Goal: Task Accomplishment & Management: Manage account settings

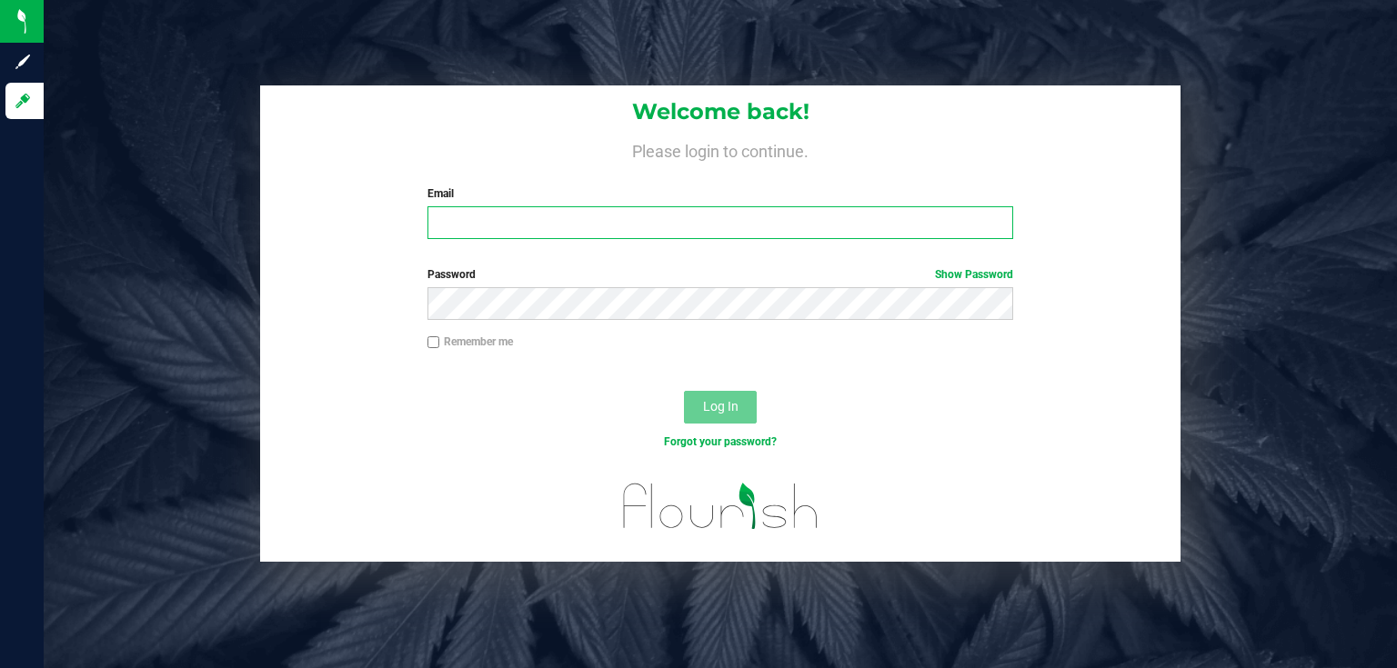
click at [558, 237] on input "Email" at bounding box center [720, 222] width 587 height 33
type input "[EMAIL_ADDRESS][DOMAIN_NAME]"
click at [684, 391] on button "Log In" at bounding box center [720, 407] width 73 height 33
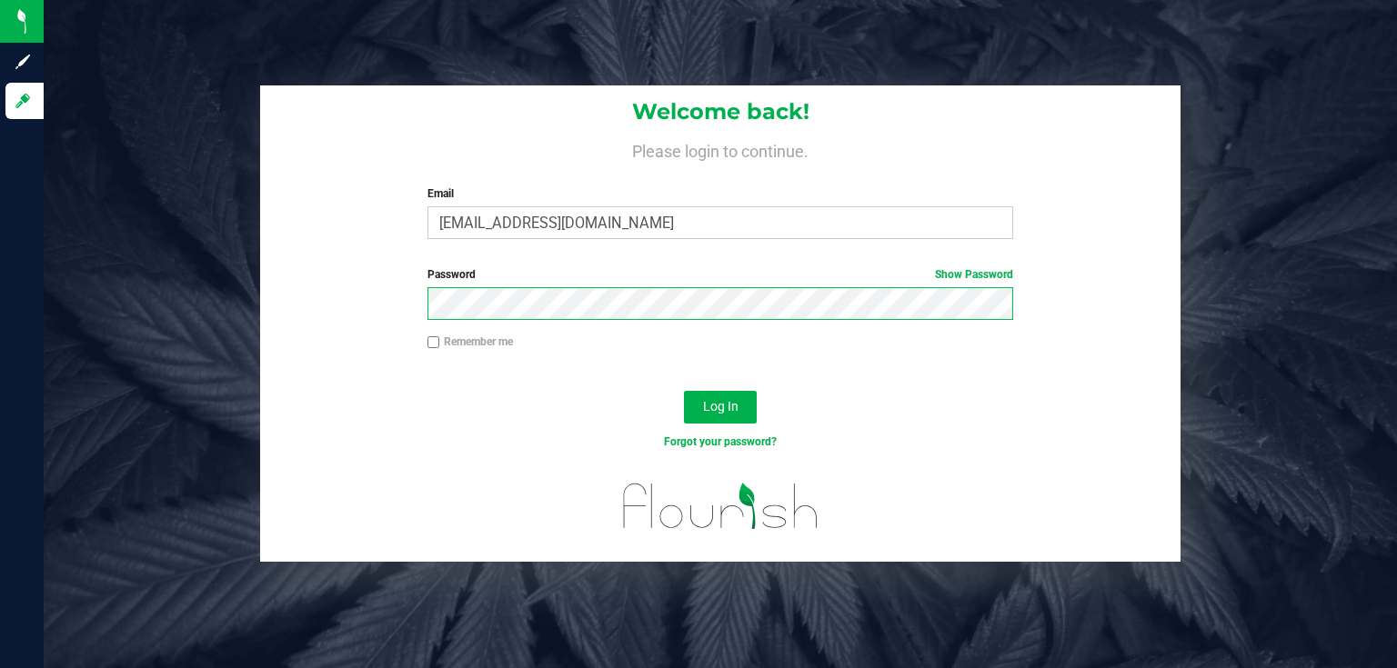
click at [684, 391] on button "Log In" at bounding box center [720, 407] width 73 height 33
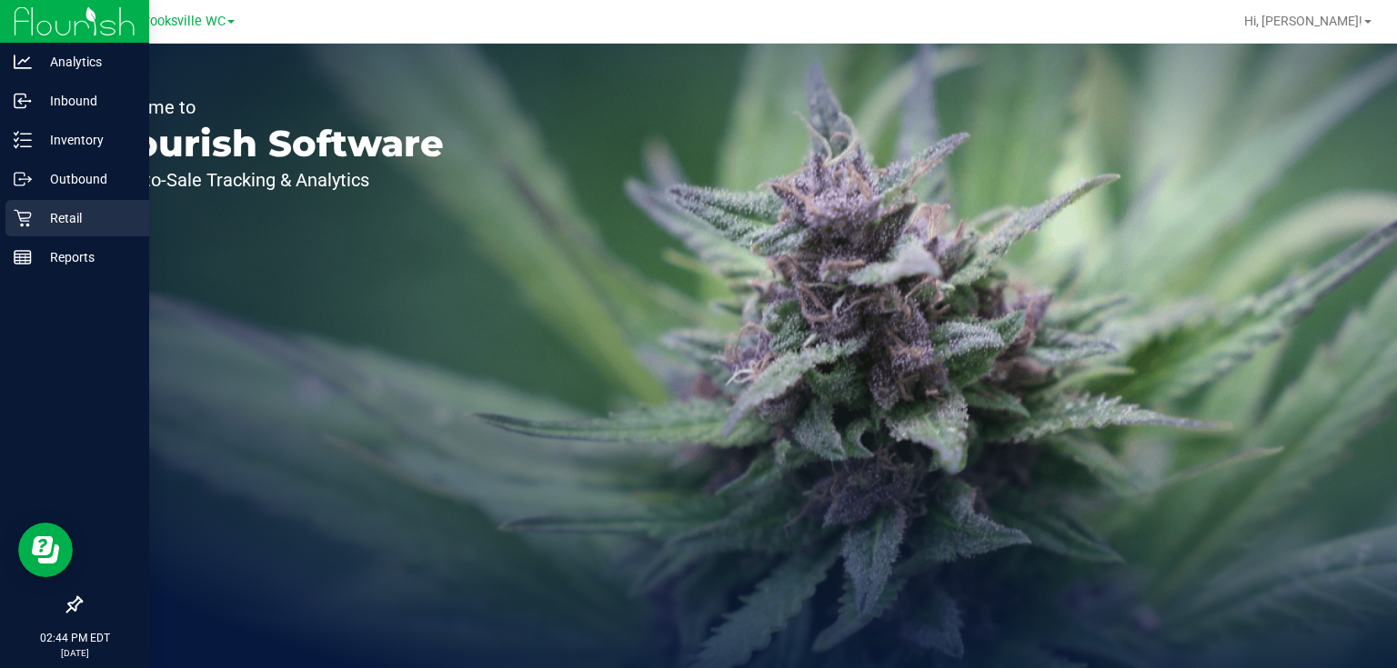
click at [65, 222] on p "Retail" at bounding box center [86, 218] width 109 height 22
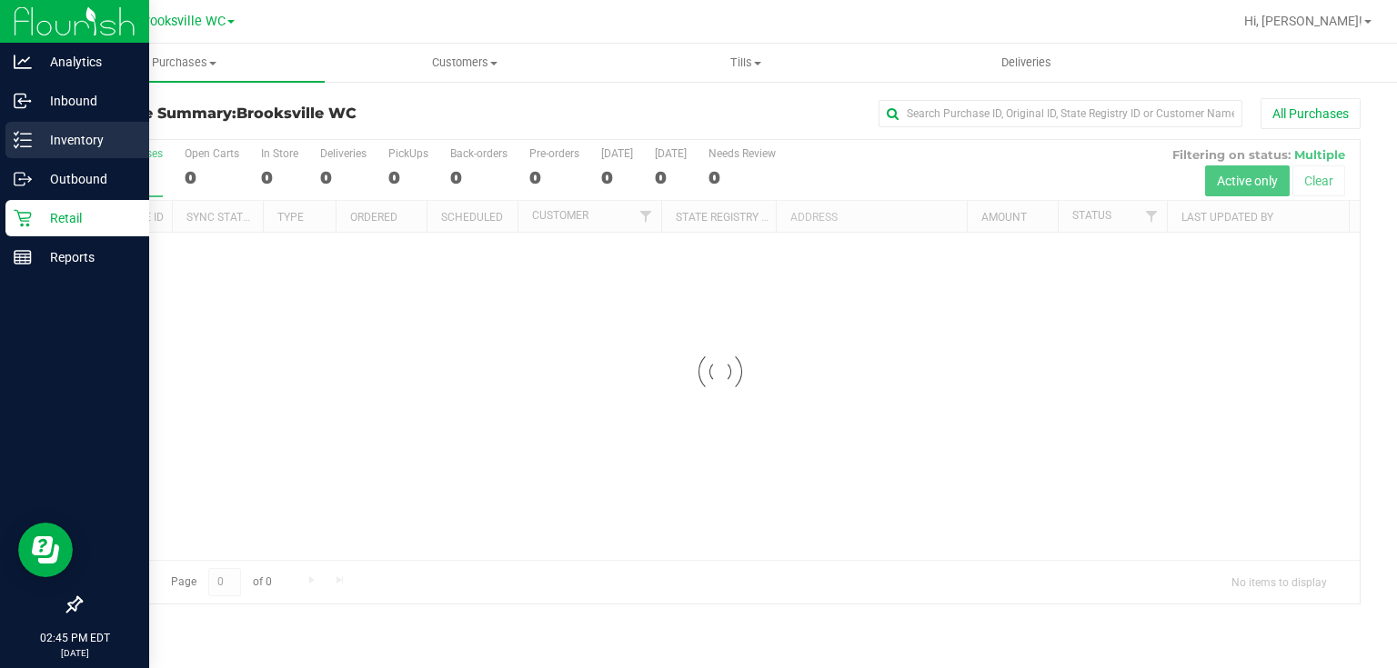
click at [82, 149] on p "Inventory" at bounding box center [86, 140] width 109 height 22
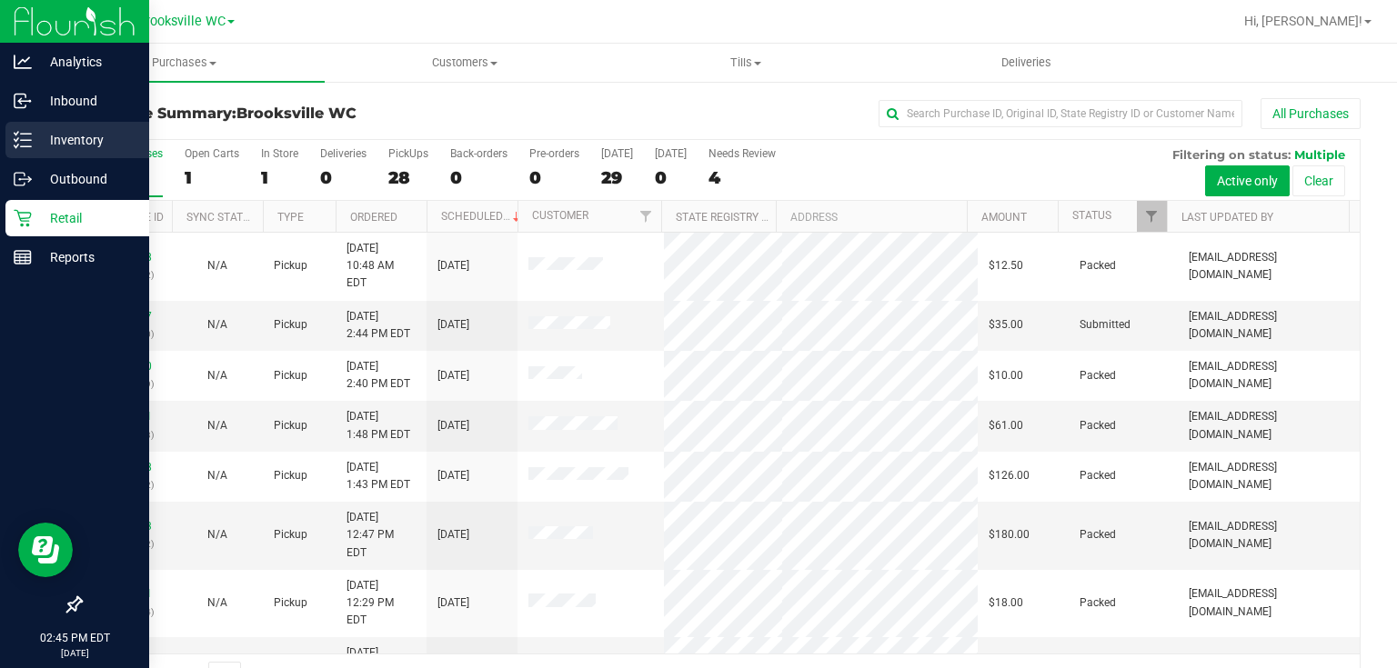
click at [107, 141] on p "Inventory" at bounding box center [86, 140] width 109 height 22
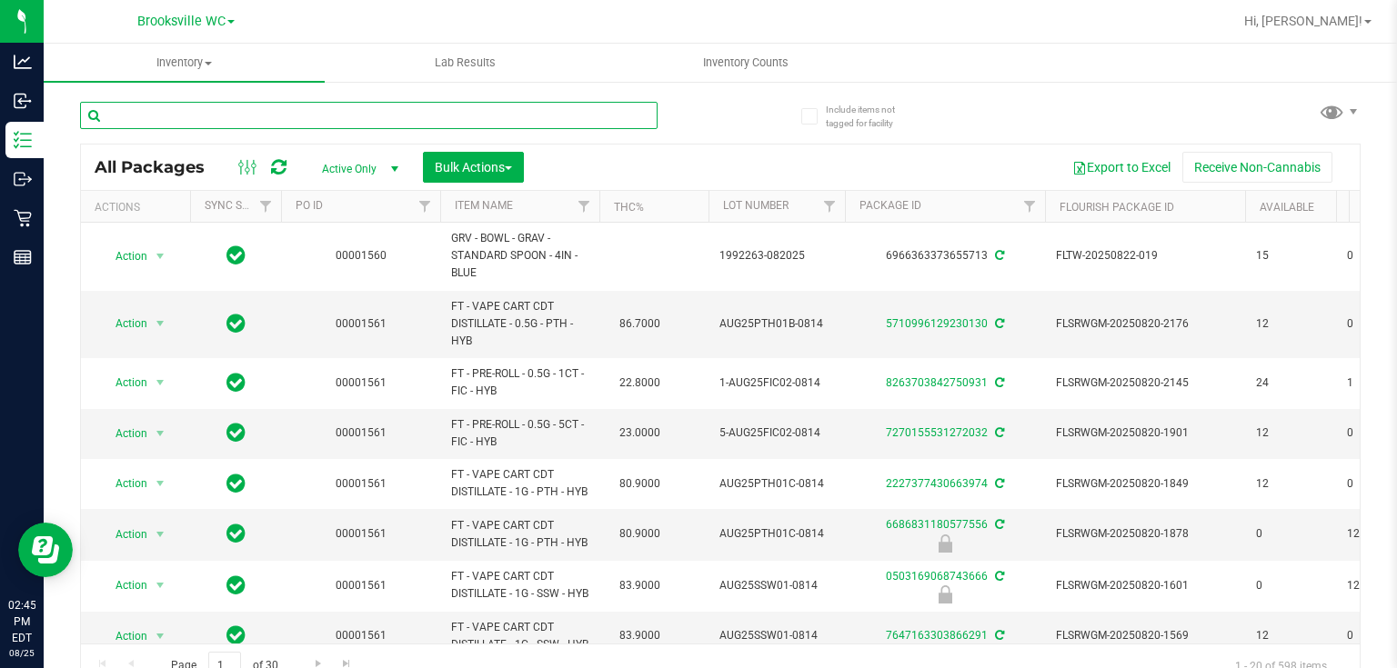
click at [231, 110] on input "text" at bounding box center [369, 115] width 578 height 27
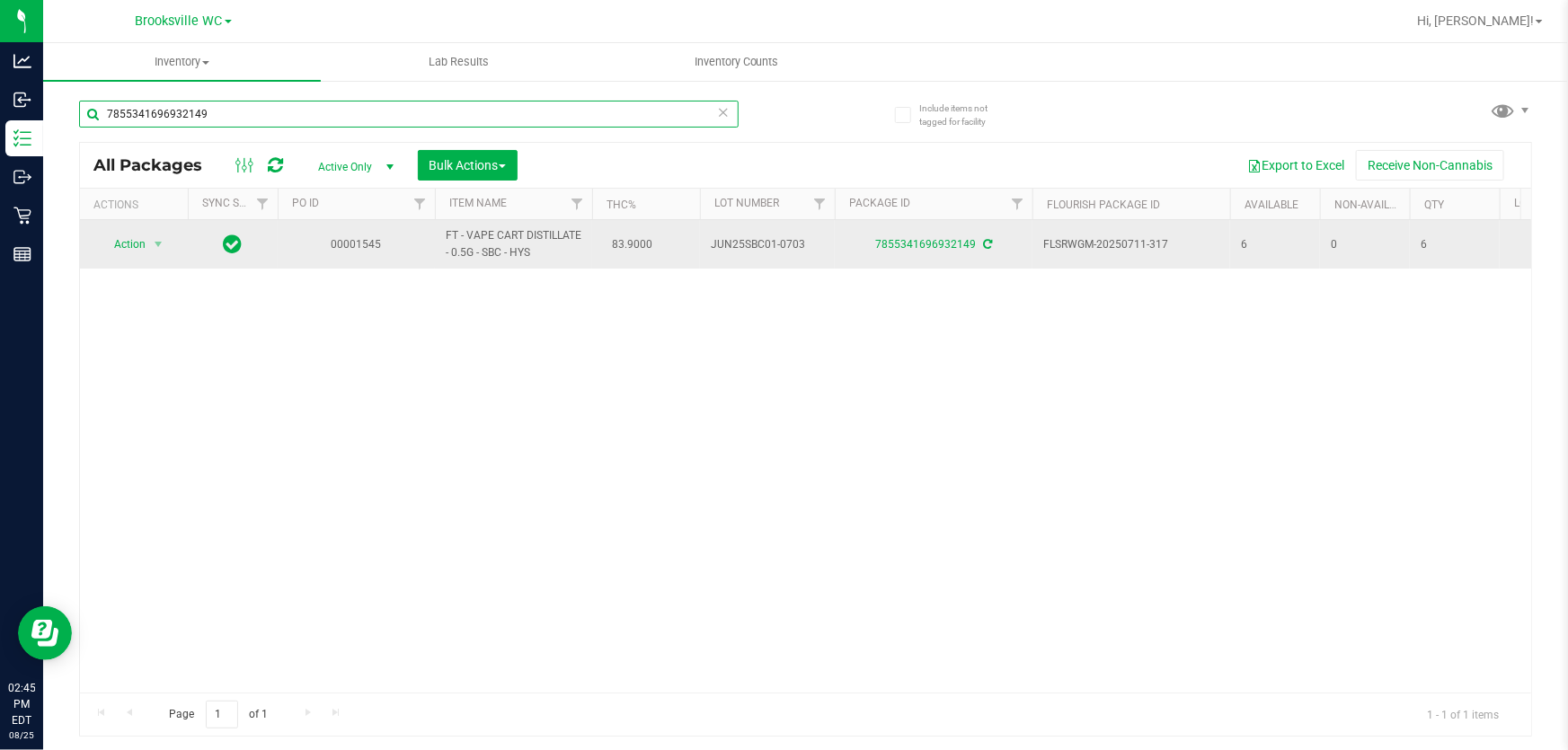
type input "7855341696932149"
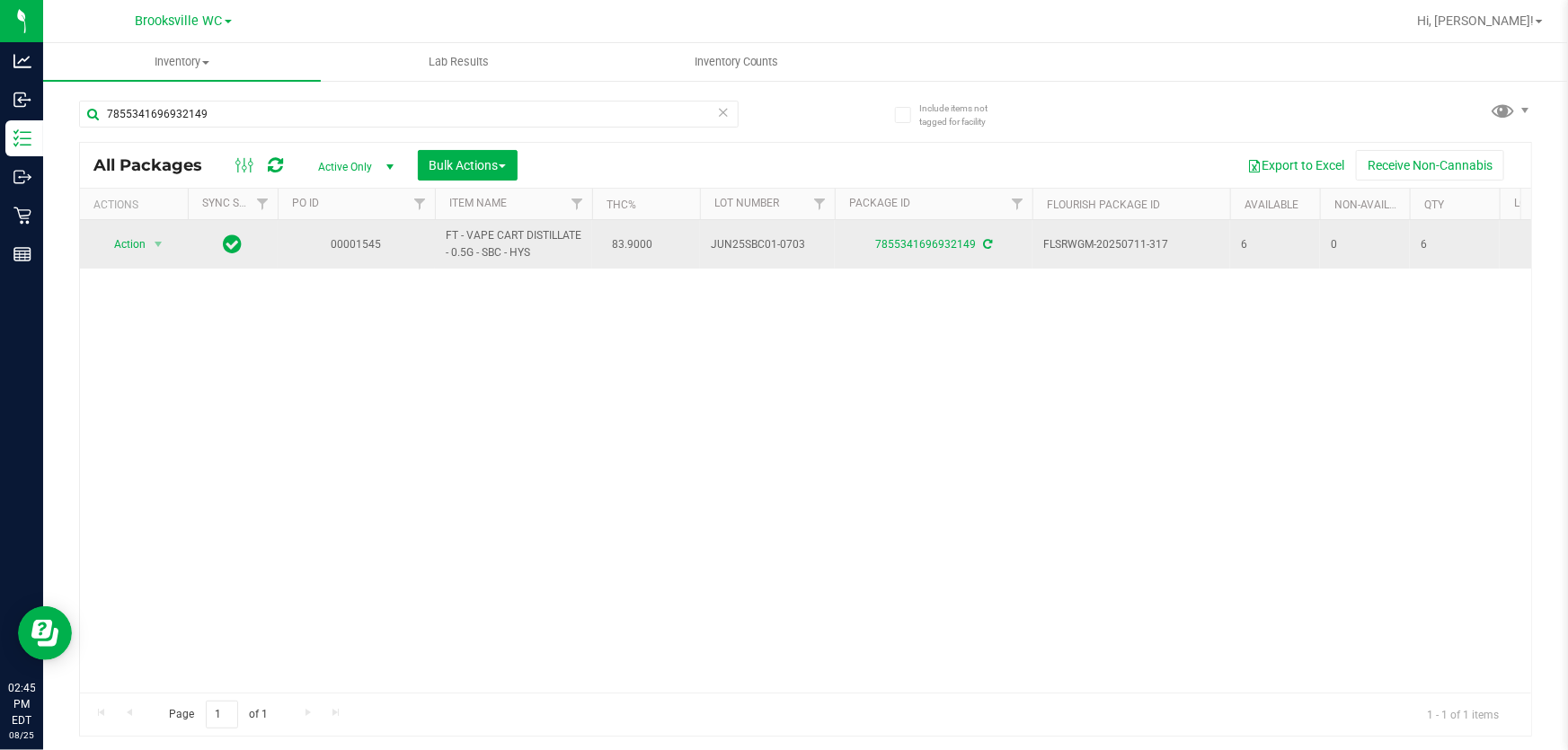
click at [131, 234] on span "Action" at bounding box center [122, 244] width 48 height 25
click at [133, 241] on span "Action" at bounding box center [122, 245] width 48 height 25
click at [134, 242] on span "Action" at bounding box center [122, 244] width 48 height 25
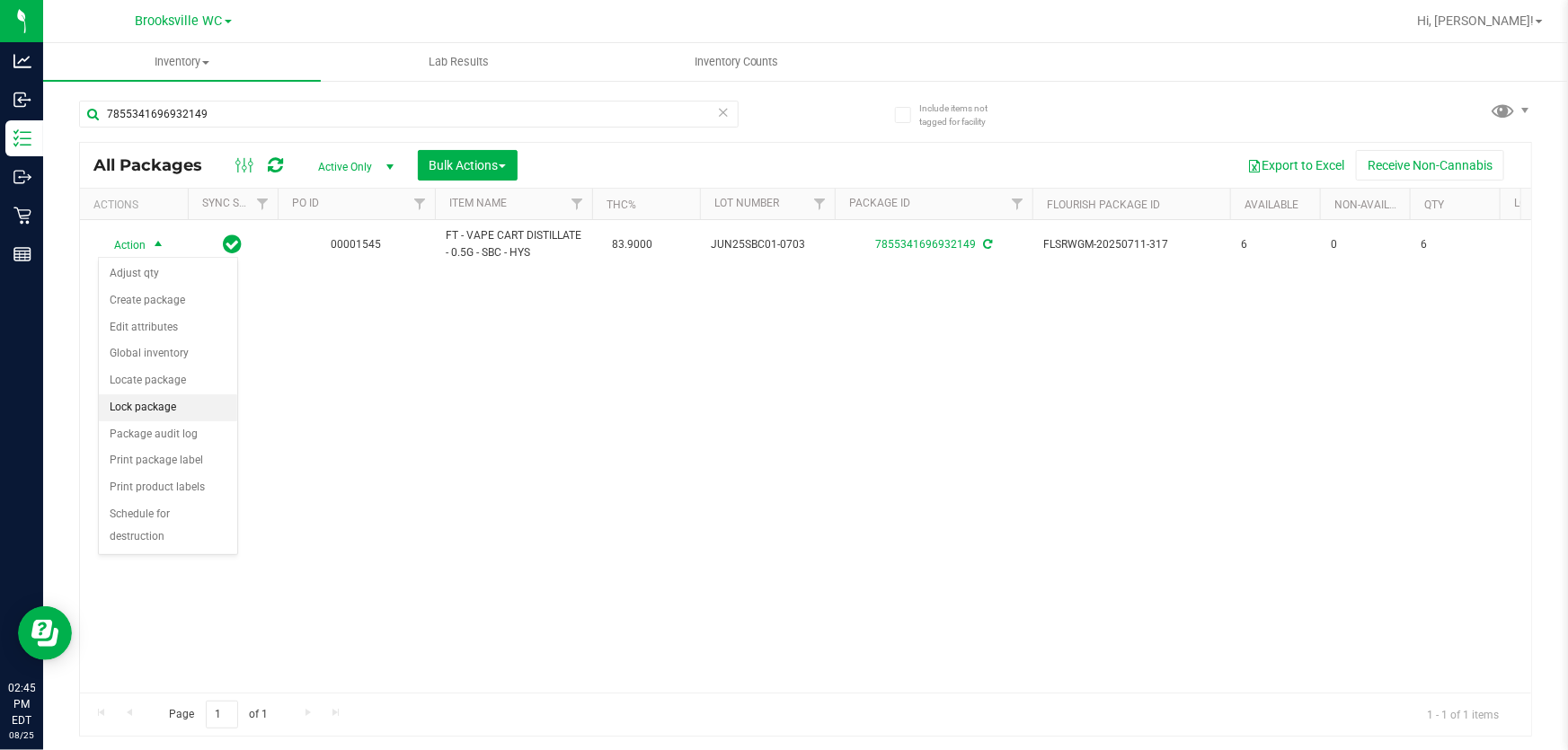
click at [148, 411] on li "Lock package" at bounding box center [168, 407] width 138 height 27
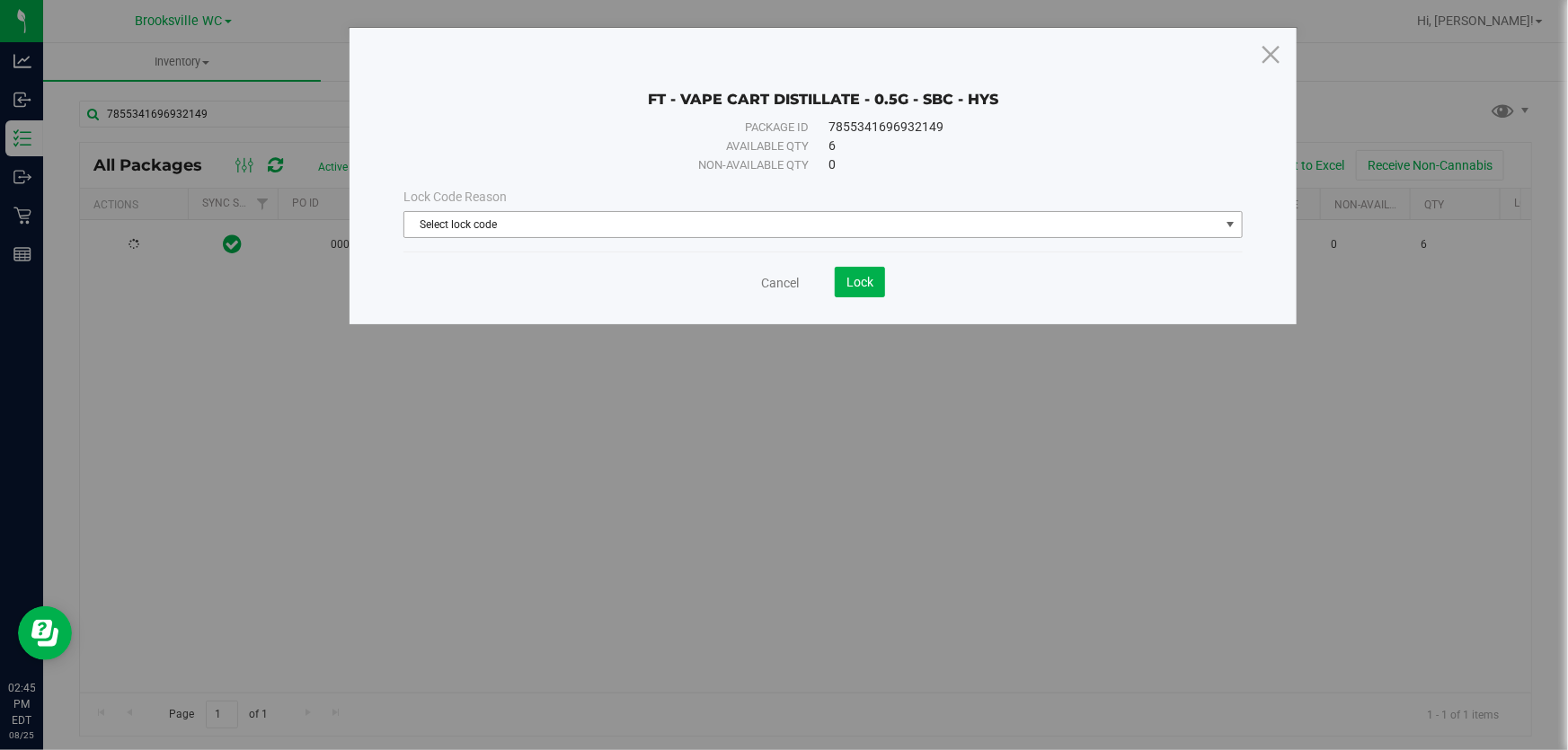
click at [647, 228] on span "Select lock code" at bounding box center [811, 224] width 815 height 25
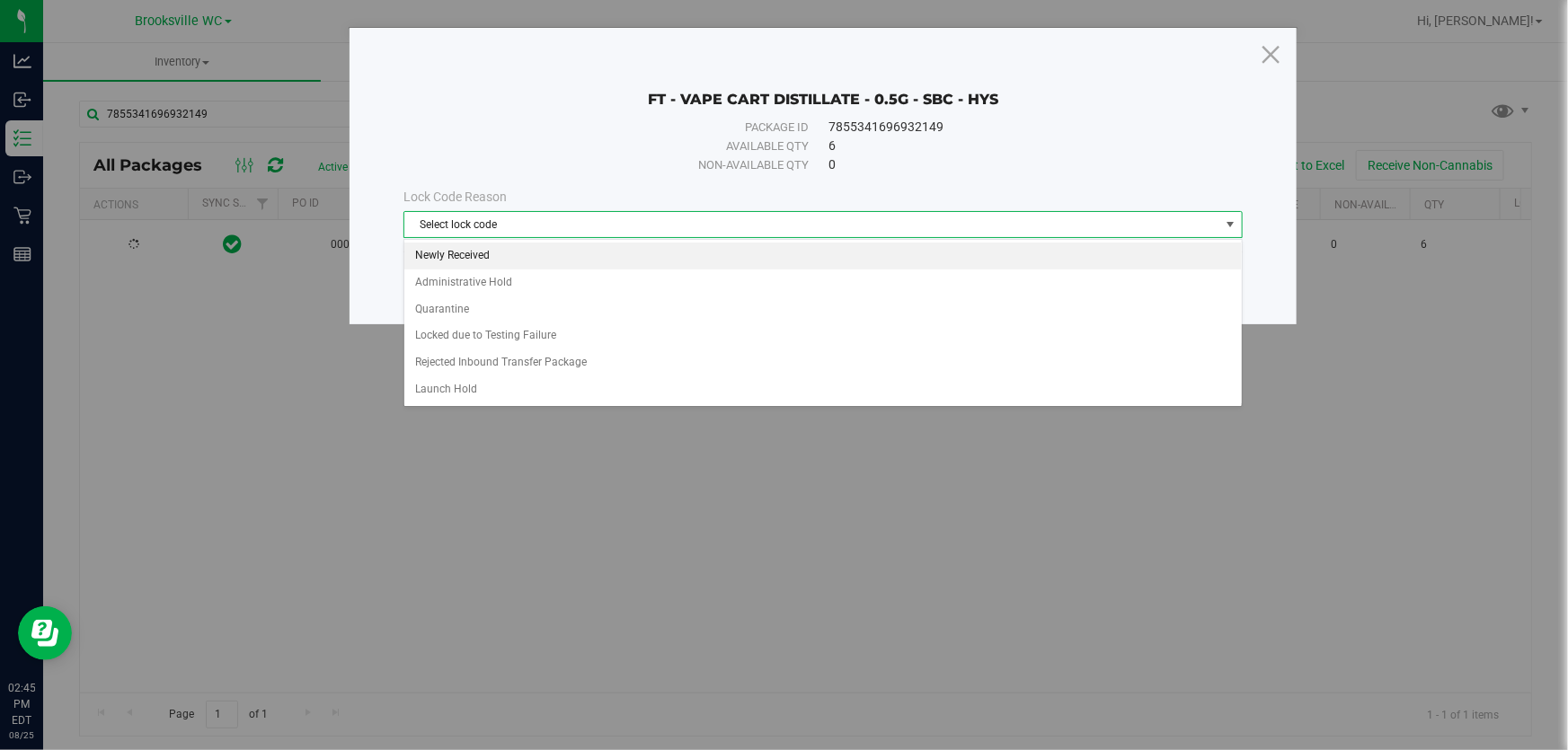
click at [635, 261] on li "Newly Received" at bounding box center [823, 256] width 838 height 27
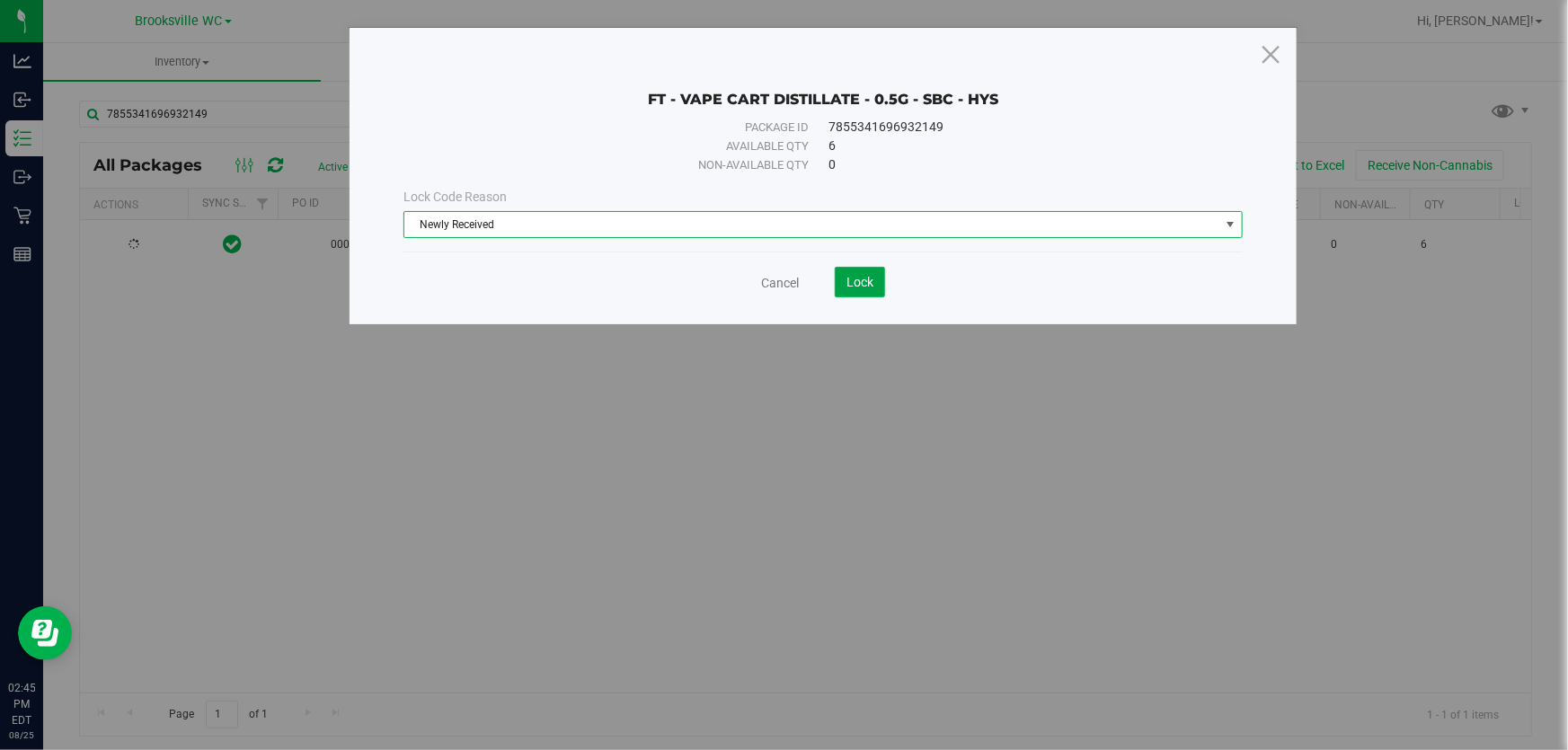
click at [882, 288] on button "Lock" at bounding box center [860, 282] width 50 height 31
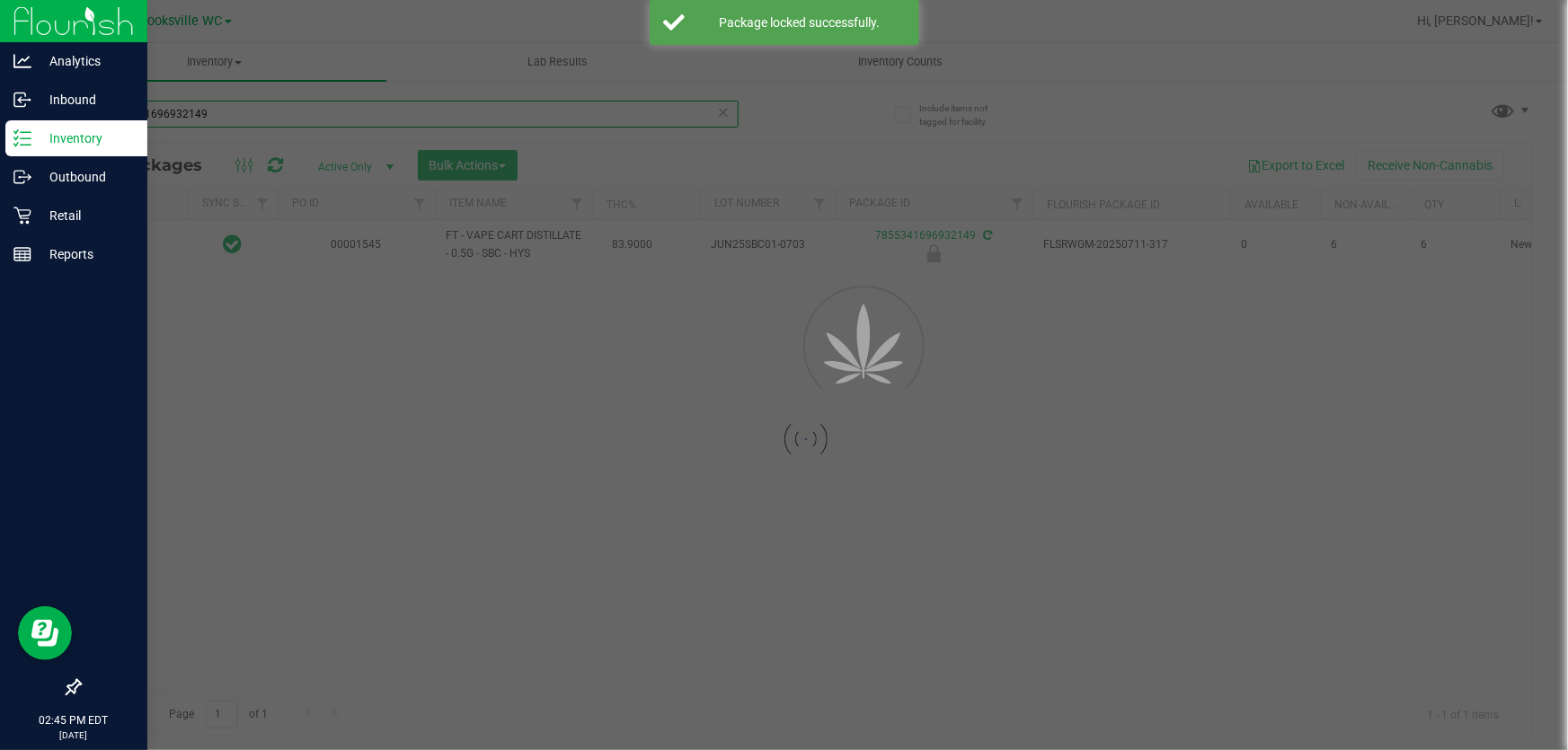
drag, startPoint x: 251, startPoint y: 123, endPoint x: 0, endPoint y: 125, distance: 251.0
click at [0, 127] on div "Analytics Inbound Inventory Outbound Retail Reports 02:45 PM EDT 08/25/2025 08/…" at bounding box center [784, 375] width 1568 height 750
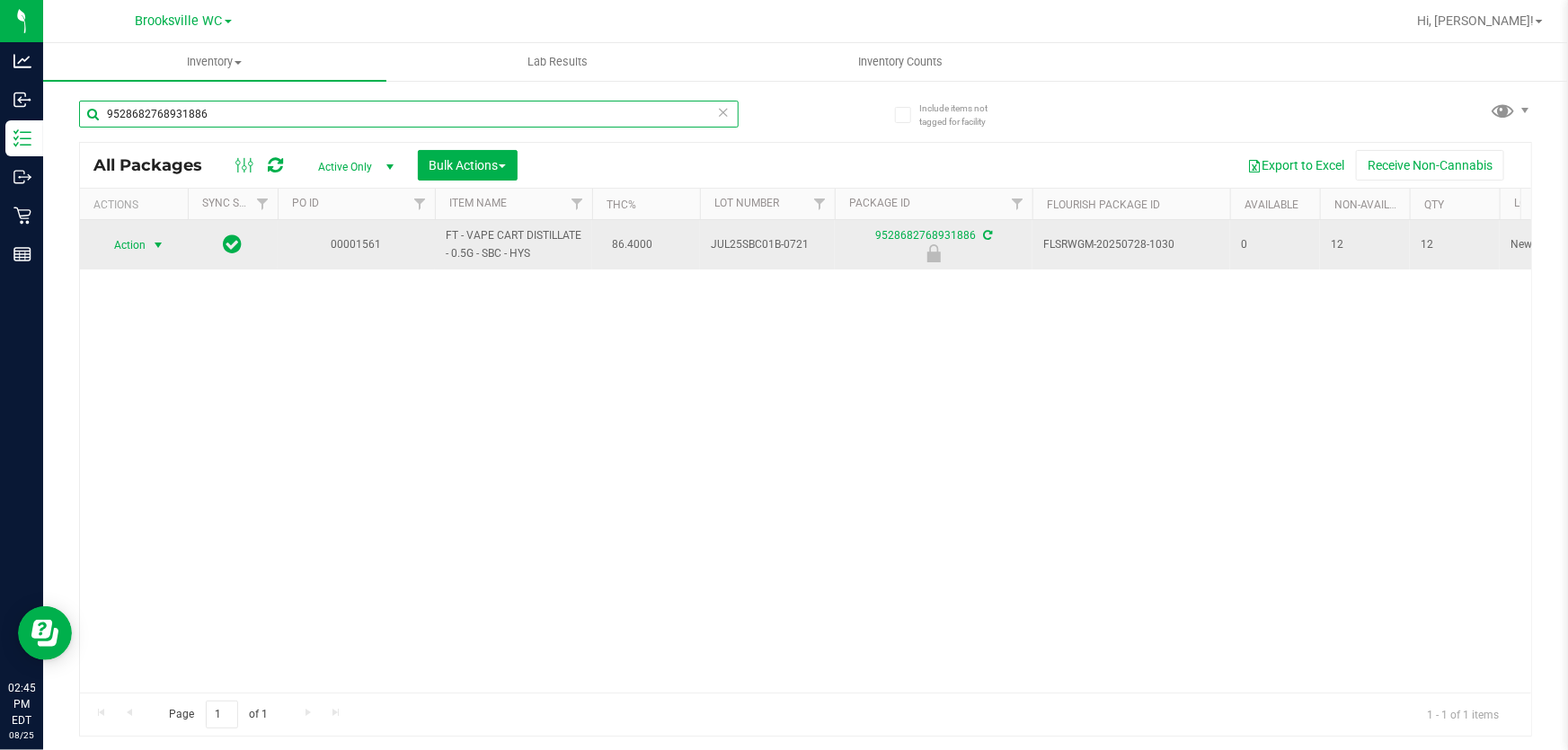
type input "9528682768931886"
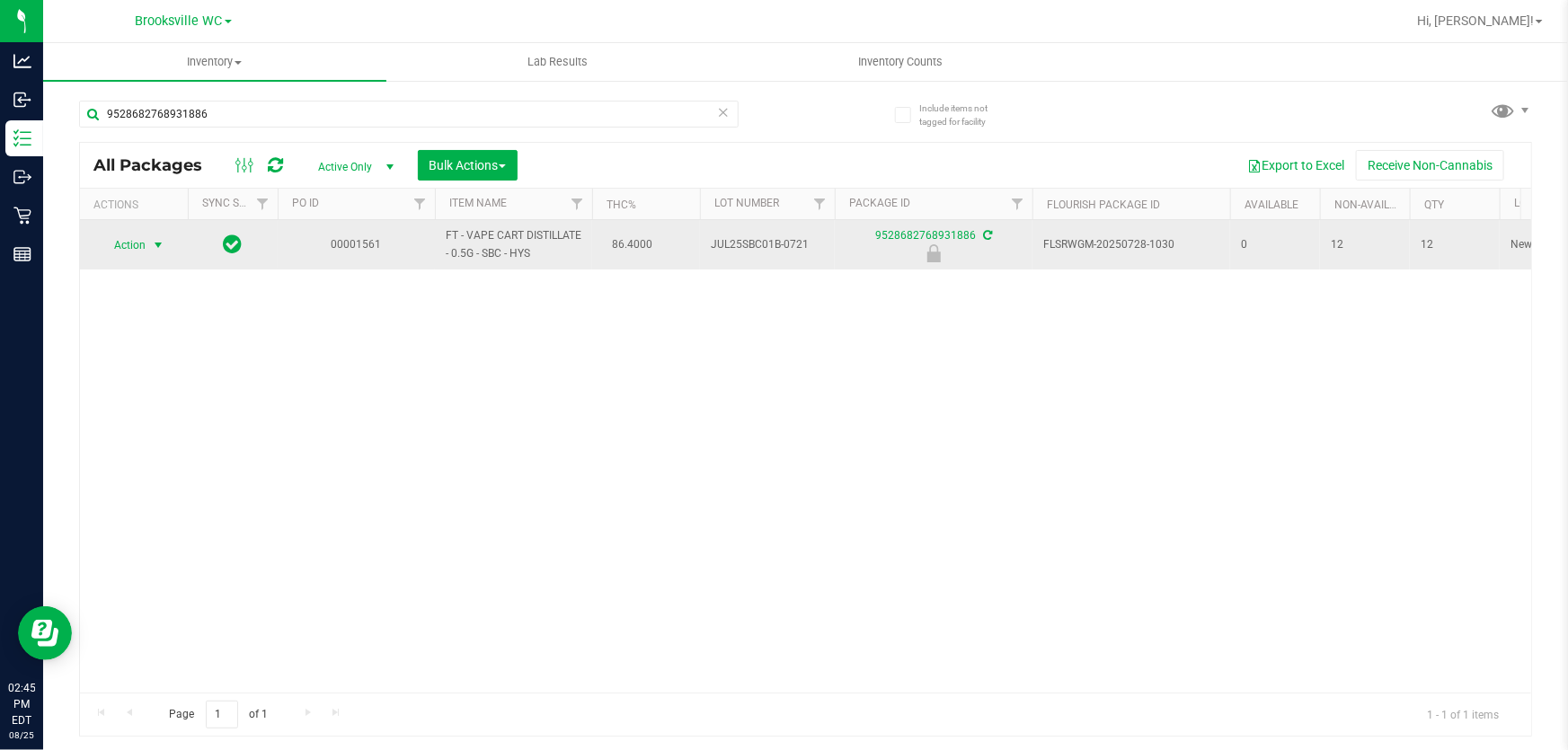
click at [131, 248] on span "Action" at bounding box center [122, 245] width 48 height 25
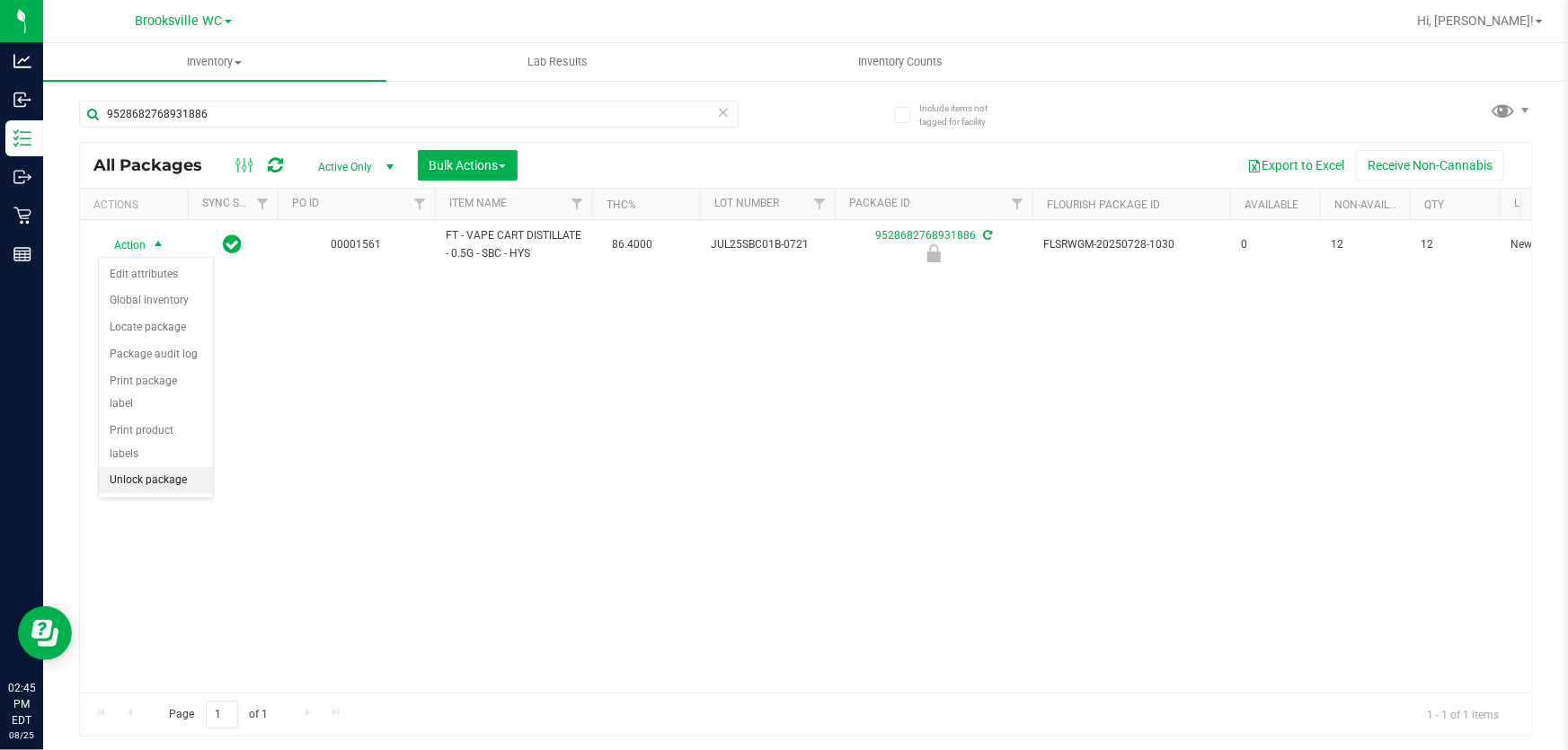
click at [165, 467] on li "Unlock package" at bounding box center [156, 480] width 115 height 27
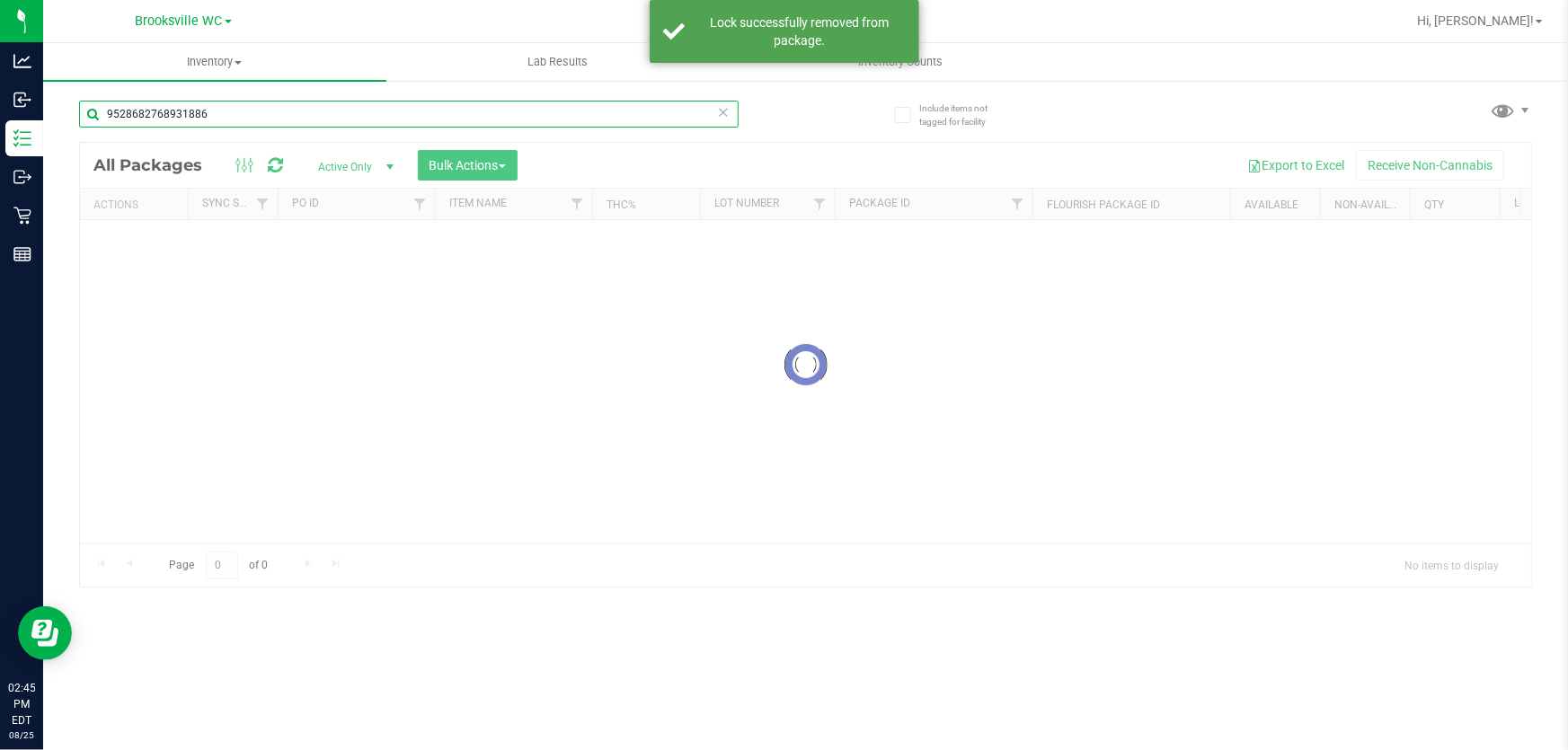
click at [43, 96] on div "Inventory All packages All inventory Waste log Create inventory Lab Results Inv…" at bounding box center [805, 397] width 1525 height 708
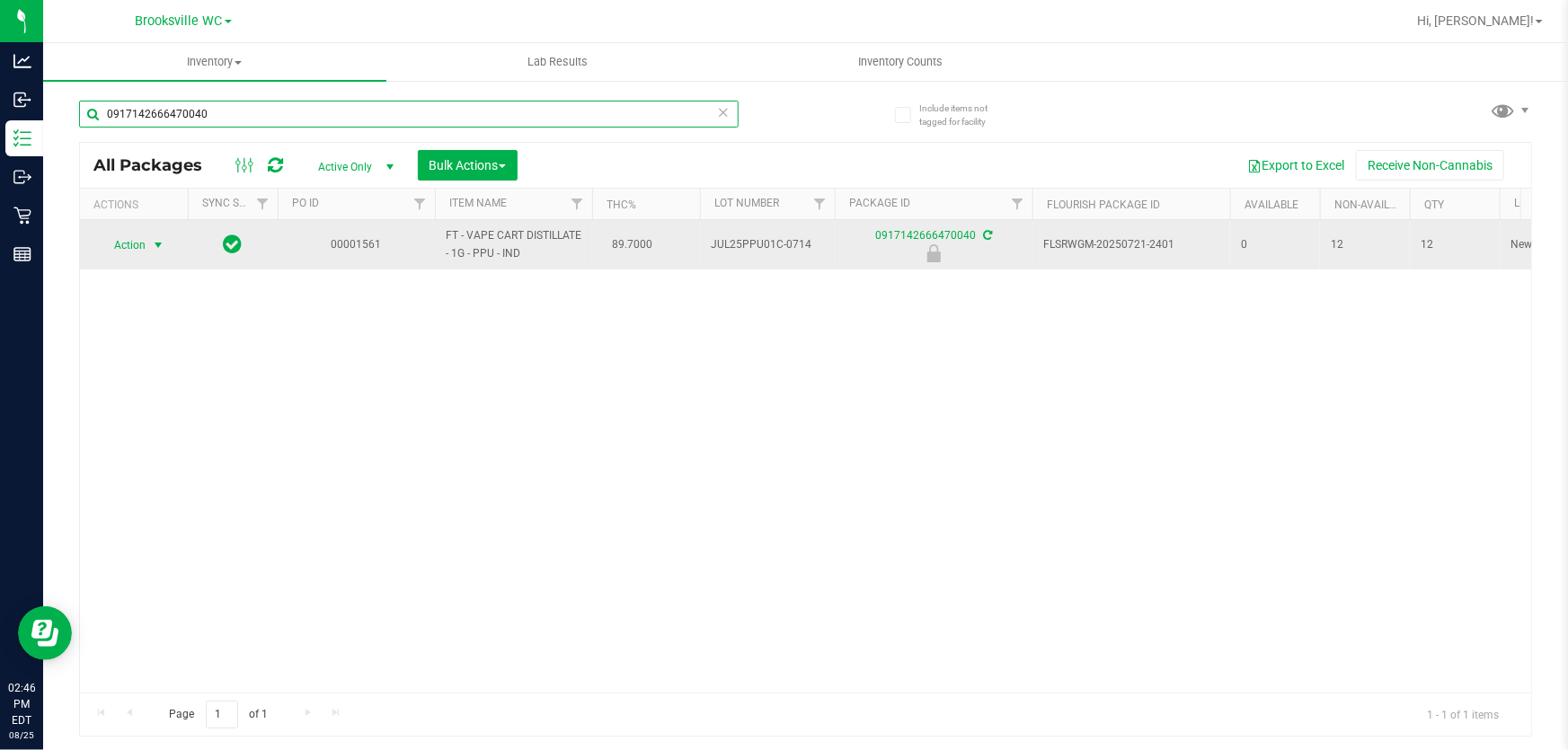
type input "0917142666470040"
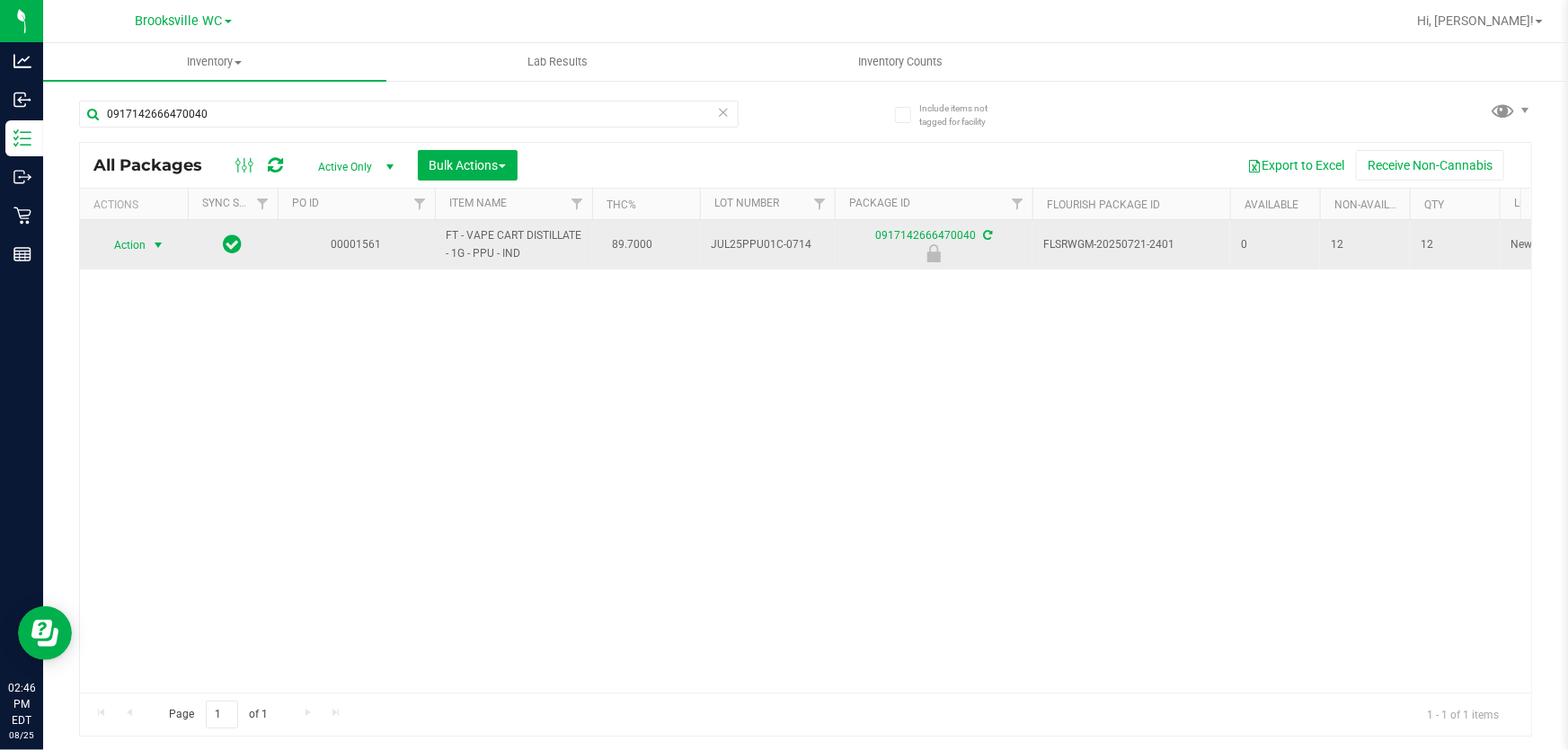
click at [134, 239] on span "Action" at bounding box center [122, 245] width 48 height 25
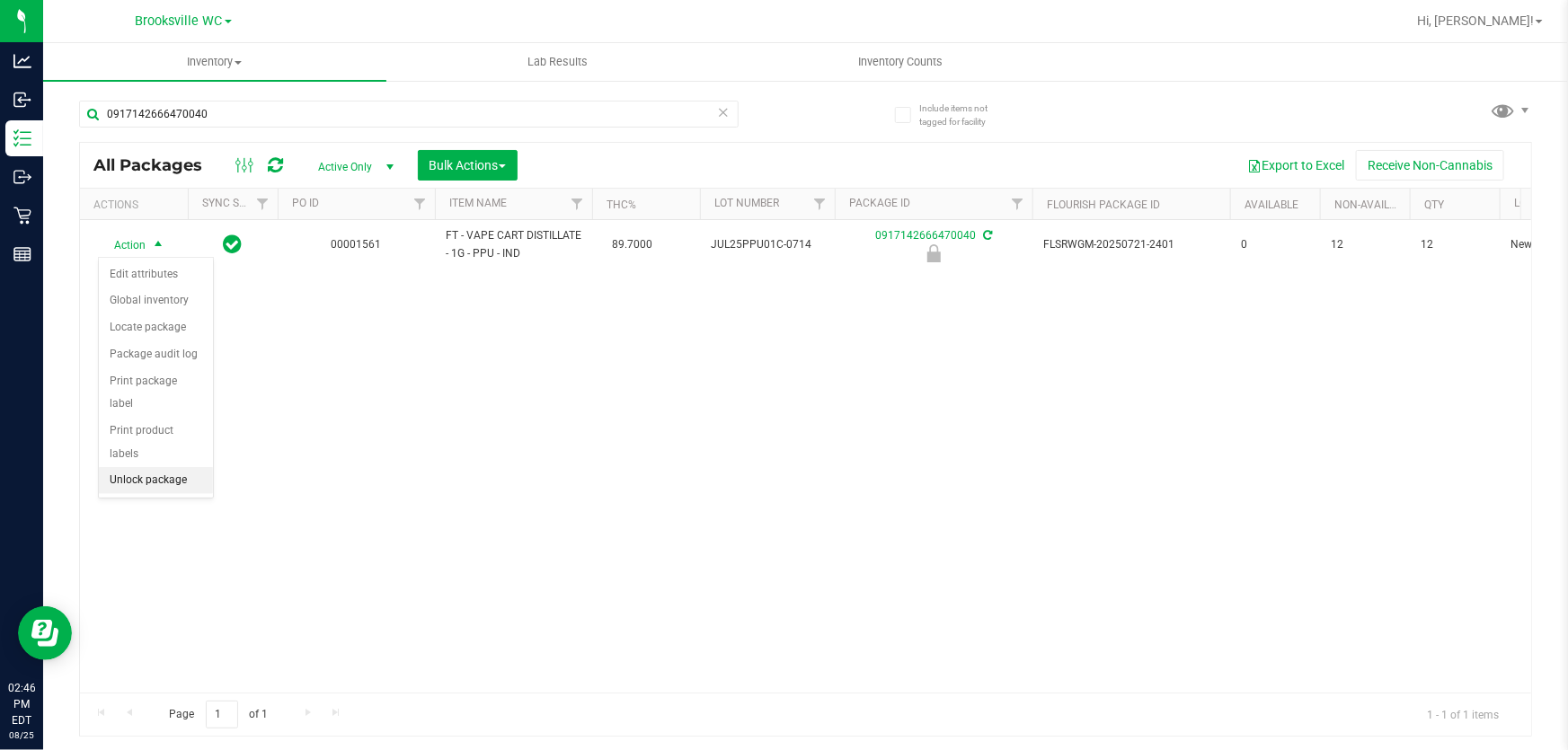
click at [142, 467] on li "Unlock package" at bounding box center [156, 480] width 115 height 27
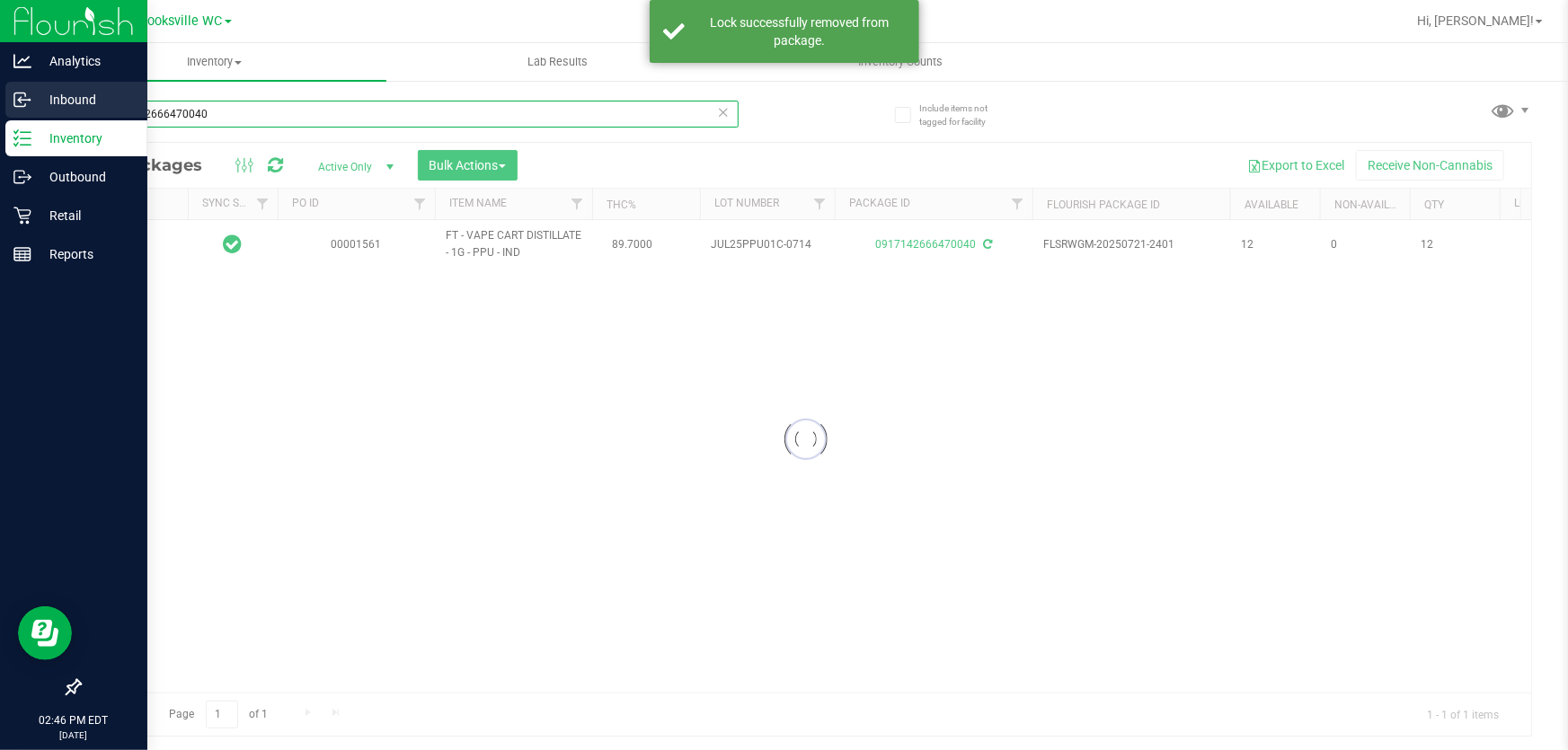
drag, startPoint x: 236, startPoint y: 104, endPoint x: 0, endPoint y: 112, distance: 236.1
click at [0, 112] on div "Analytics Inbound Inventory Outbound Retail Reports 02:46 PM EDT 08/25/2025 08/…" at bounding box center [784, 375] width 1568 height 750
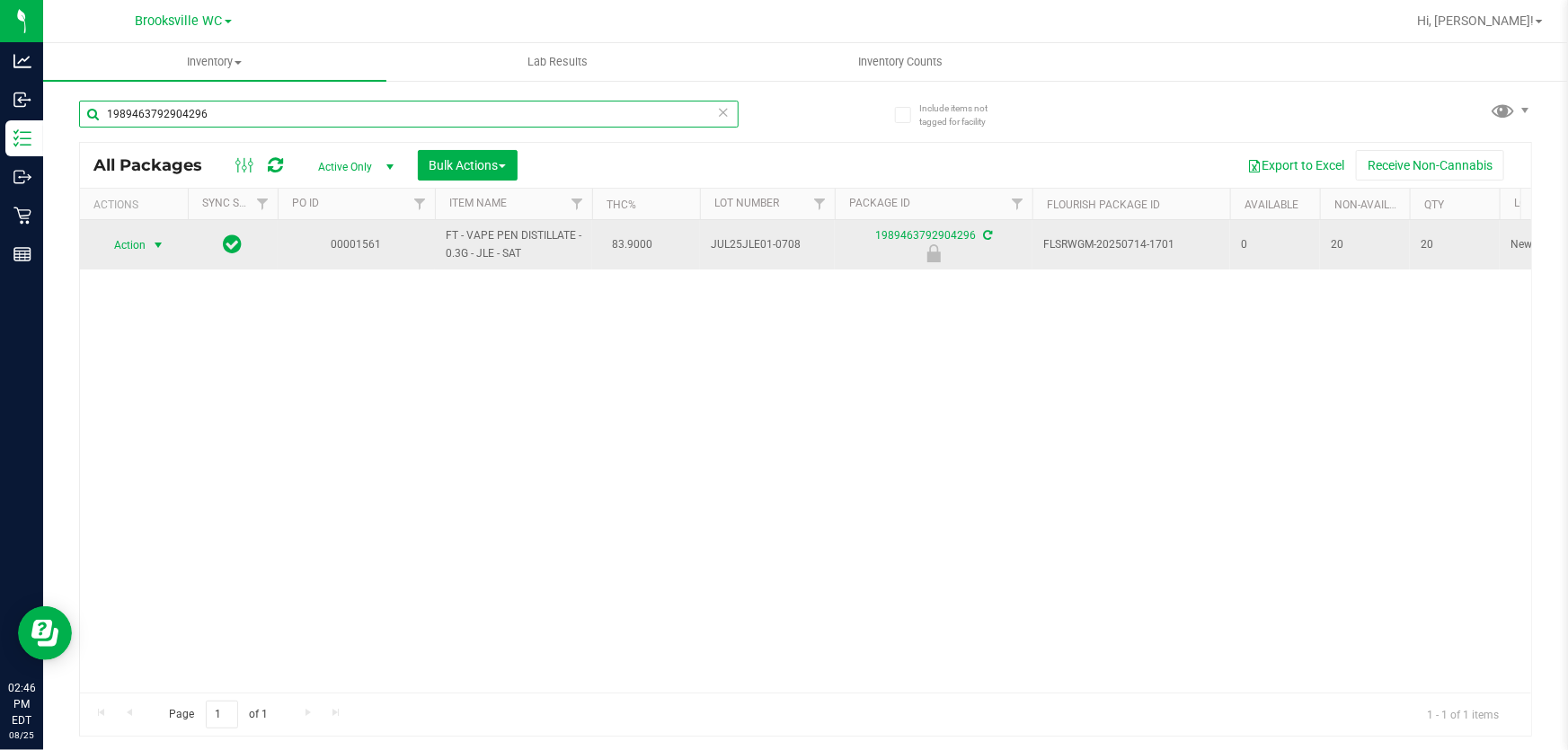
type input "1989463792904296"
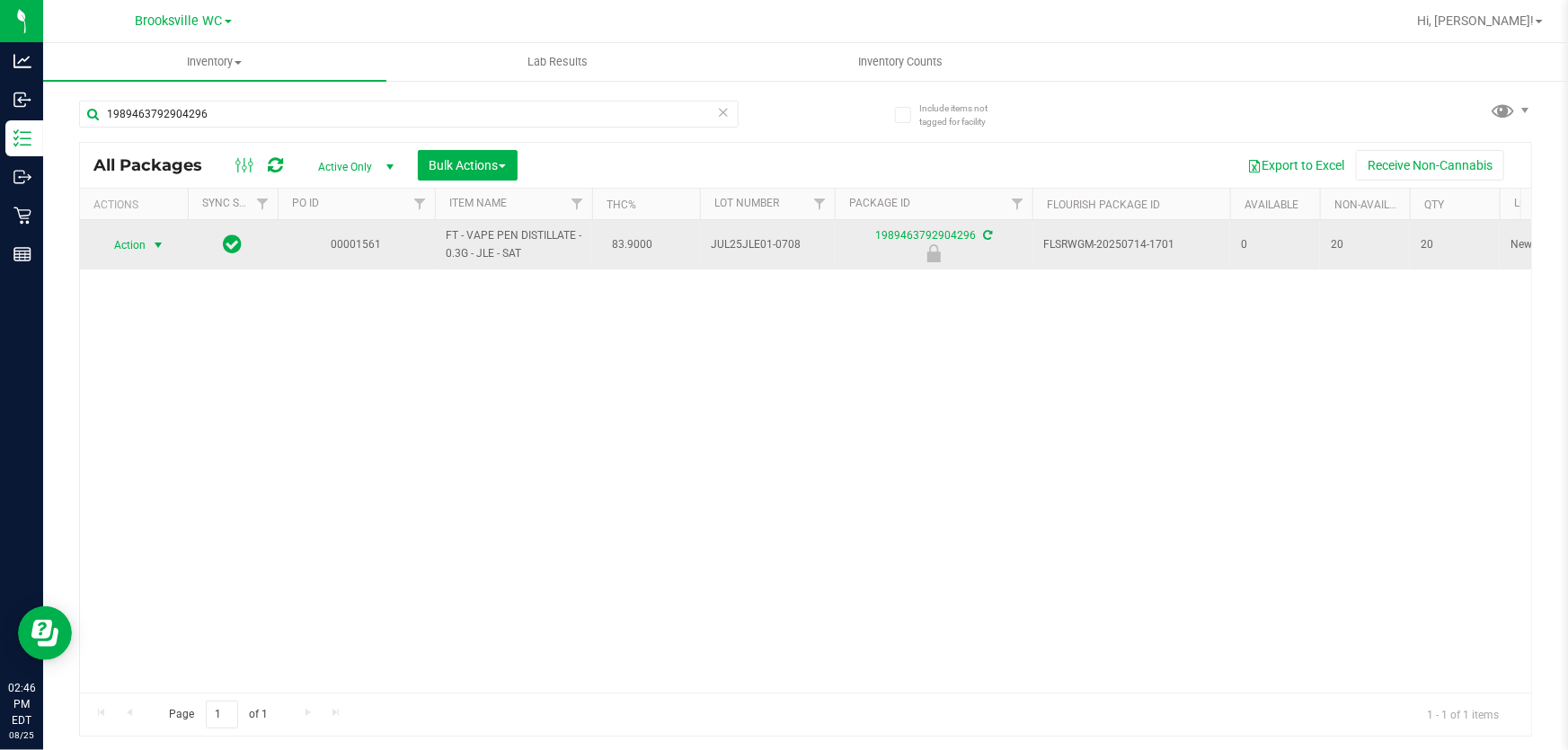
click at [142, 245] on span "Action" at bounding box center [122, 245] width 48 height 25
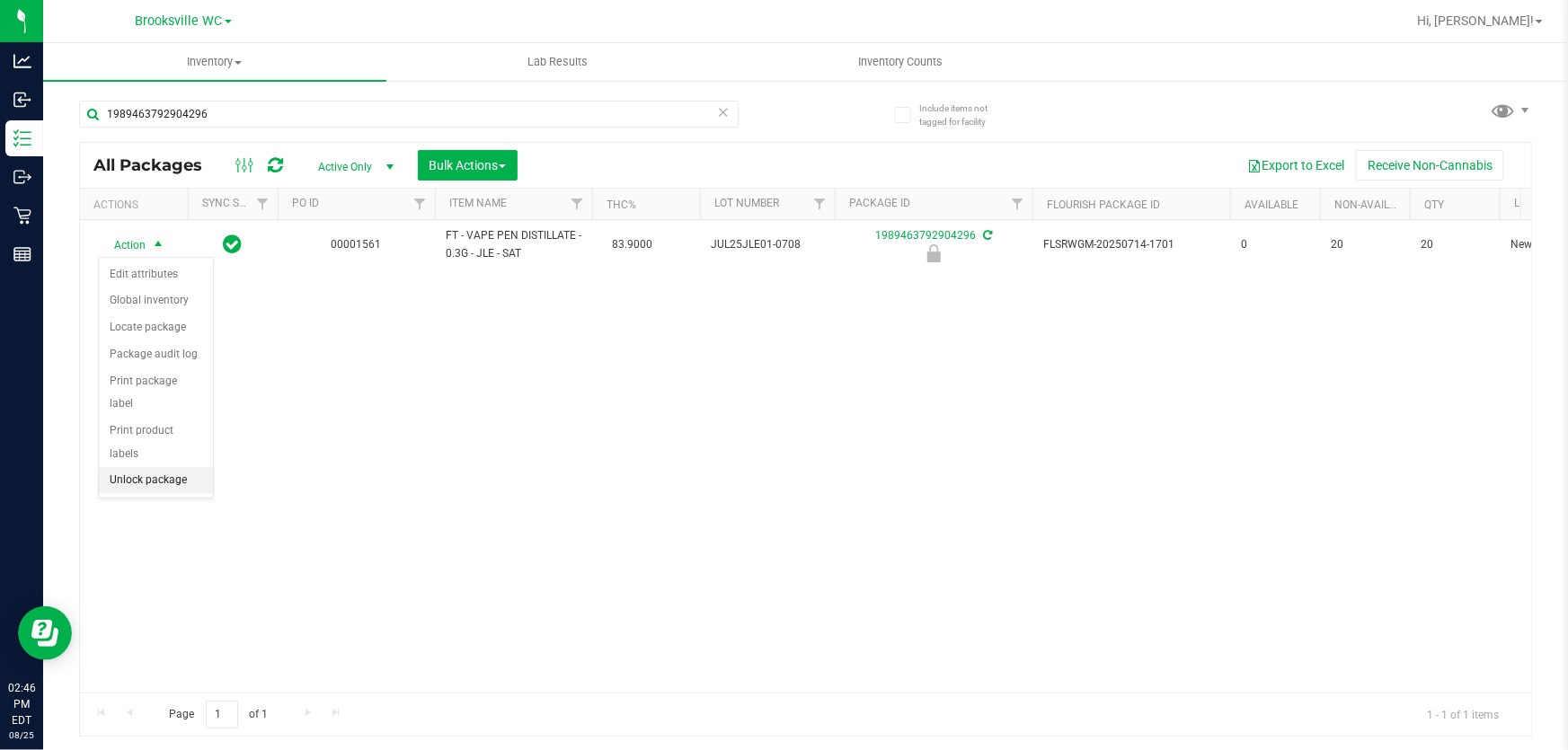
click at [162, 467] on li "Unlock package" at bounding box center [156, 480] width 115 height 27
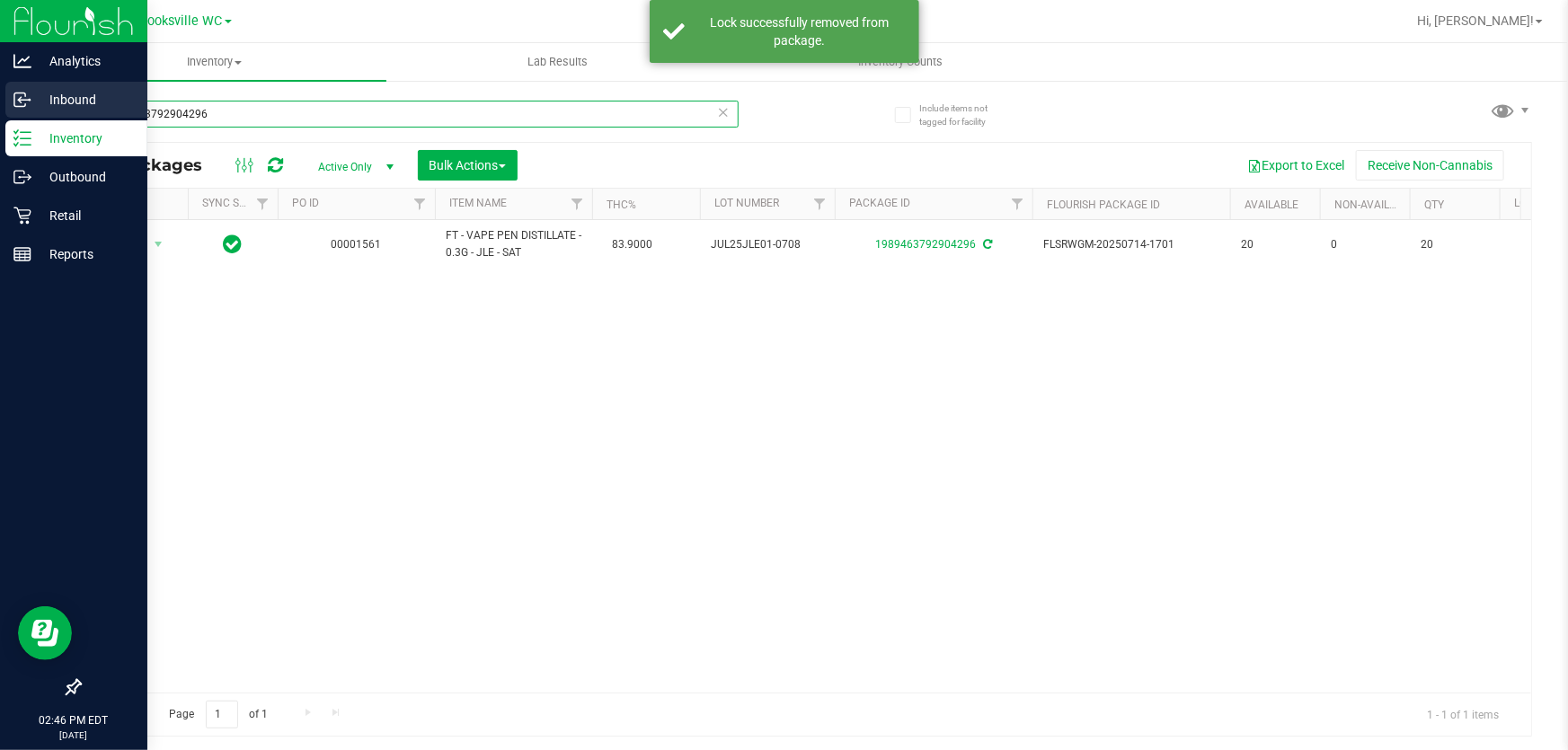
drag, startPoint x: 259, startPoint y: 120, endPoint x: 0, endPoint y: 100, distance: 259.8
click at [0, 100] on div "Analytics Inbound Inventory Outbound Retail Reports 02:46 PM EDT 08/25/2025 08/…" at bounding box center [784, 375] width 1568 height 750
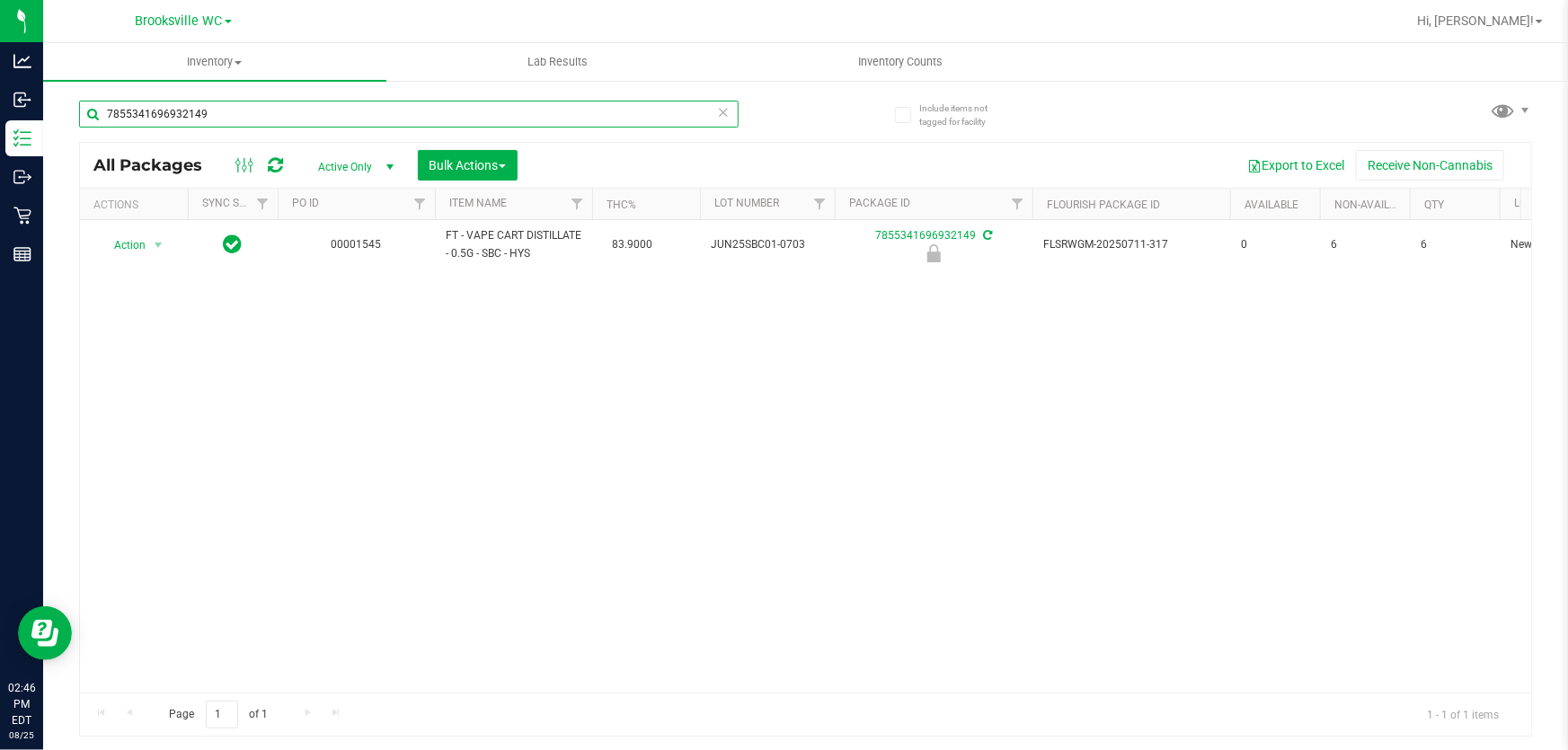
drag, startPoint x: 398, startPoint y: 117, endPoint x: 0, endPoint y: -6, distance: 416.6
click at [0, 0] on html "Analytics Inbound Inventory Outbound Retail Reports 02:46 PM EDT 08/25/2025 08/…" at bounding box center [784, 375] width 1568 height 750
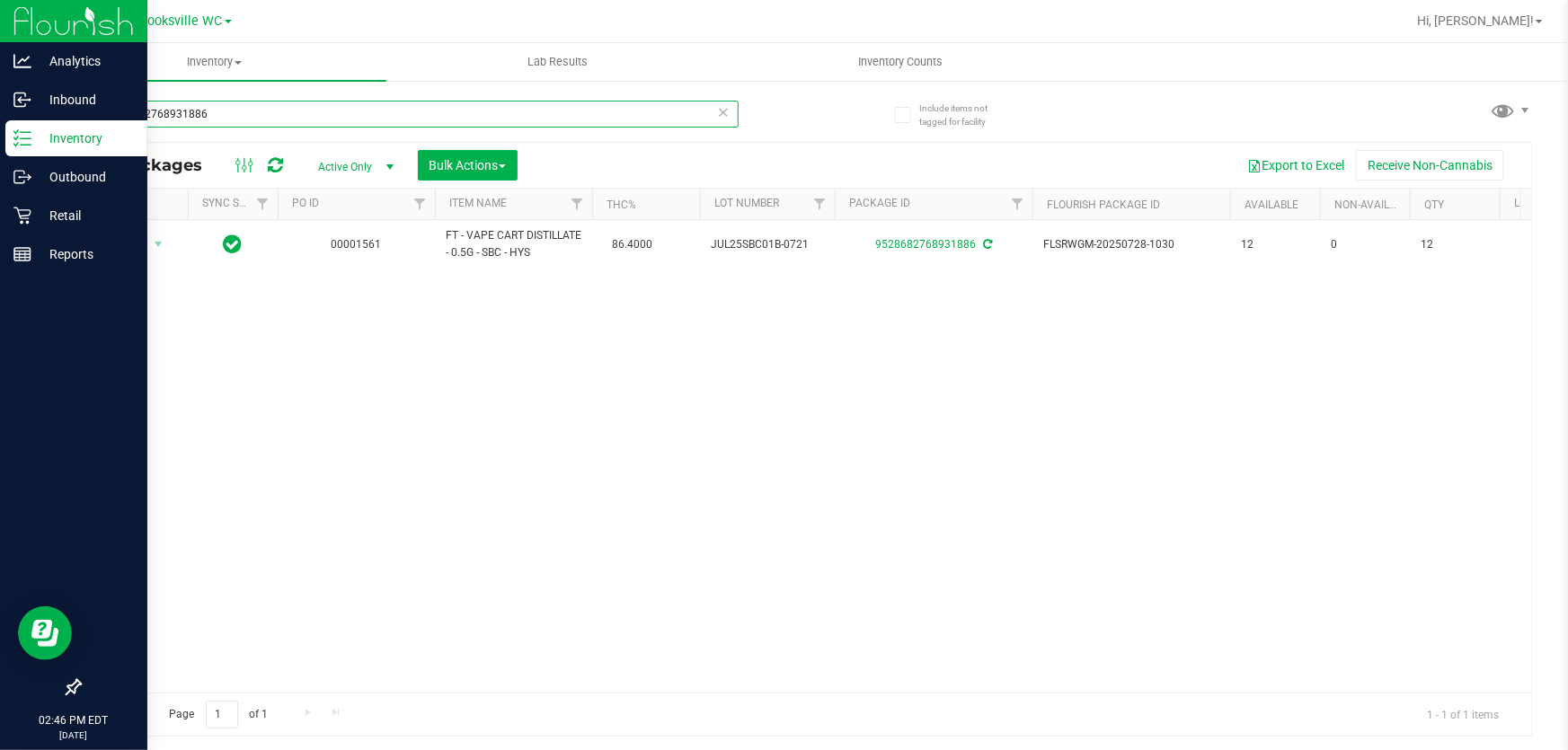
drag, startPoint x: 222, startPoint y: 113, endPoint x: 41, endPoint y: 41, distance: 194.8
click at [35, 21] on div "Analytics Inbound Inventory Outbound Retail Reports 02:46 PM EDT 08/25/2025 08/…" at bounding box center [784, 375] width 1568 height 750
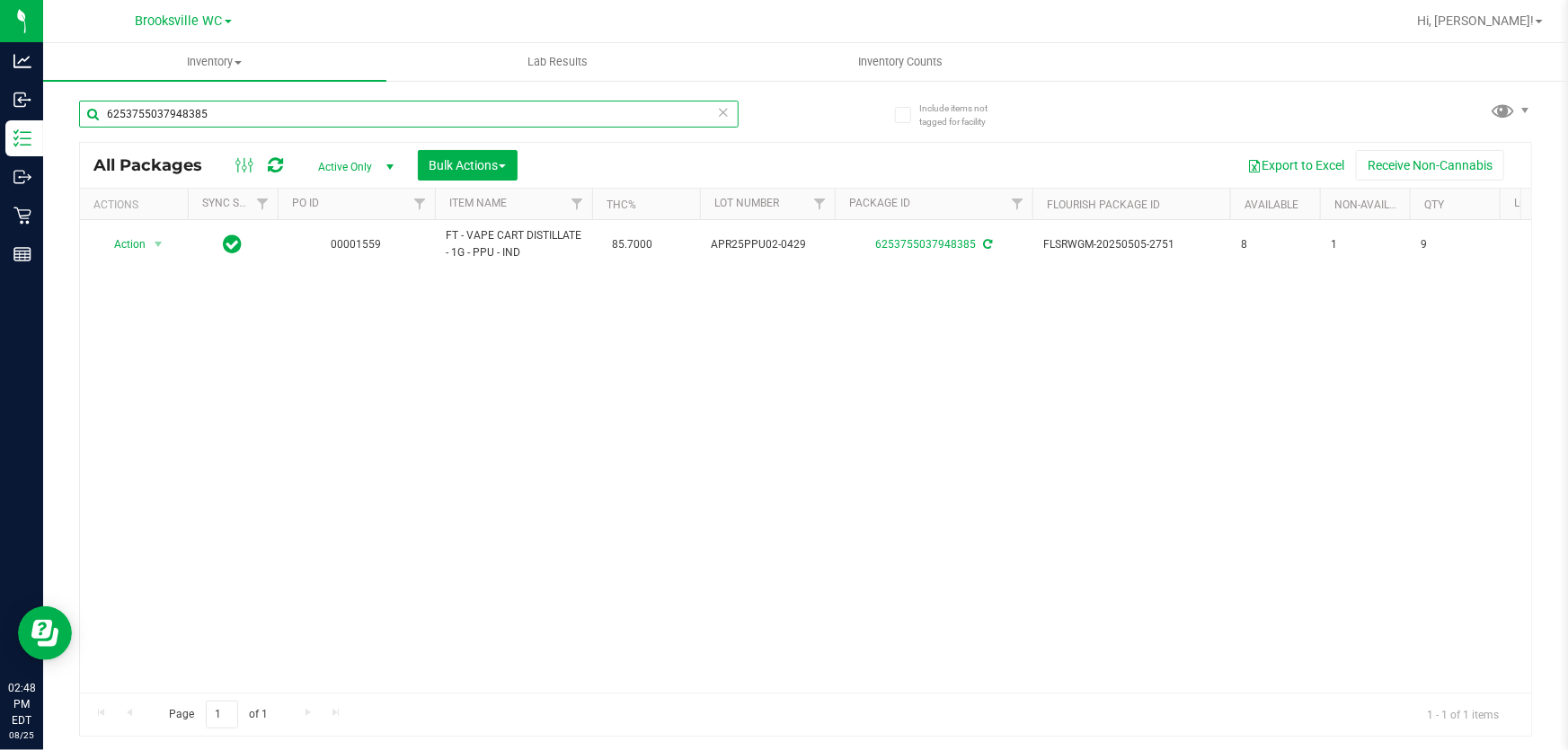
click at [237, 117] on input "6253755037948385" at bounding box center [409, 114] width 660 height 27
drag, startPoint x: 271, startPoint y: 112, endPoint x: 0, endPoint y: -18, distance: 300.6
click at [0, 0] on html "Analytics Inbound Inventory Outbound Retail Reports 02:48 PM EDT 08/25/2025 08/…" at bounding box center [784, 375] width 1568 height 750
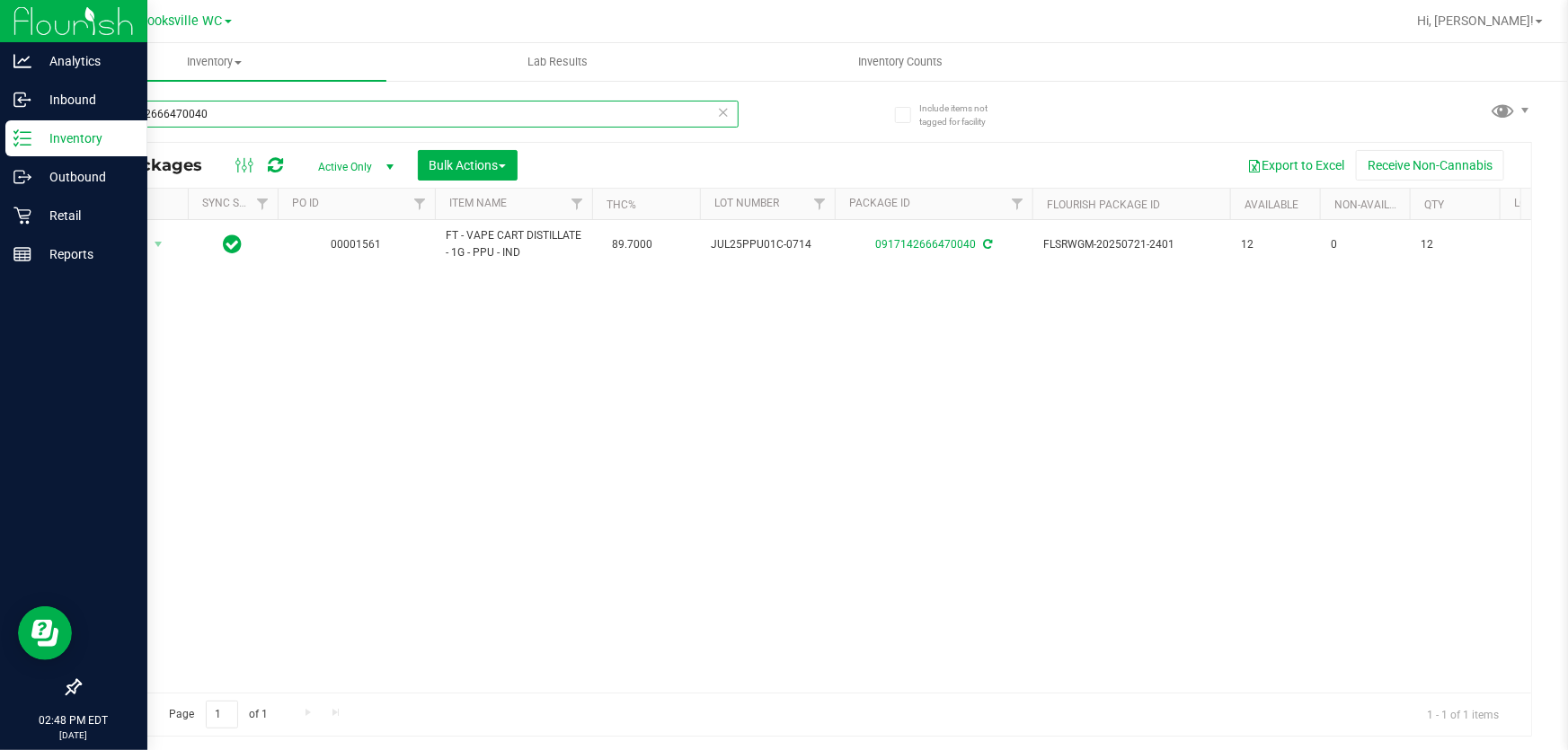
drag, startPoint x: 307, startPoint y: 117, endPoint x: 44, endPoint y: 22, distance: 279.6
click at [31, 8] on div "Analytics Inbound Inventory Outbound Retail Reports 02:48 PM EDT 08/25/2025 08/…" at bounding box center [784, 375] width 1568 height 750
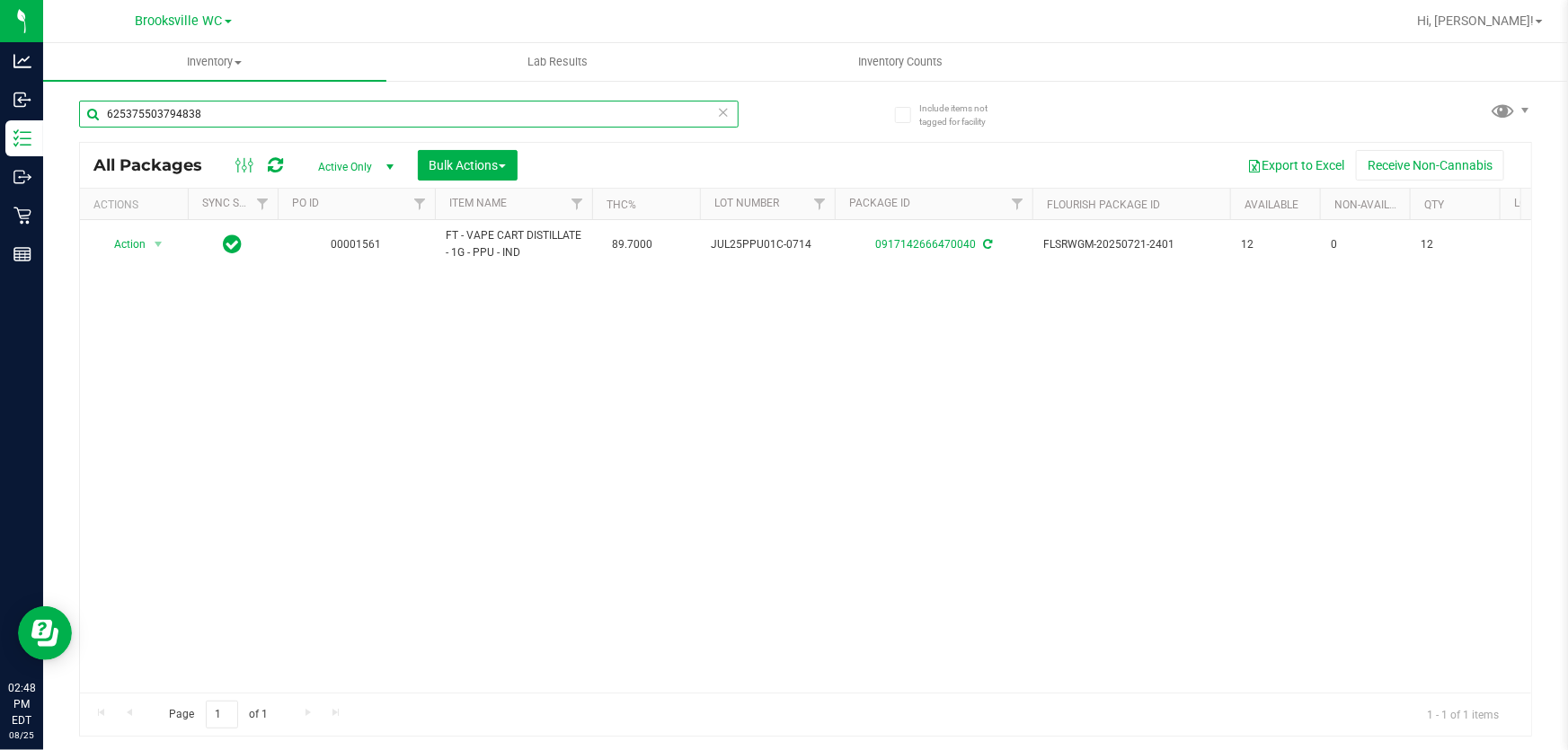
type input "6253755037948385"
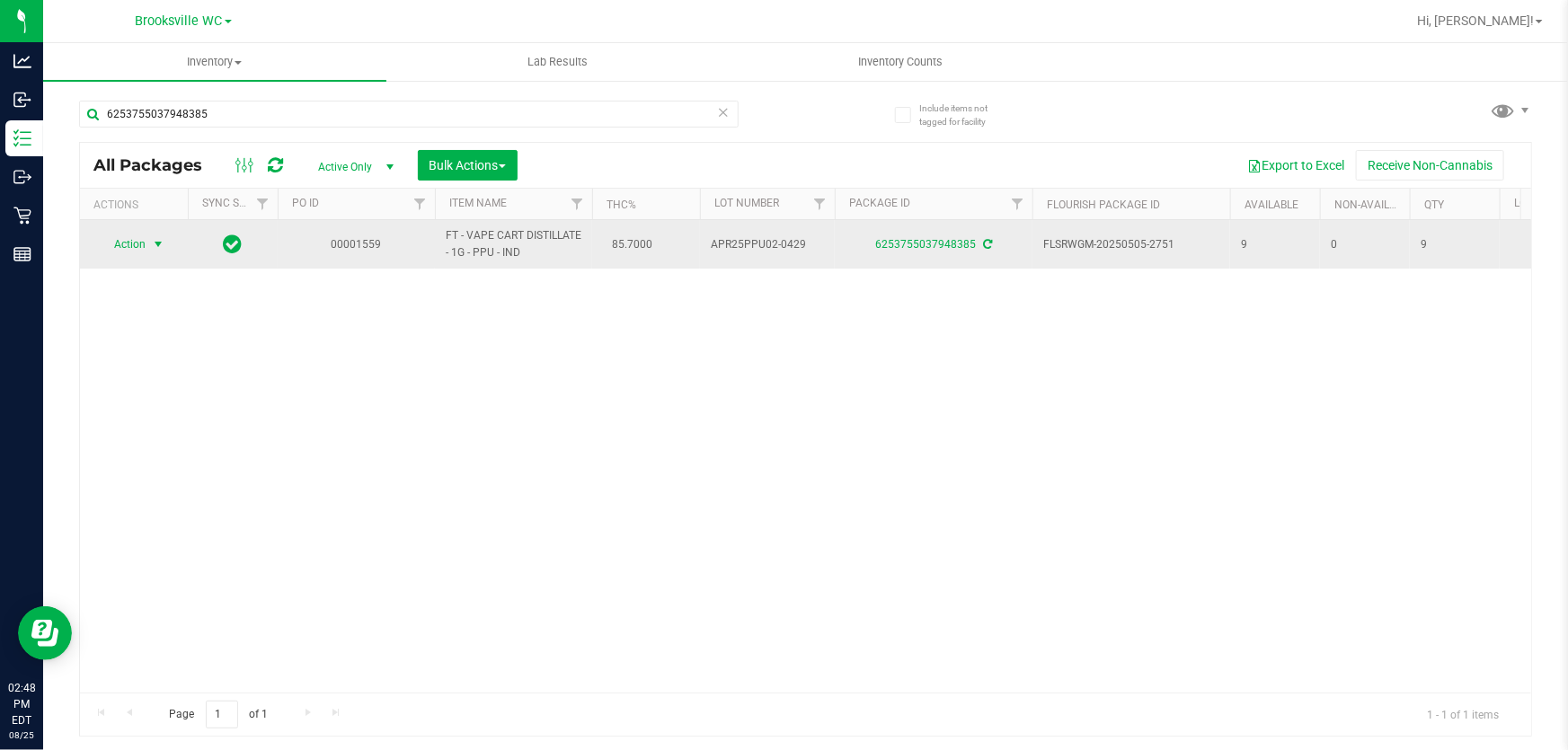
click at [134, 243] on span "Action" at bounding box center [122, 244] width 48 height 25
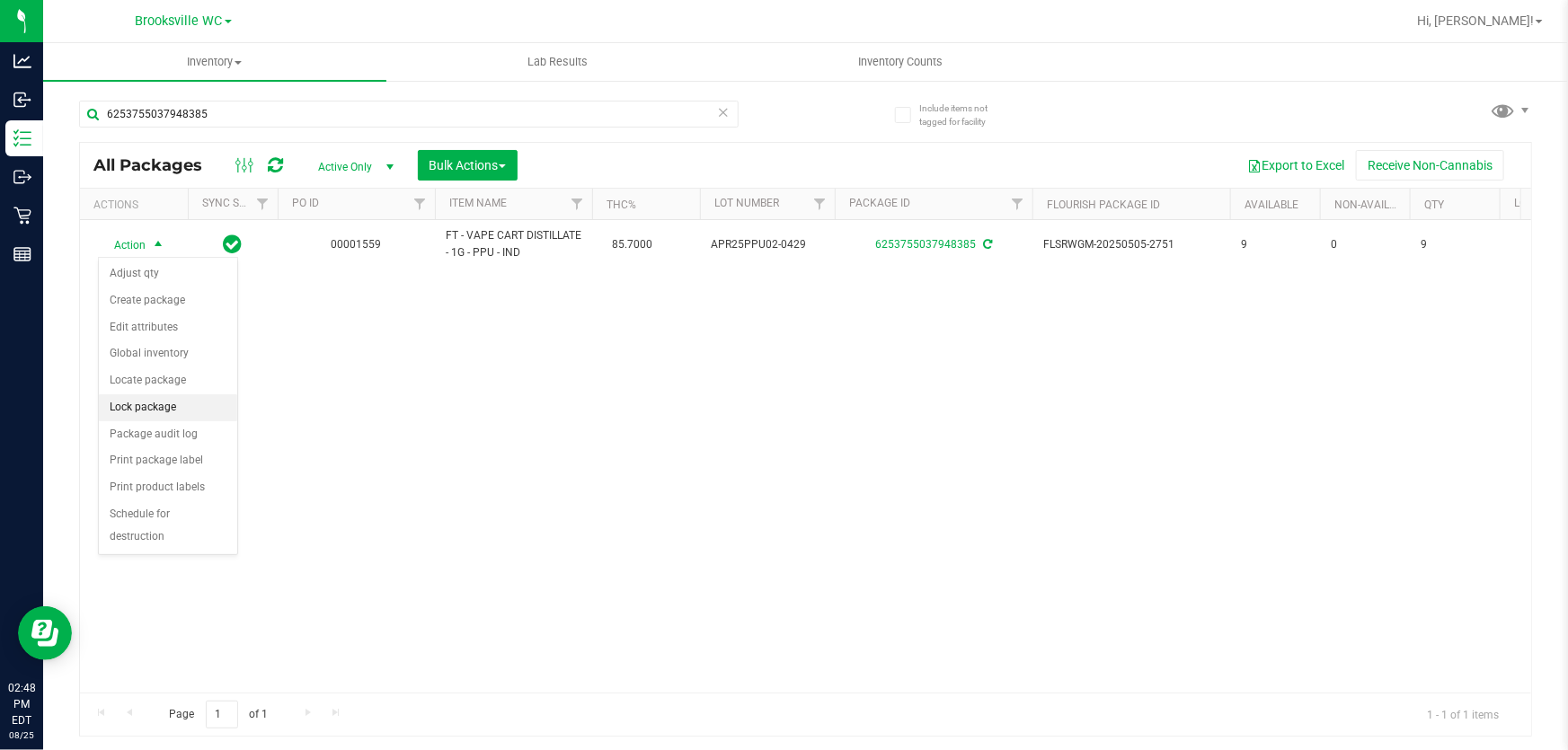
click at [163, 411] on li "Lock package" at bounding box center [168, 407] width 138 height 27
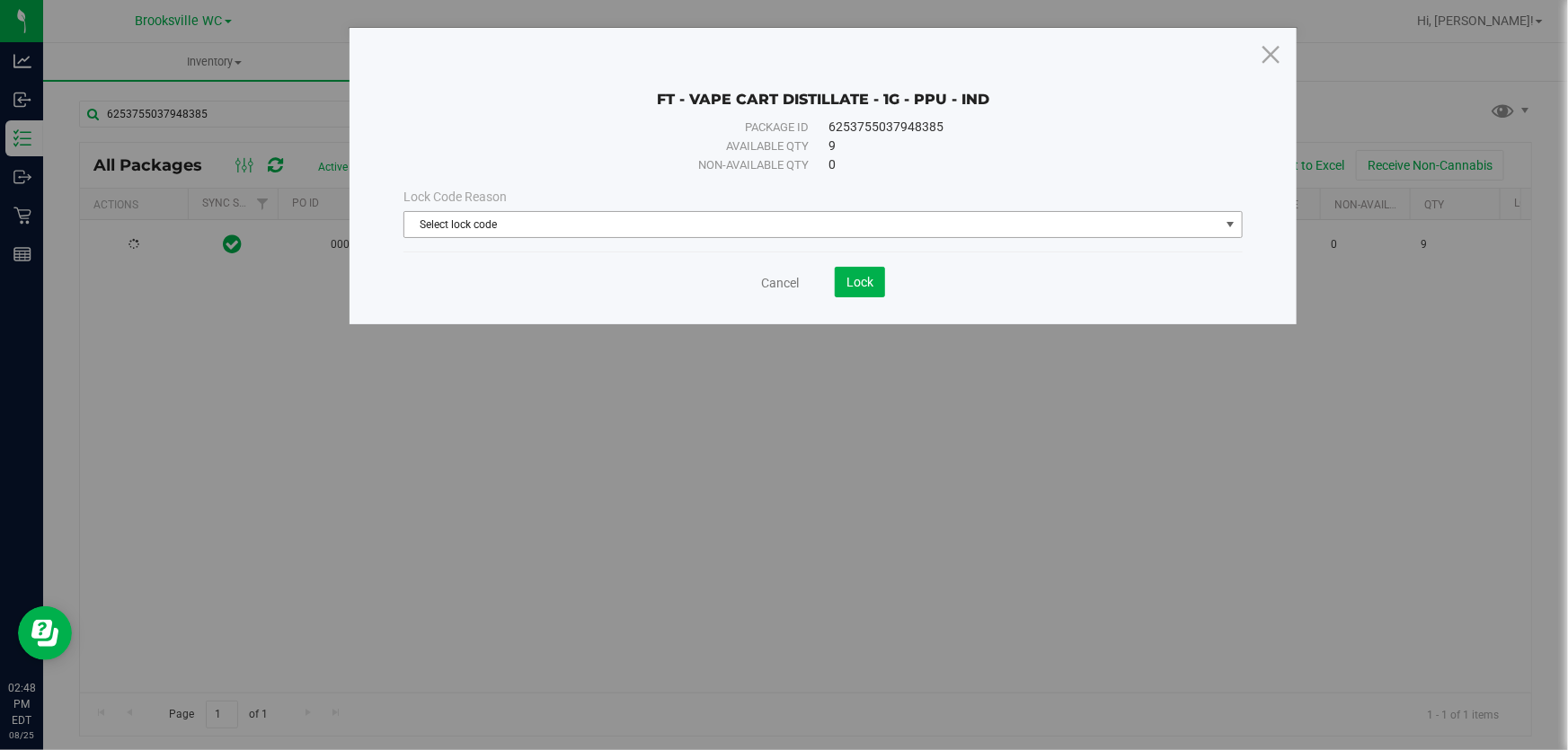
click at [948, 226] on span "Select lock code" at bounding box center [811, 224] width 815 height 25
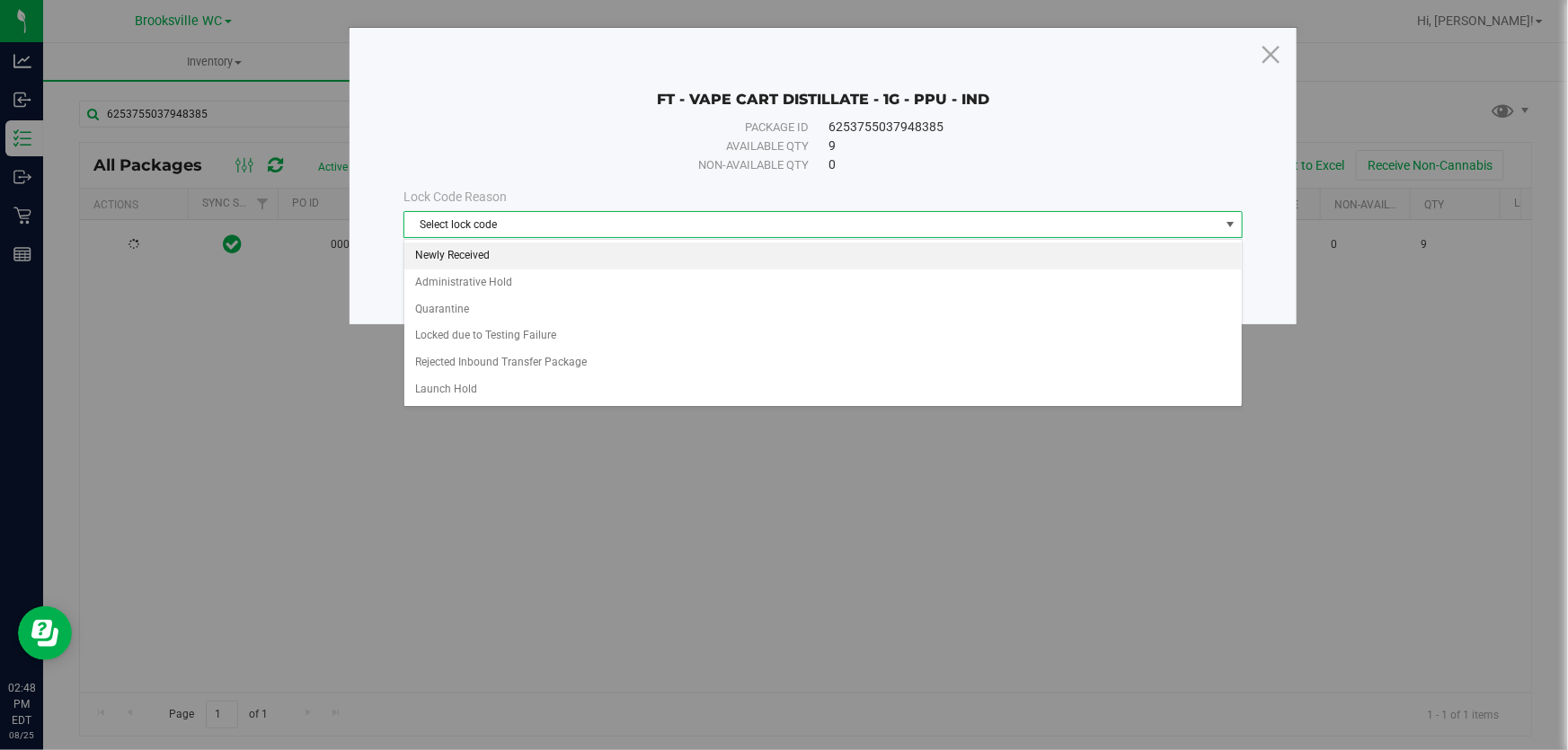
click at [477, 261] on li "Newly Received" at bounding box center [823, 256] width 838 height 27
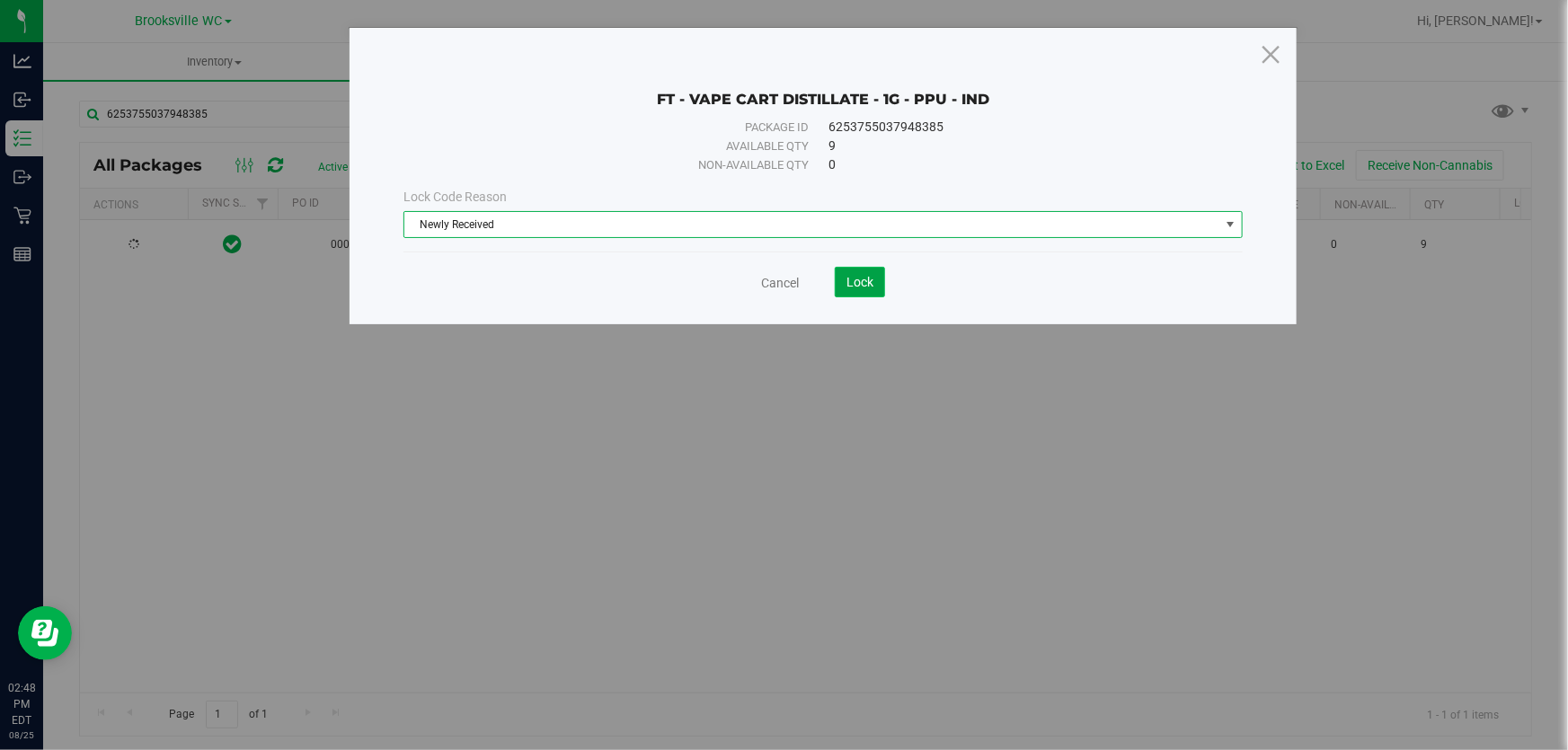
click at [850, 288] on span "Lock" at bounding box center [860, 282] width 27 height 15
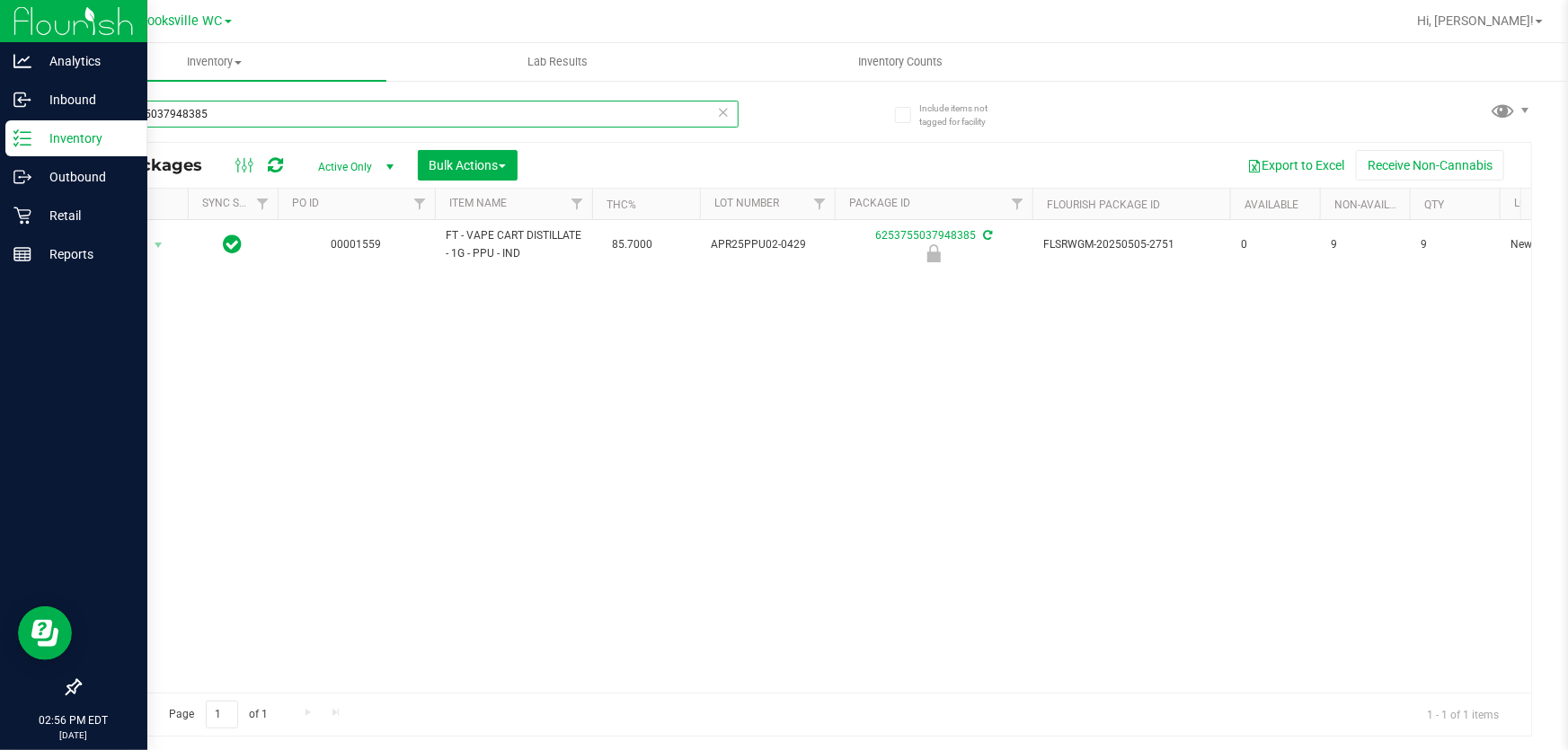
drag, startPoint x: 245, startPoint y: 116, endPoint x: 0, endPoint y: 0, distance: 271.1
click at [0, 0] on div "Analytics Inbound Inventory Outbound Retail Reports 02:56 PM EDT 08/25/2025 08/…" at bounding box center [784, 375] width 1568 height 750
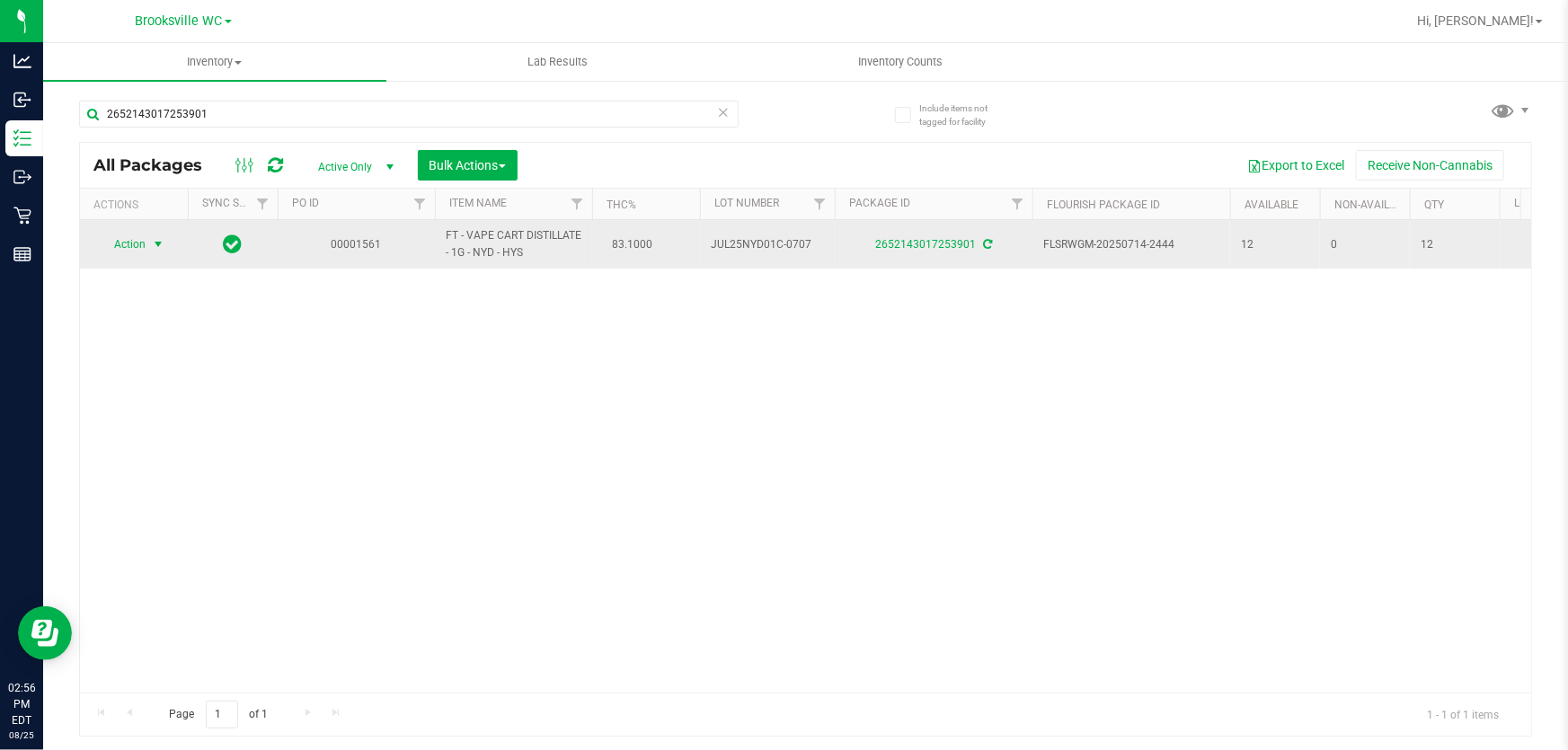
click at [115, 243] on span "Action" at bounding box center [122, 244] width 48 height 25
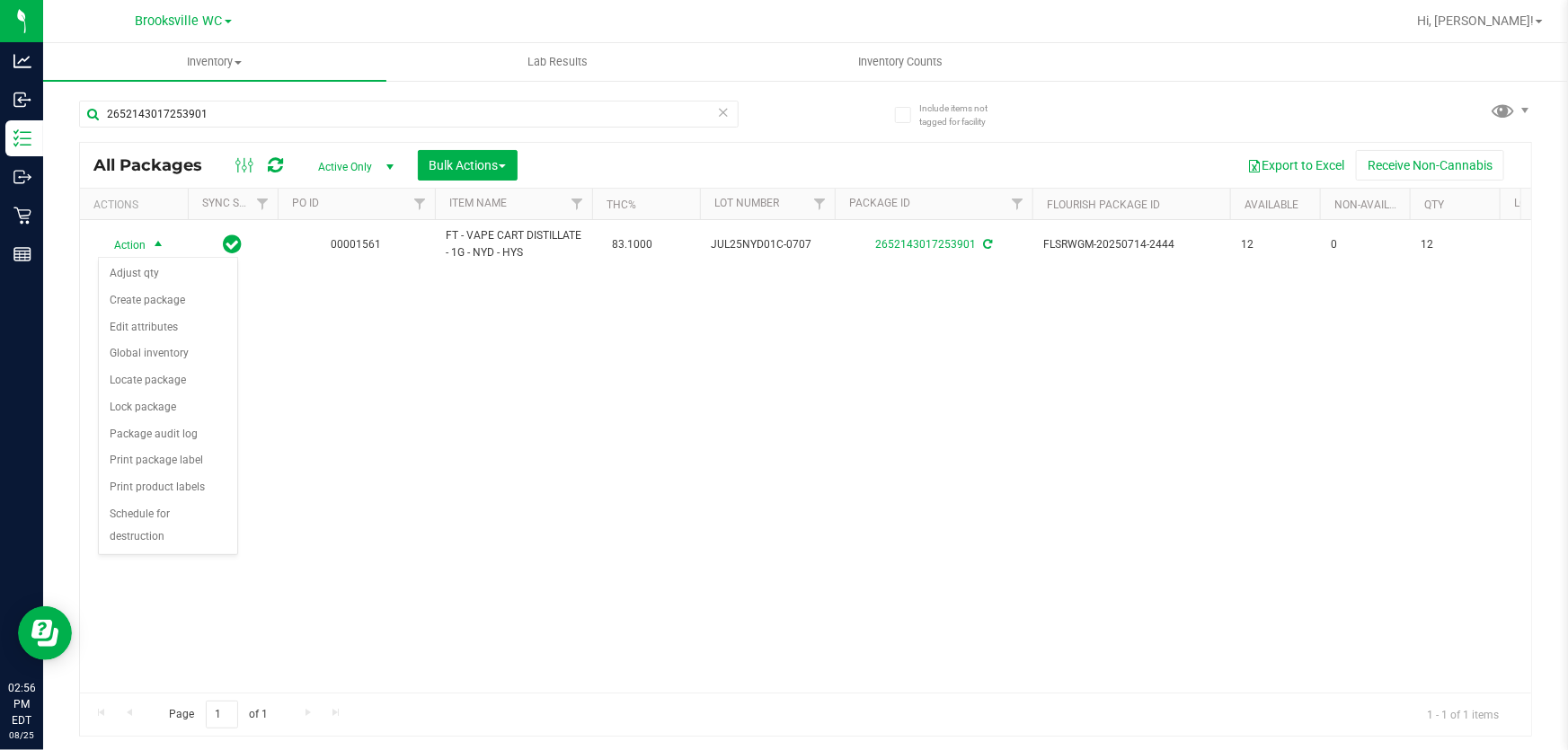
click at [622, 485] on div "Action Action Adjust qty Create package Edit attributes Global inventory Locate…" at bounding box center [805, 457] width 1451 height 472
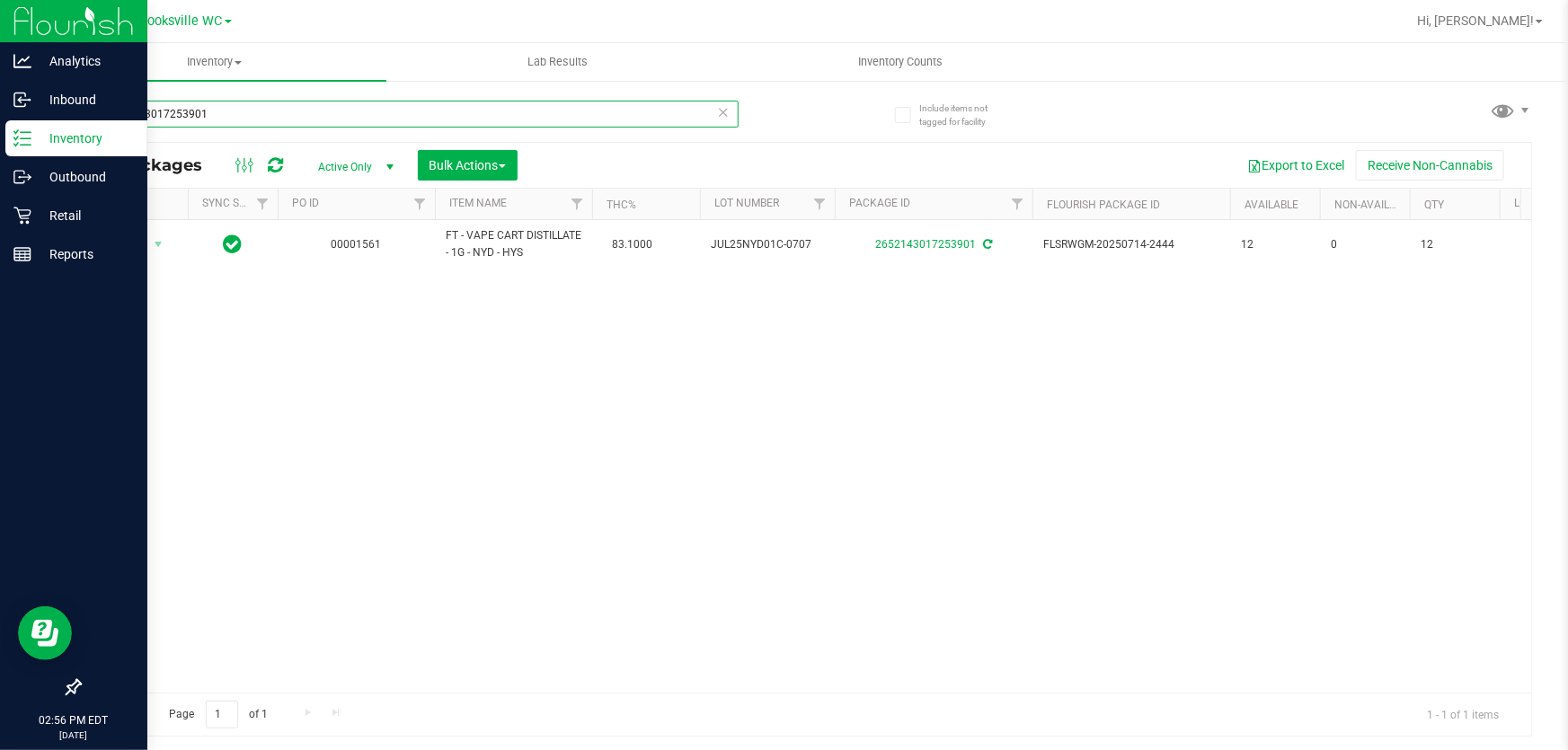
drag, startPoint x: 223, startPoint y: 116, endPoint x: 0, endPoint y: 15, distance: 244.8
click at [0, 71] on div "Analytics Inbound Inventory Outbound Retail Reports 02:56 PM EDT 08/25/2025 08/…" at bounding box center [784, 375] width 1568 height 750
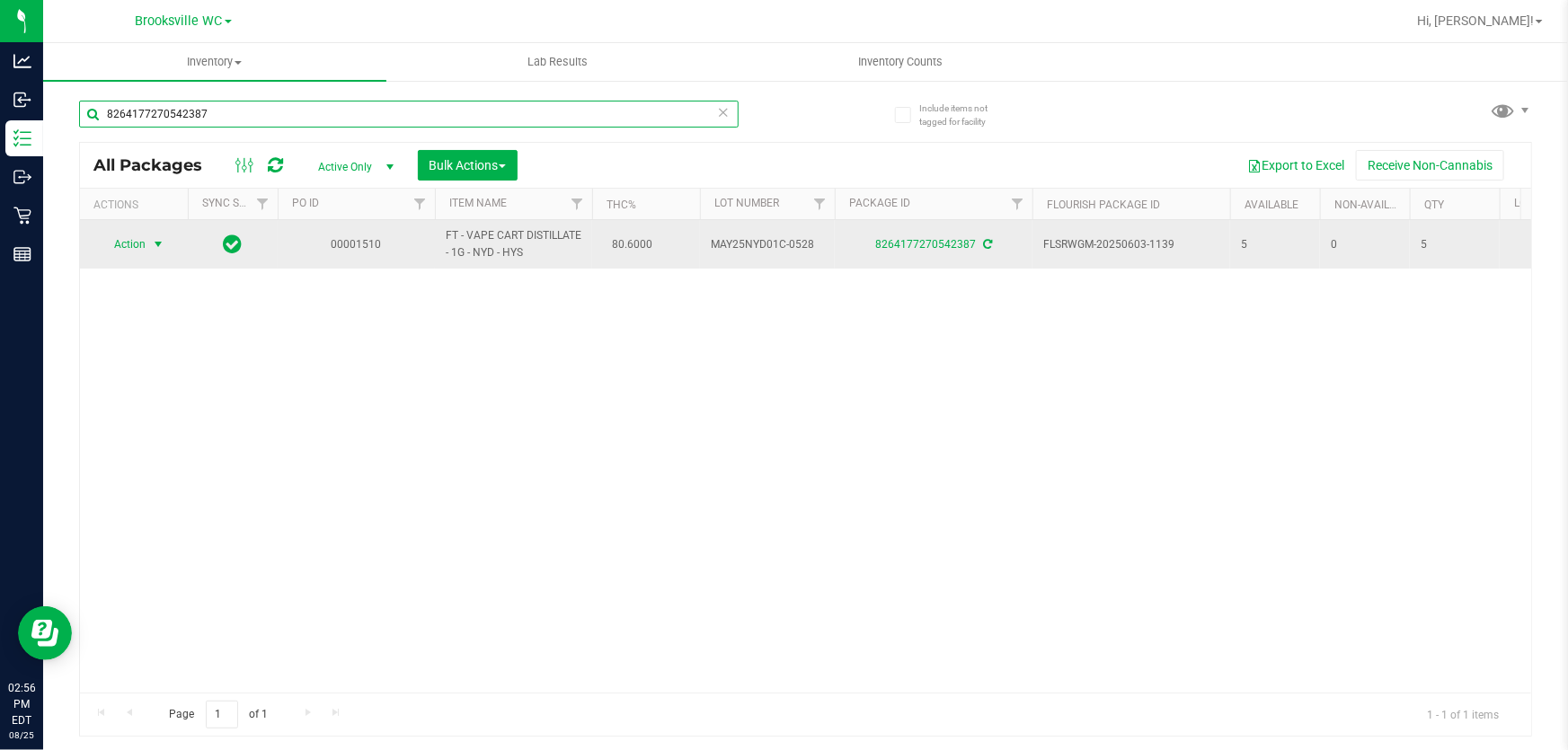
type input "8264177270542387"
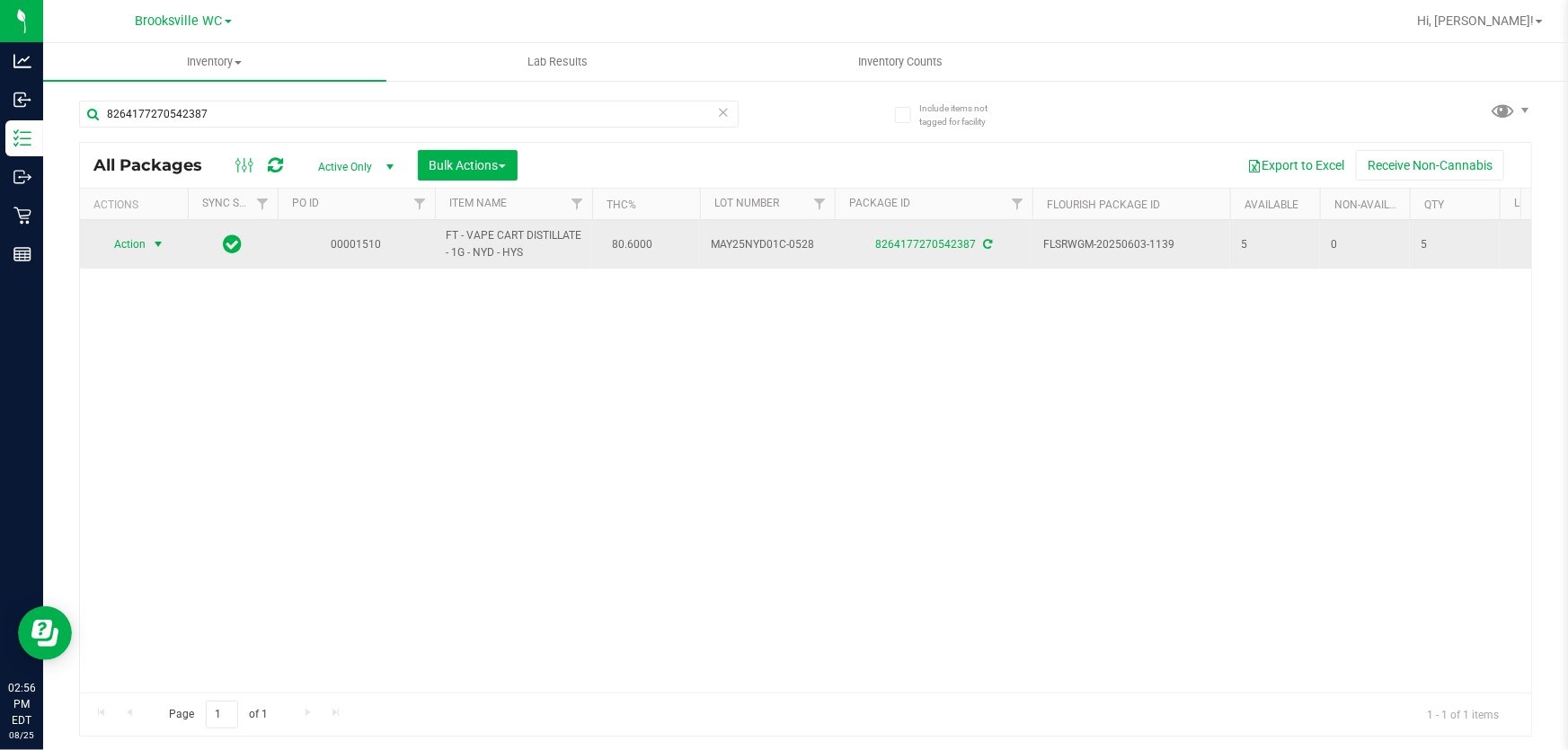
click at [115, 243] on span "Action" at bounding box center [122, 244] width 48 height 25
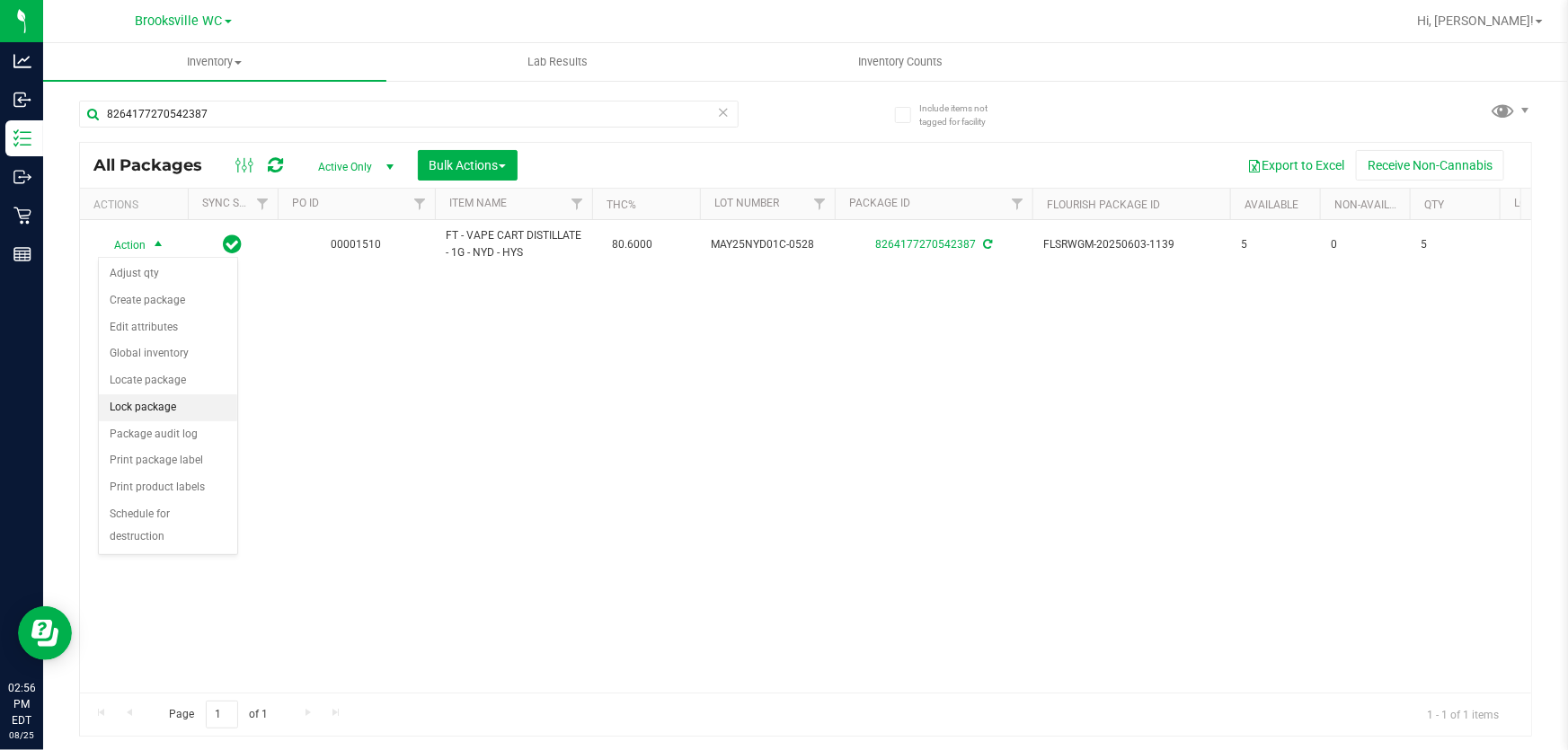
click at [156, 412] on li "Lock package" at bounding box center [168, 407] width 138 height 27
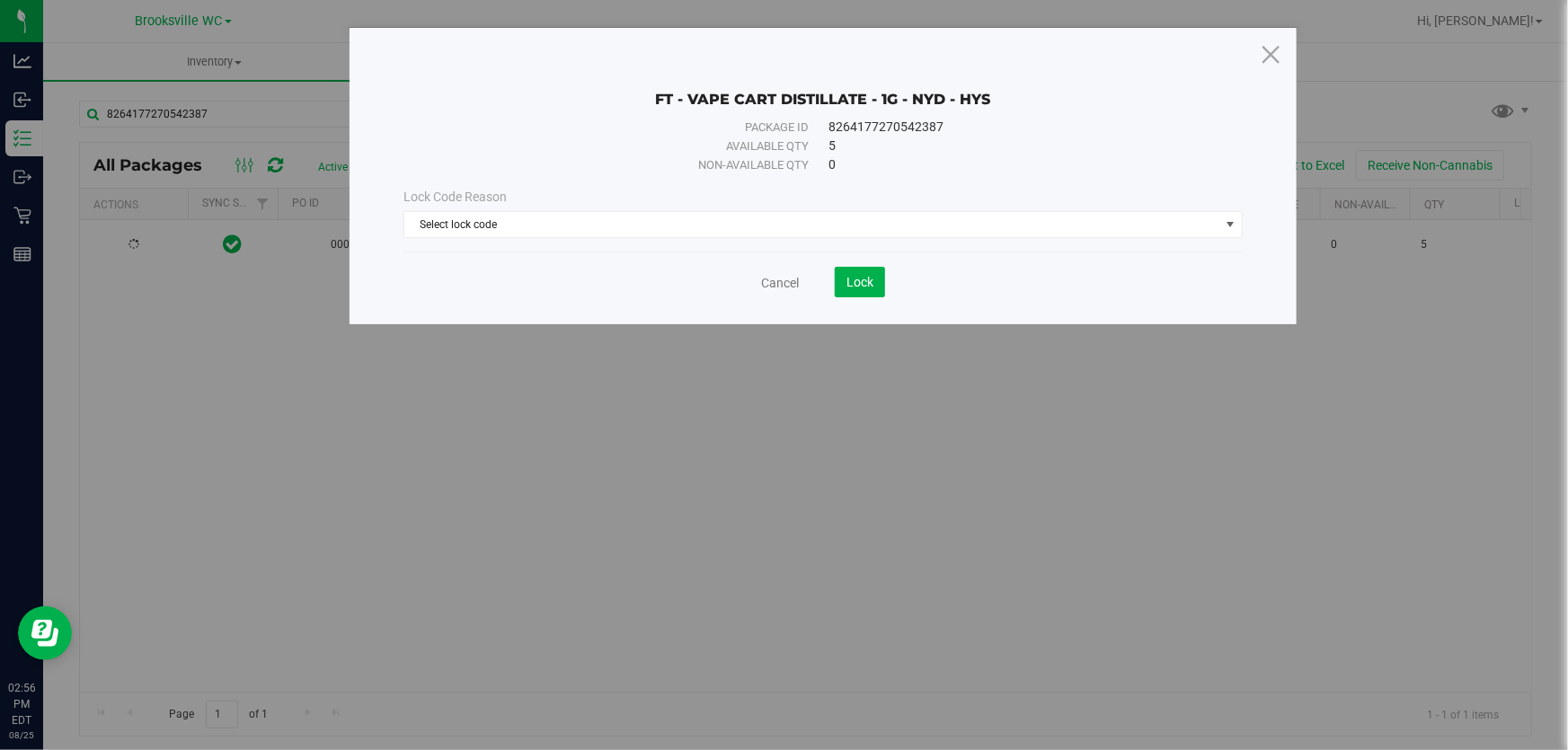
click at [689, 242] on div "Lock Code Reason Select lock code Select lock code Newly Received Administrativ…" at bounding box center [823, 212] width 867 height 77
drag, startPoint x: 723, startPoint y: 207, endPoint x: 721, endPoint y: 217, distance: 10.2
click at [722, 207] on div "Lock Code Reason Select lock code Select lock code Newly Received Administrativ…" at bounding box center [823, 212] width 867 height 50
click at [721, 229] on span "Select lock code" at bounding box center [811, 224] width 815 height 25
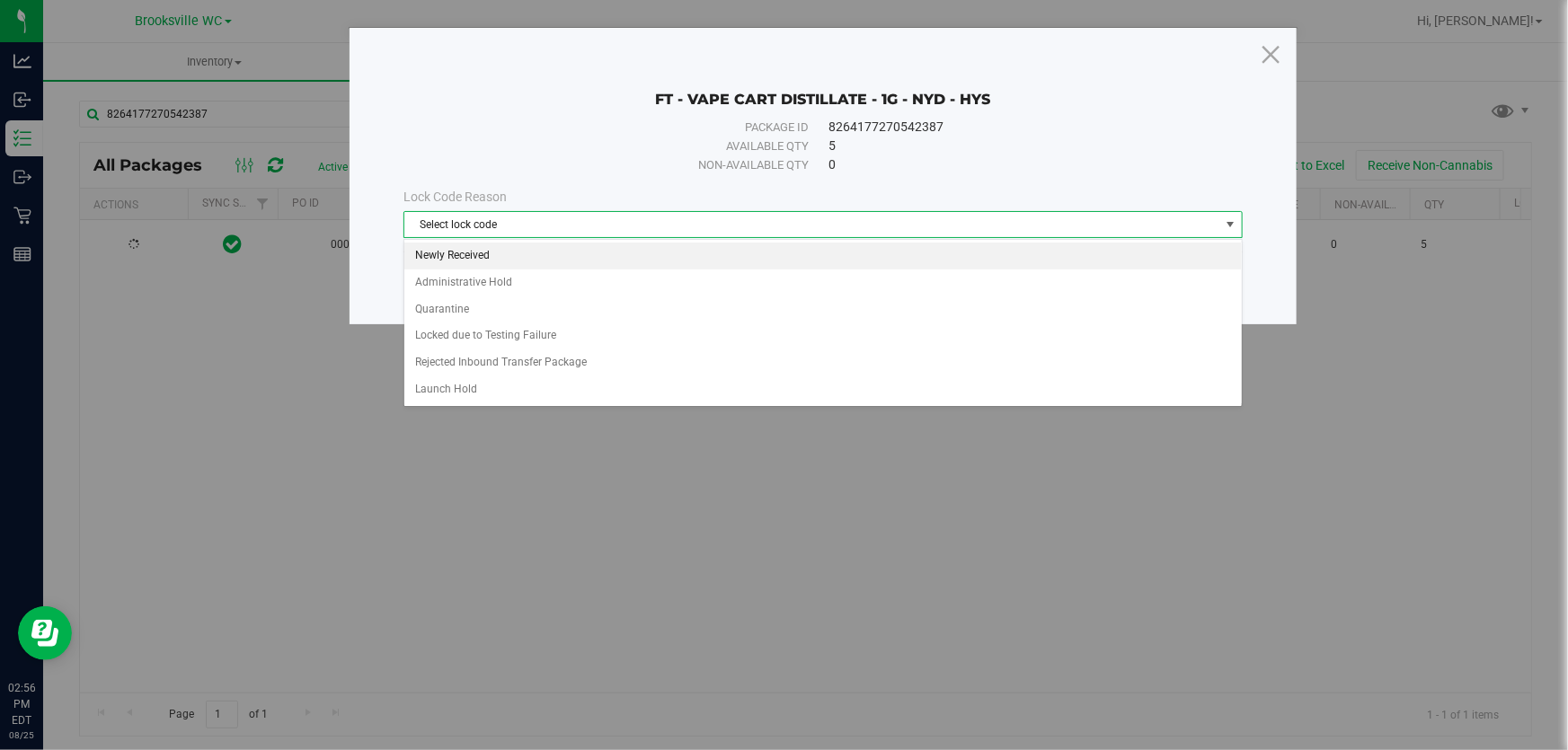
click at [698, 267] on li "Newly Received" at bounding box center [823, 256] width 838 height 27
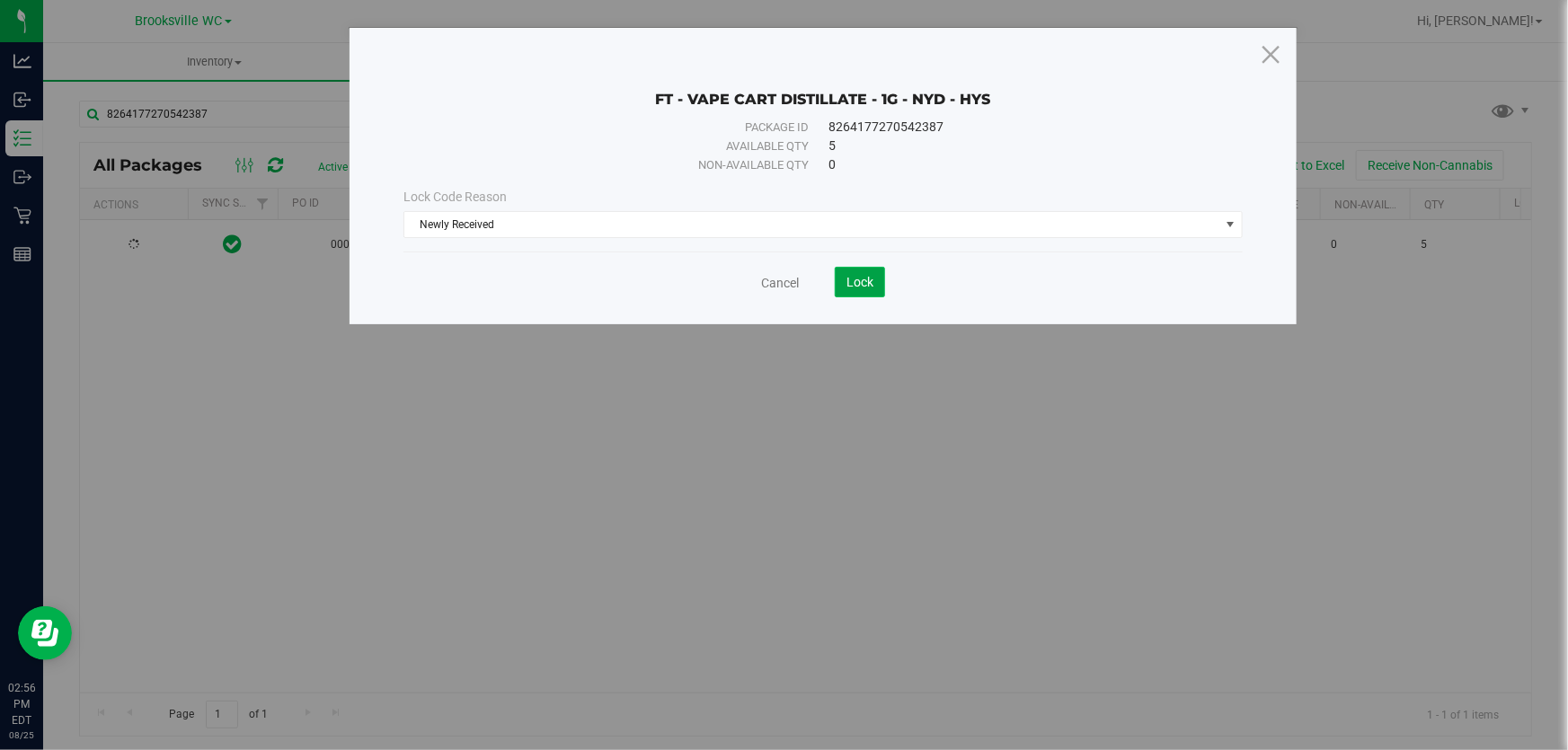
click at [862, 285] on span "Lock" at bounding box center [860, 282] width 27 height 15
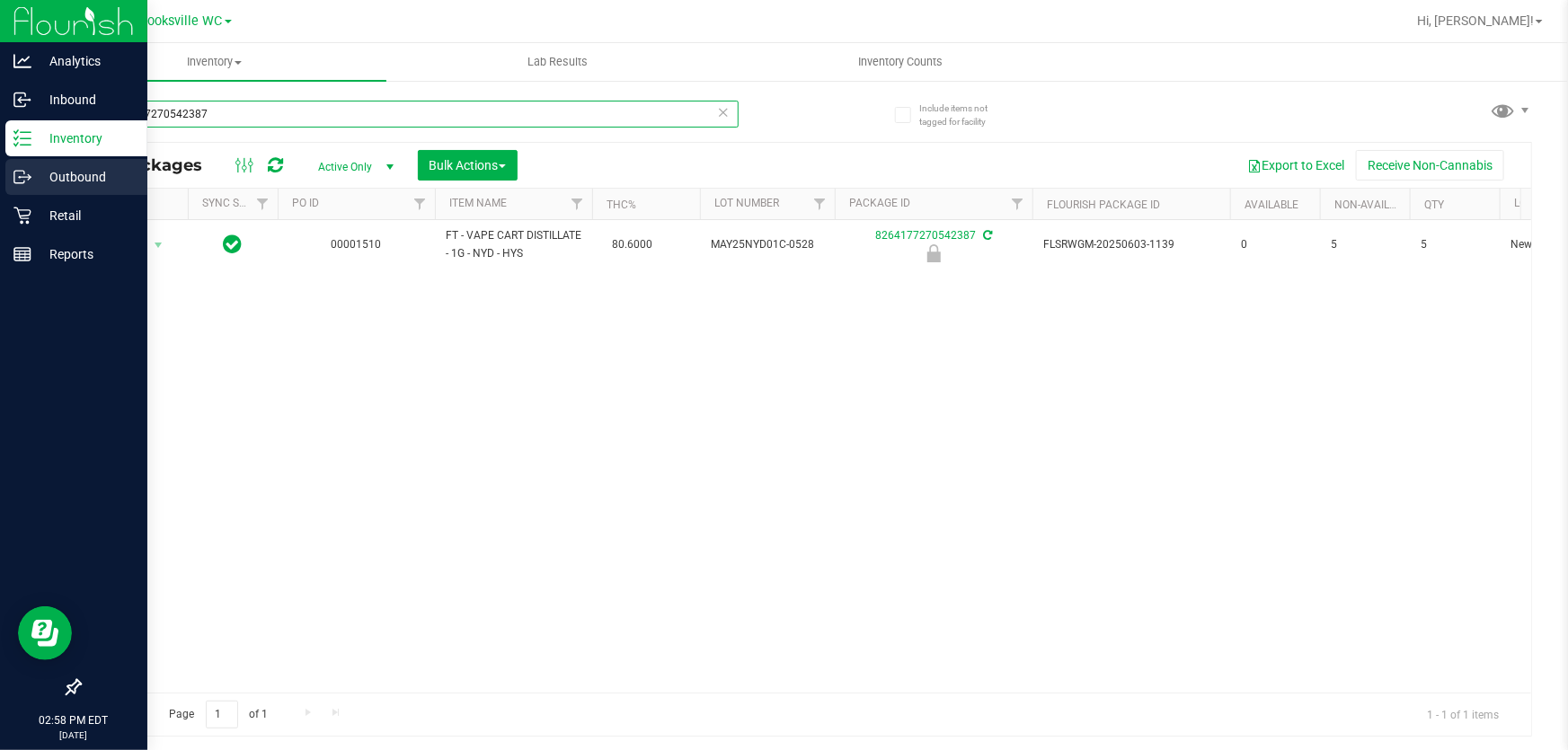
drag, startPoint x: 235, startPoint y: 115, endPoint x: 11, endPoint y: 167, distance: 230.0
click at [79, 153] on div "8264177270542387 All Packages Active Only Active Only Lab Samples Locked All Ex…" at bounding box center [805, 410] width 1453 height 653
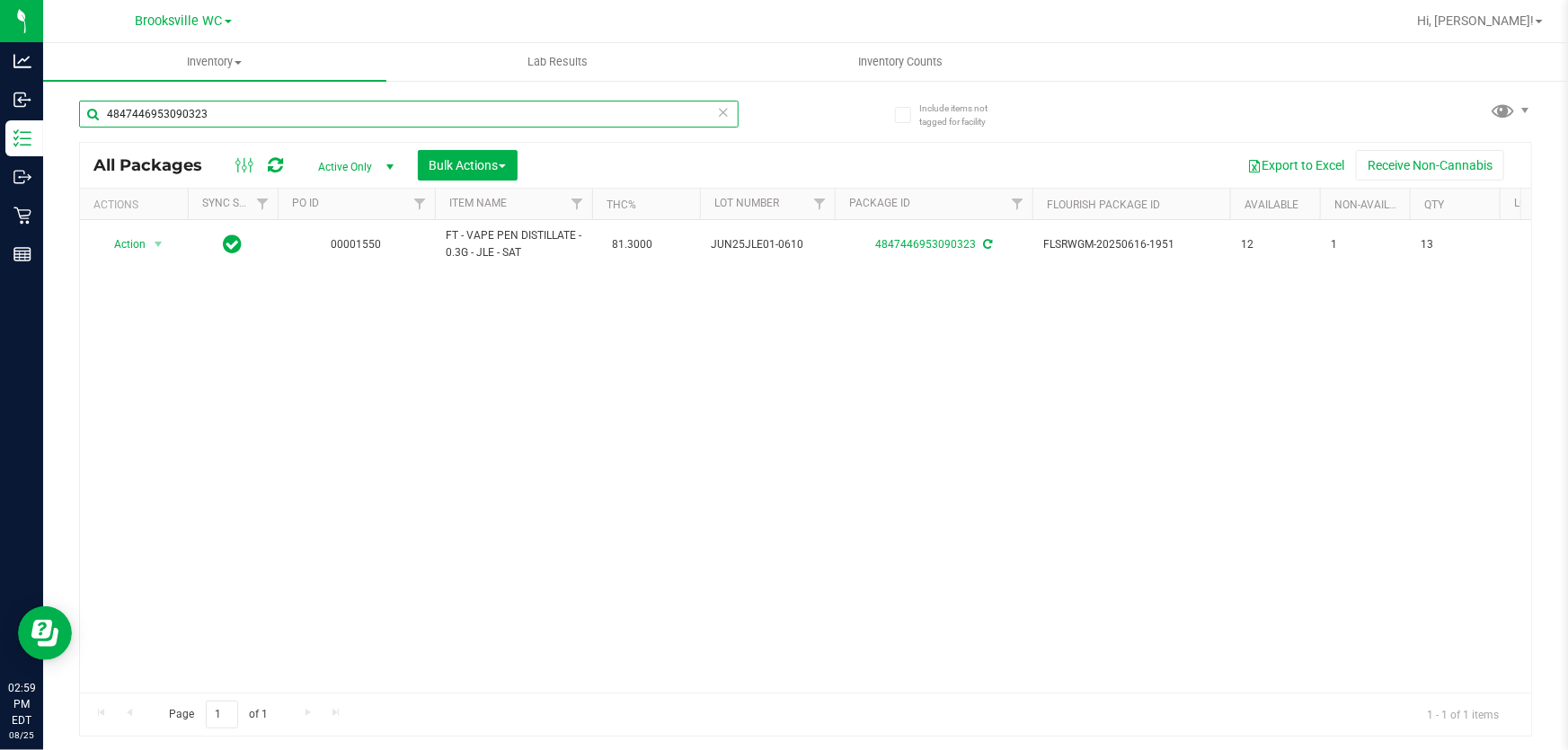
type input "4847446953090323"
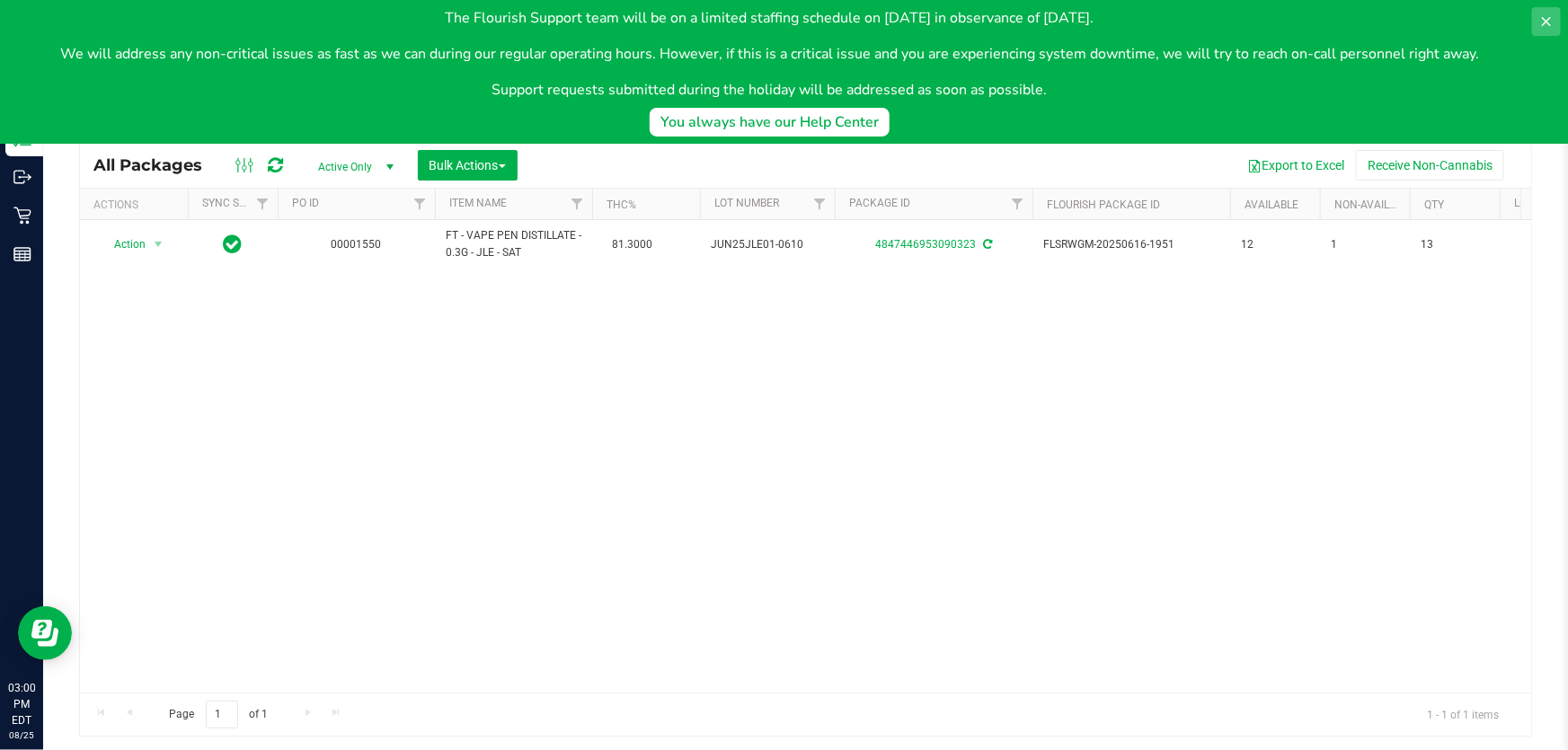
click at [1379, 15] on icon at bounding box center [1546, 22] width 15 height 15
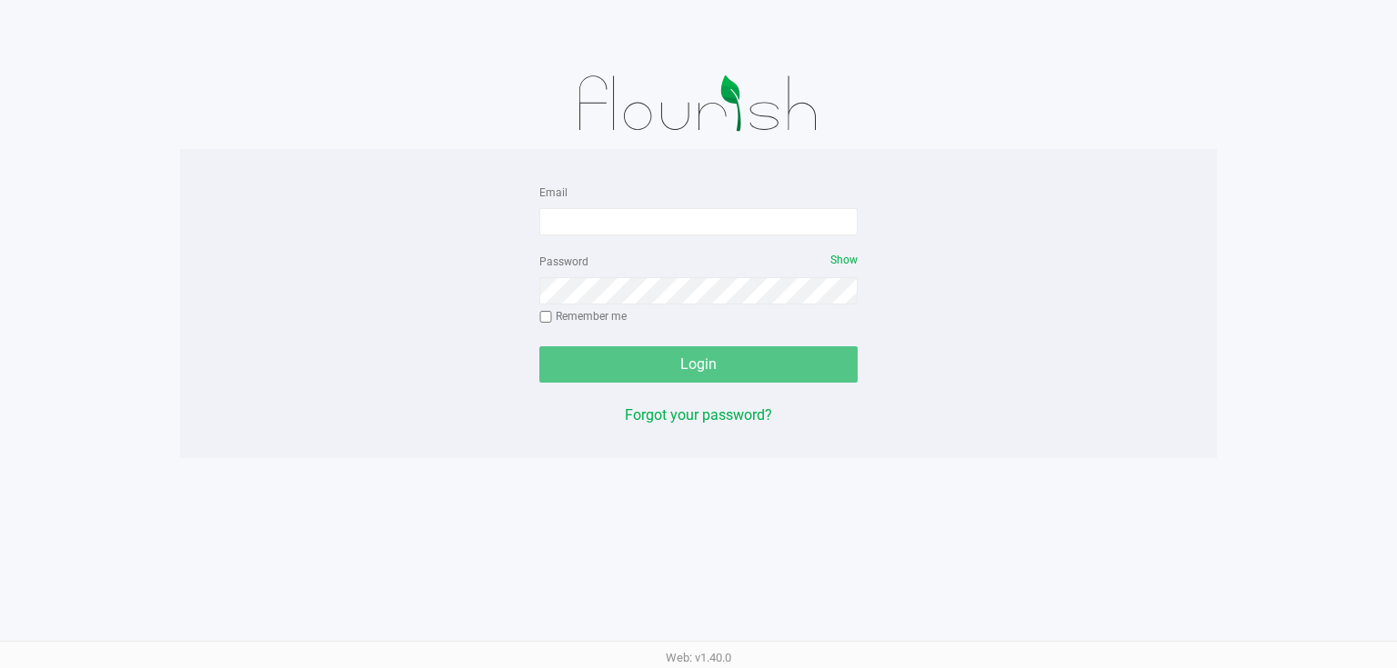
click at [677, 207] on div "Email" at bounding box center [698, 208] width 318 height 55
click at [668, 216] on input "Email" at bounding box center [698, 221] width 318 height 27
type input "[EMAIL_ADDRESS][DOMAIN_NAME]"
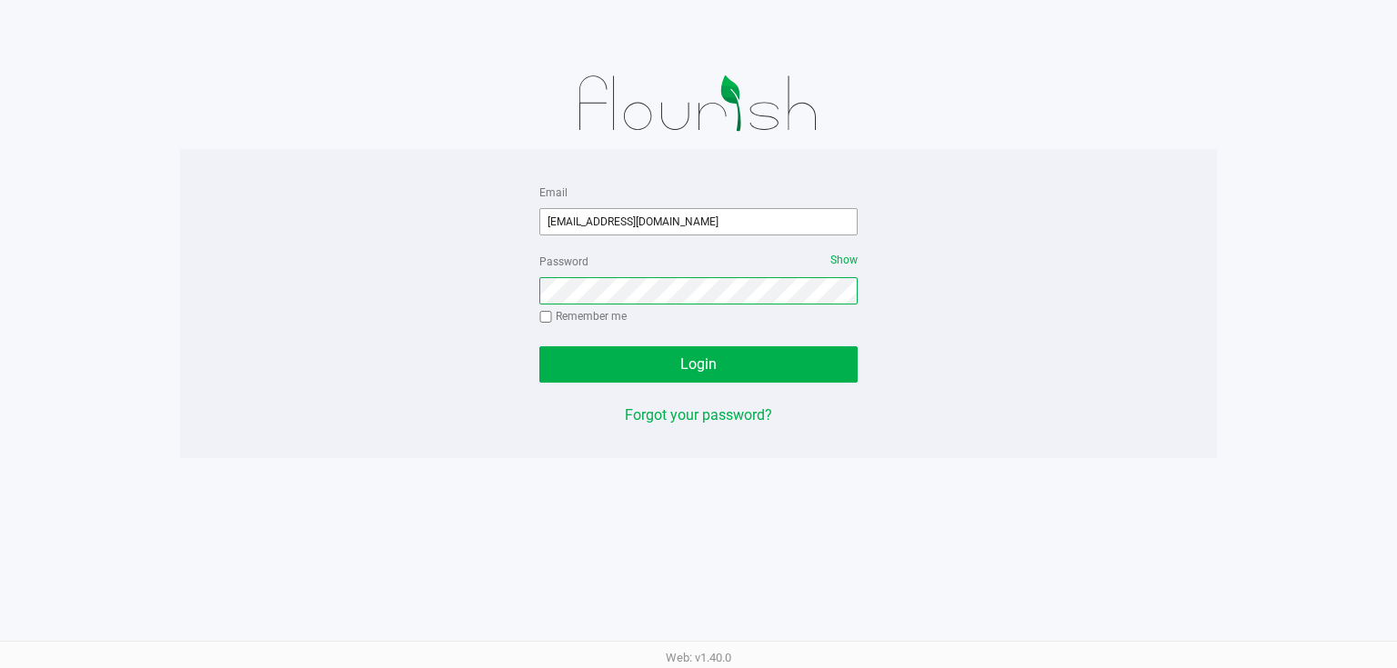
click at [539, 347] on button "Login" at bounding box center [698, 365] width 318 height 36
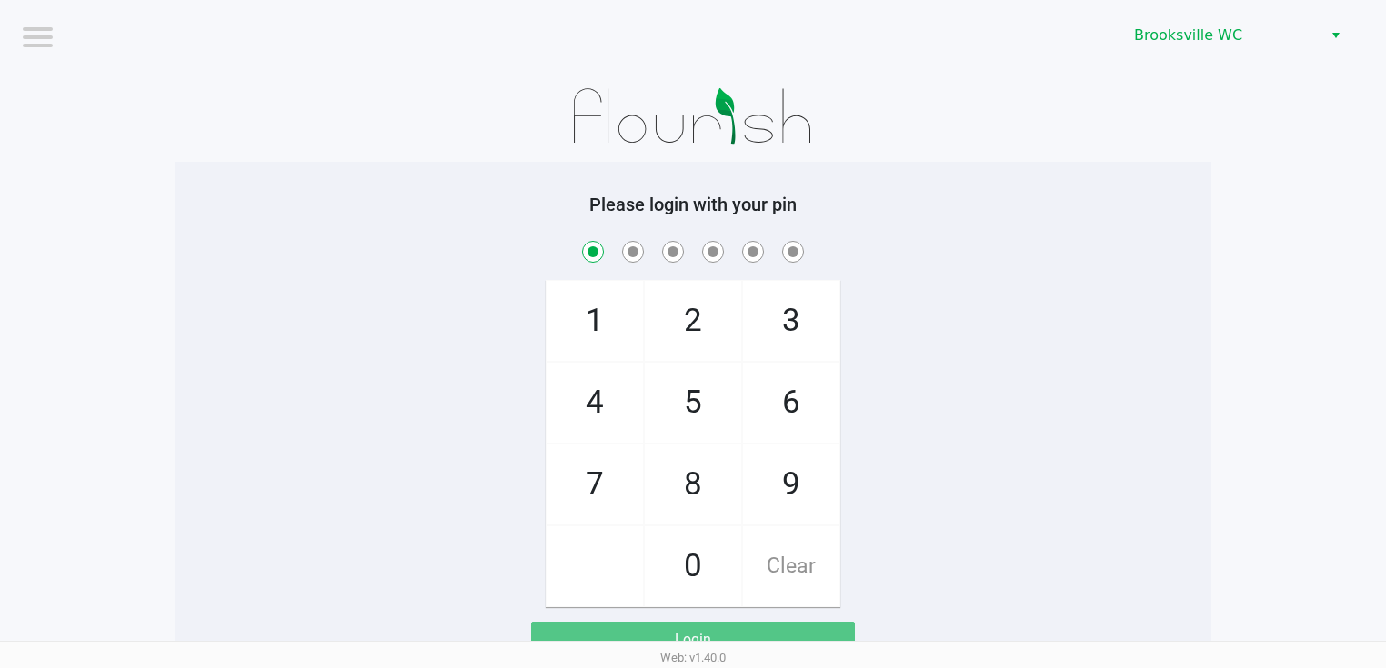
checkbox input "true"
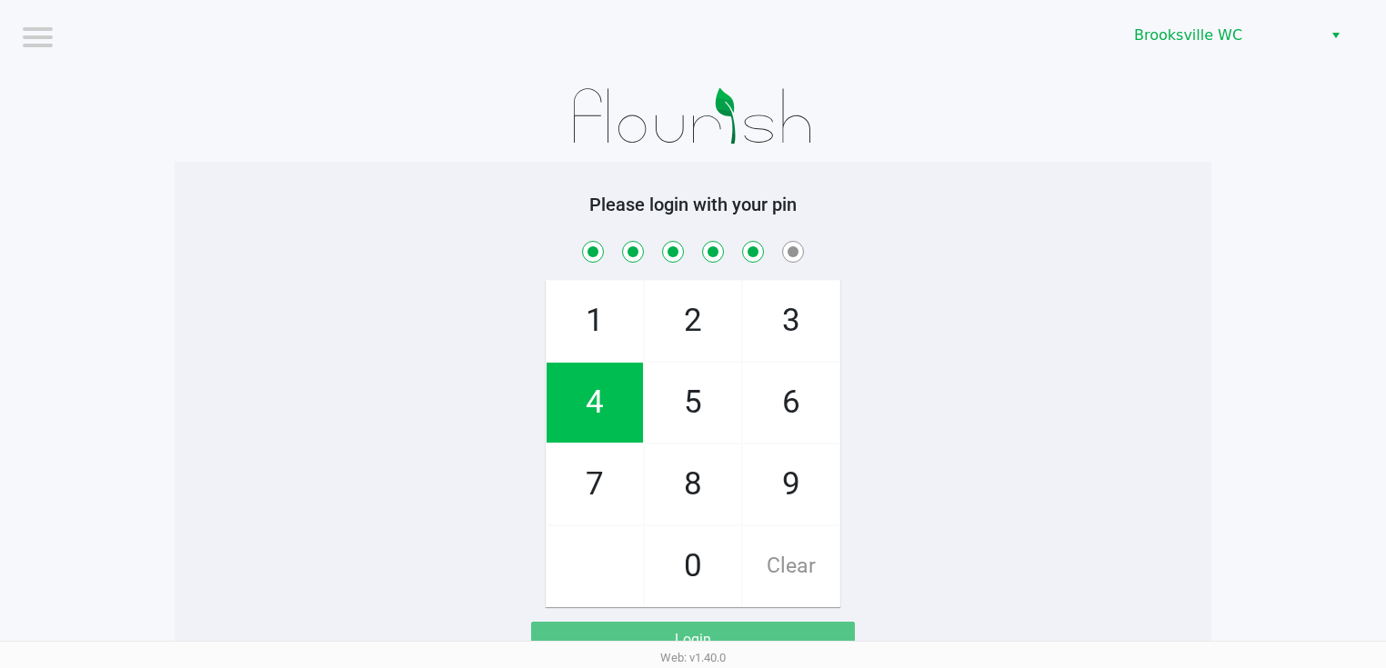
checkbox input "true"
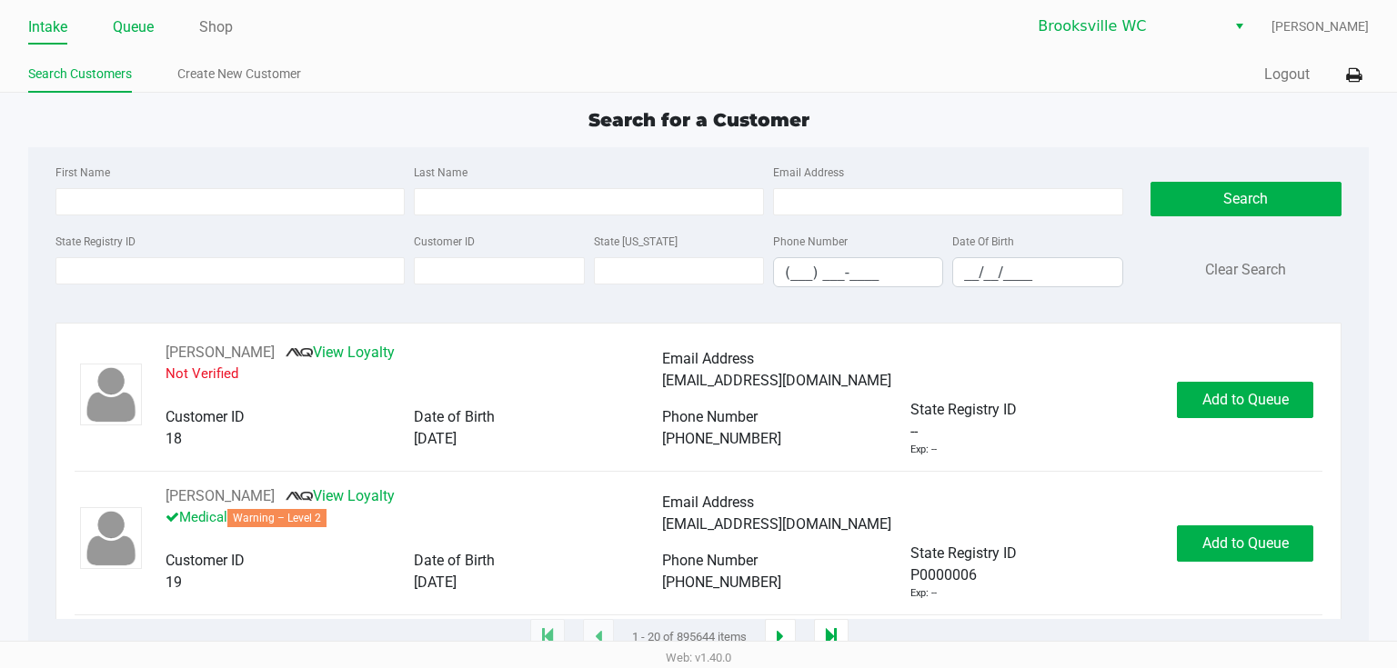
click at [138, 28] on link "Queue" at bounding box center [133, 27] width 41 height 25
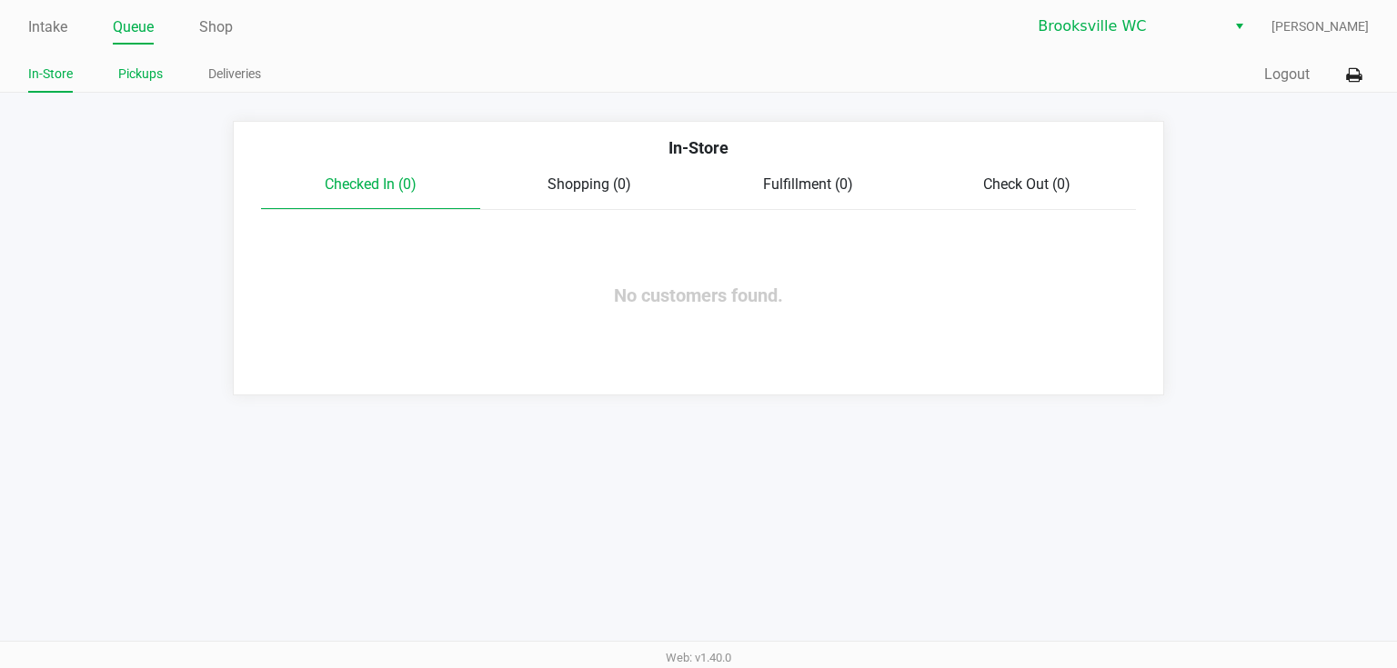
click at [146, 75] on link "Pickups" at bounding box center [140, 74] width 45 height 23
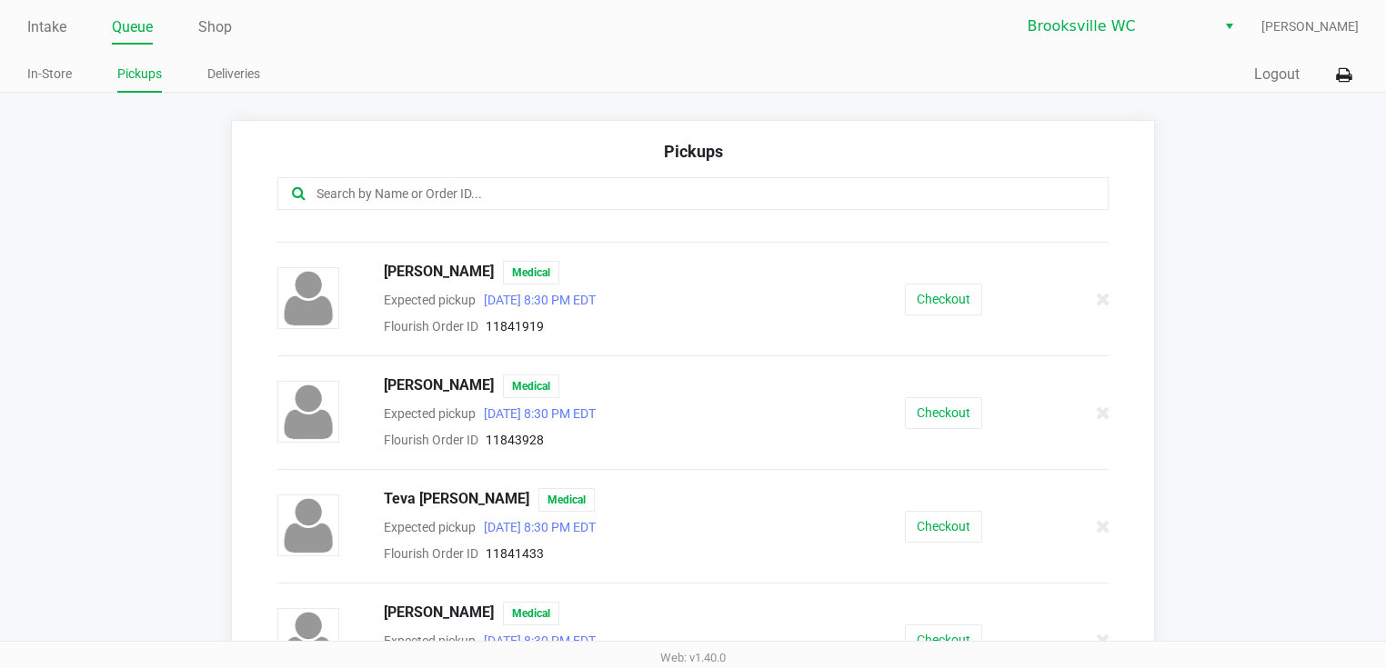
scroll to position [45, 0]
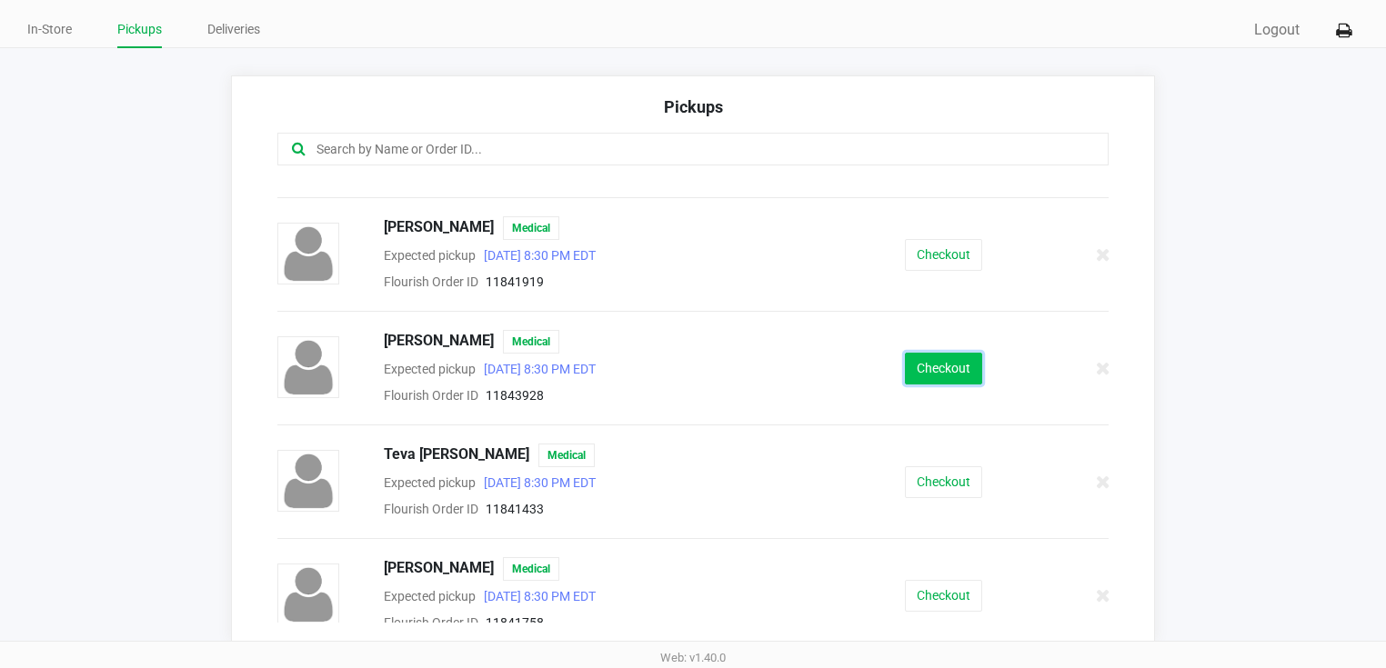
click at [955, 358] on button "Checkout" at bounding box center [943, 369] width 77 height 32
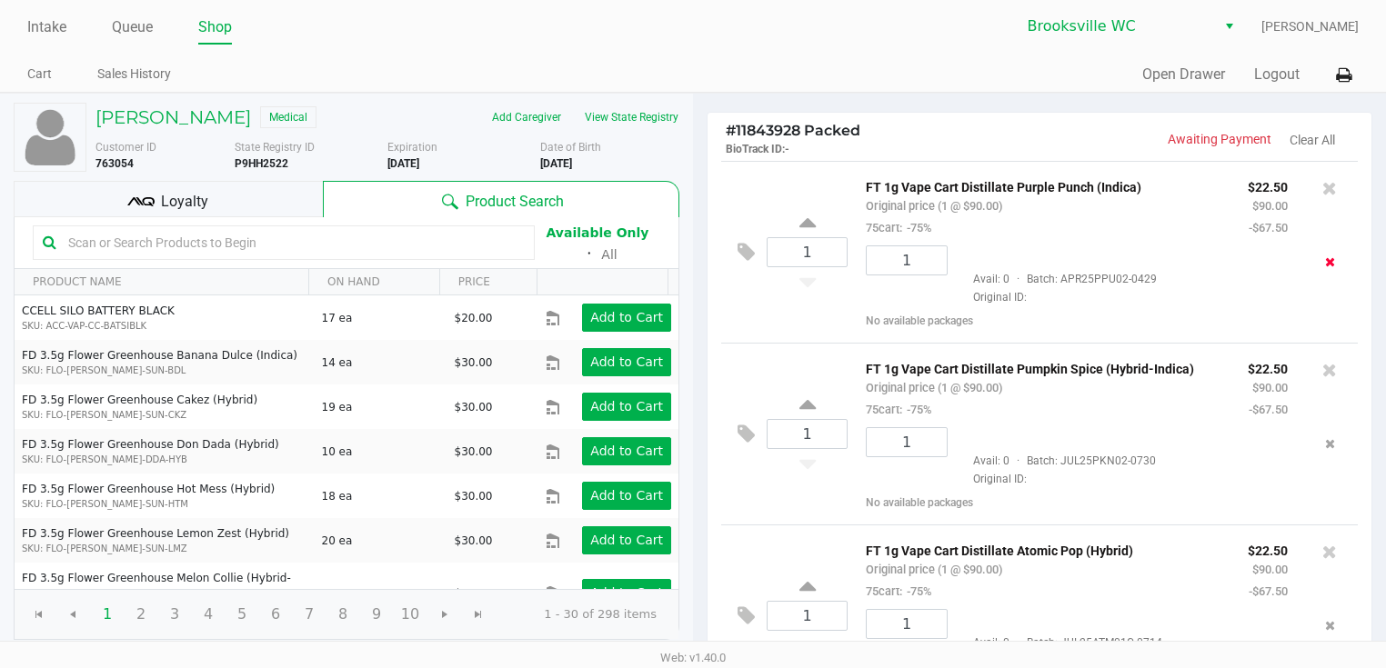
click at [1325, 258] on icon "Remove the package from the orderLine" at bounding box center [1330, 262] width 10 height 13
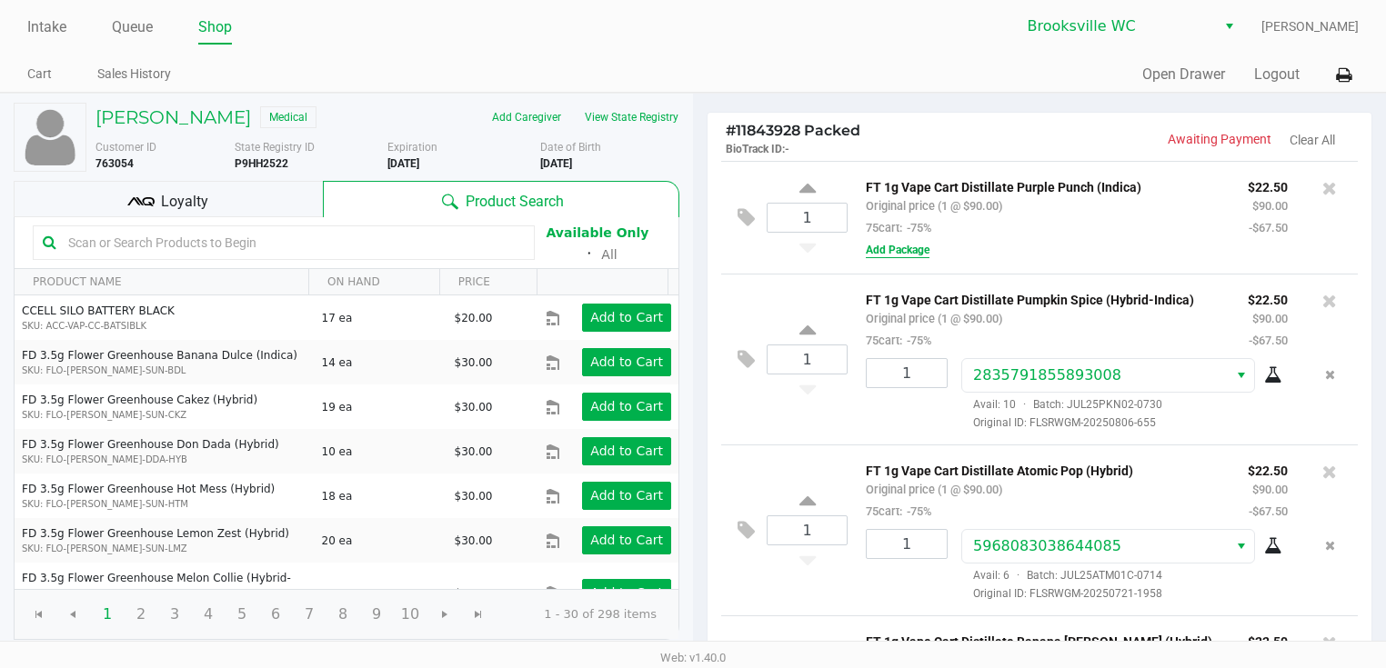
click at [877, 249] on button "Add Package" at bounding box center [898, 250] width 64 height 16
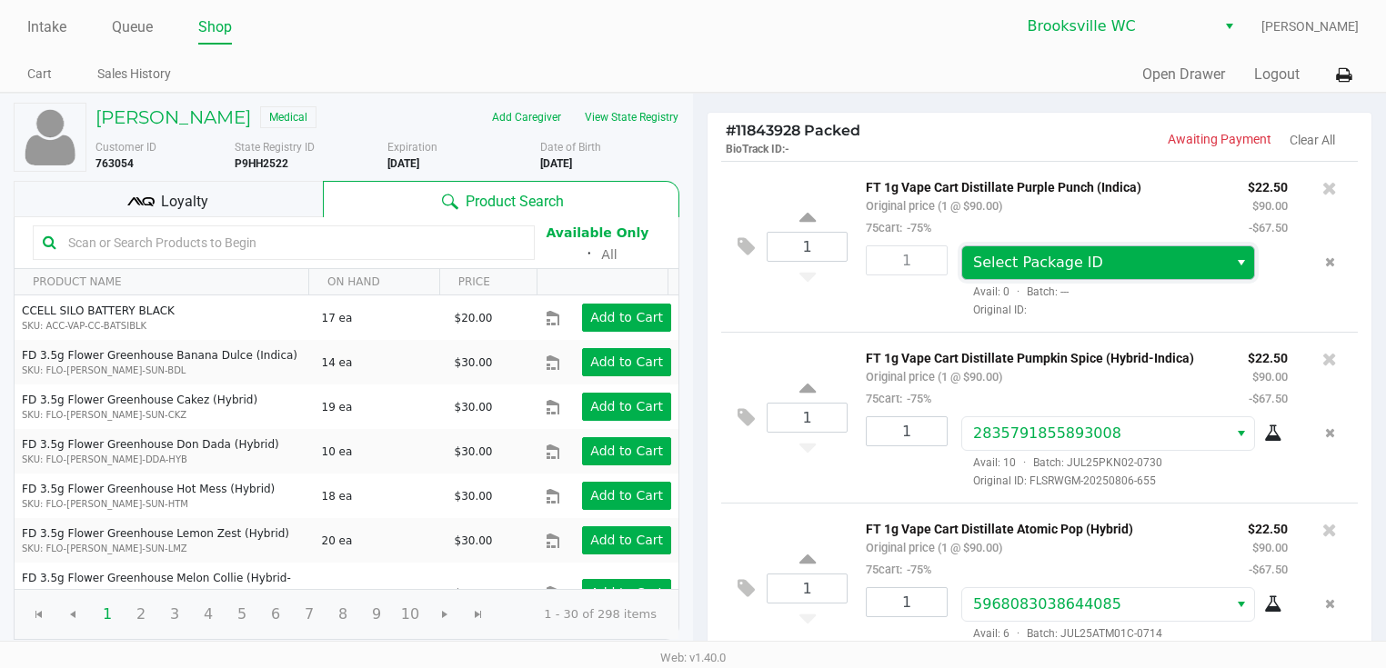
click at [1023, 276] on span "Select Package ID" at bounding box center [1095, 262] width 266 height 33
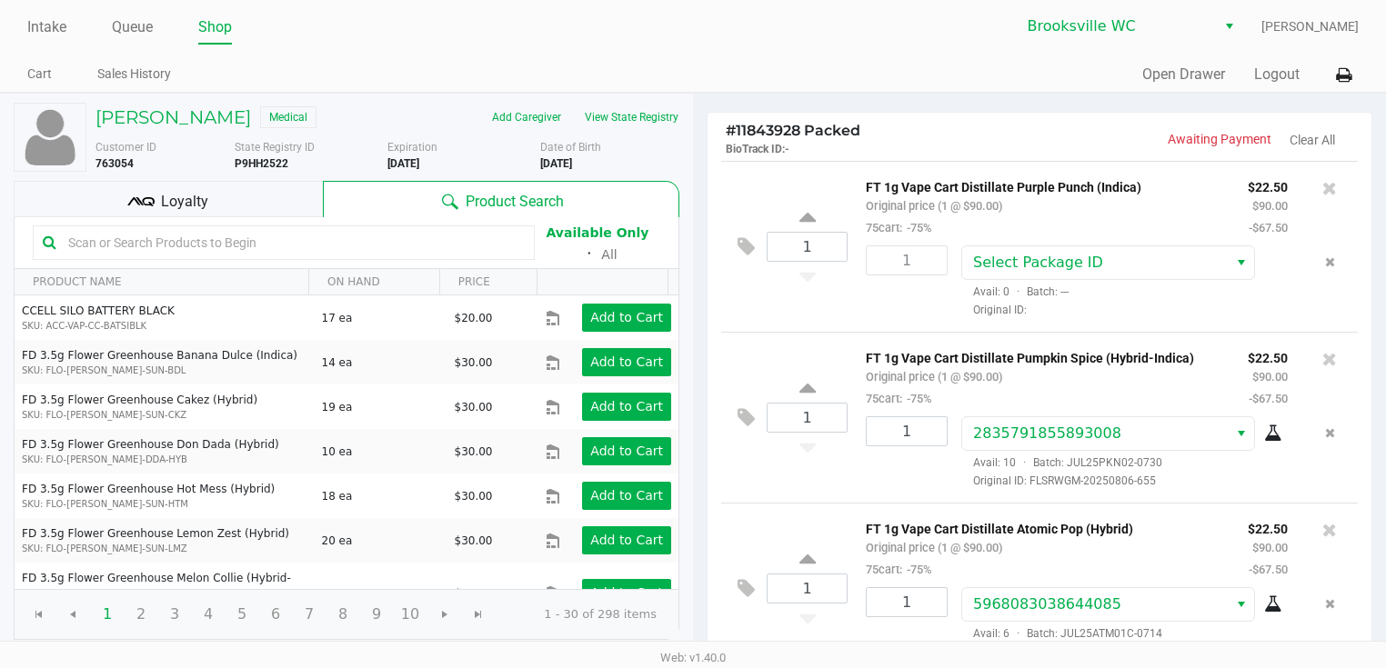
click at [855, 294] on div "1" at bounding box center [899, 282] width 95 height 73
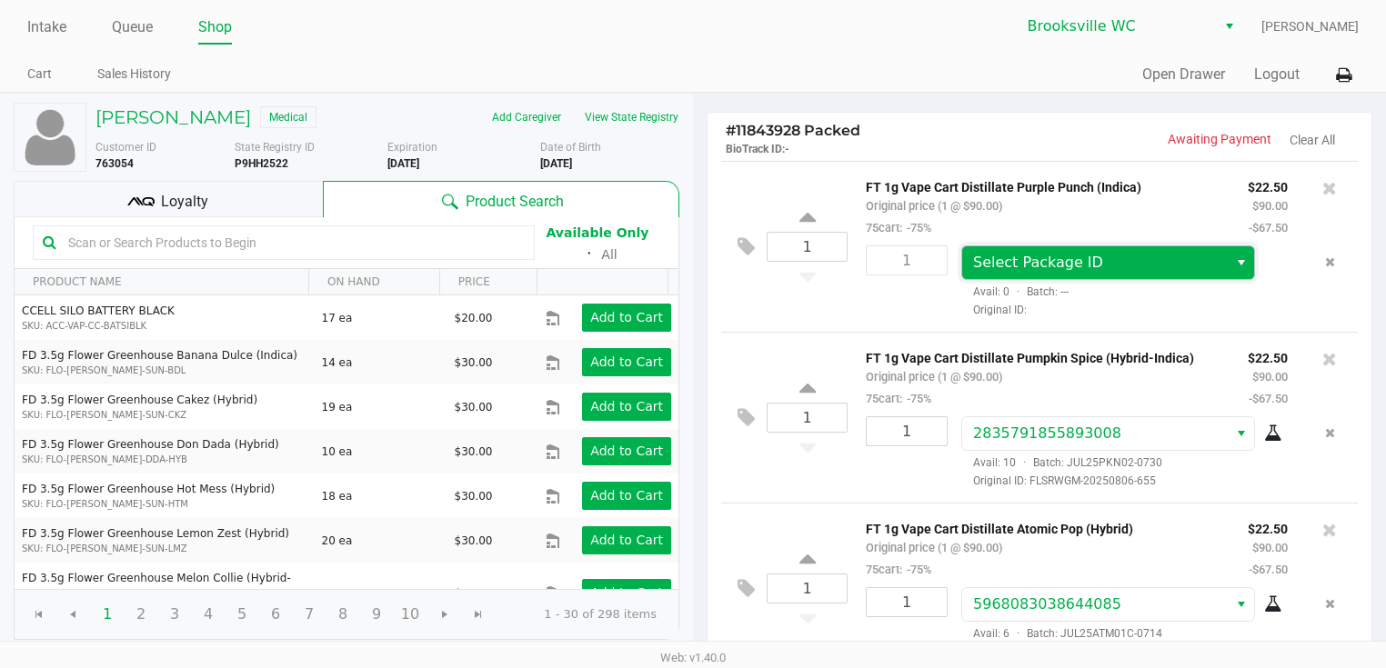
click at [1091, 259] on span "Select Package ID" at bounding box center [1095, 263] width 244 height 22
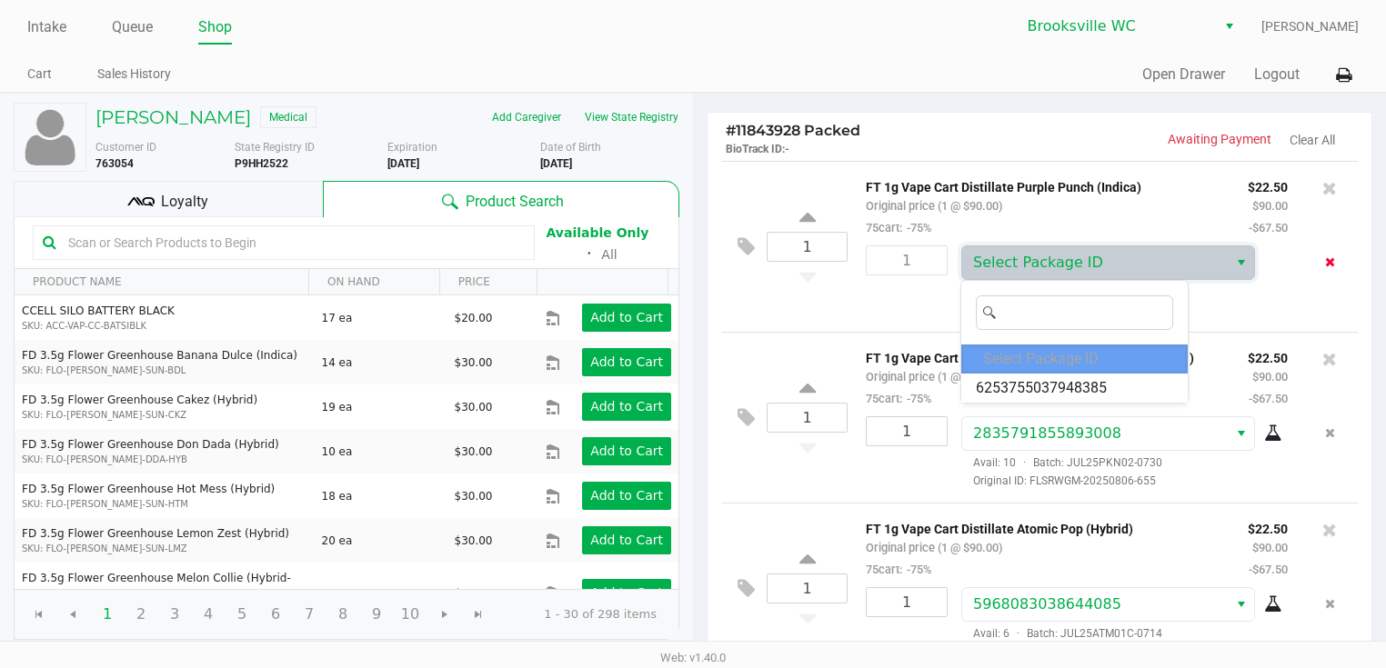
click at [1325, 264] on icon "Remove the package from the orderLine" at bounding box center [1330, 262] width 10 height 13
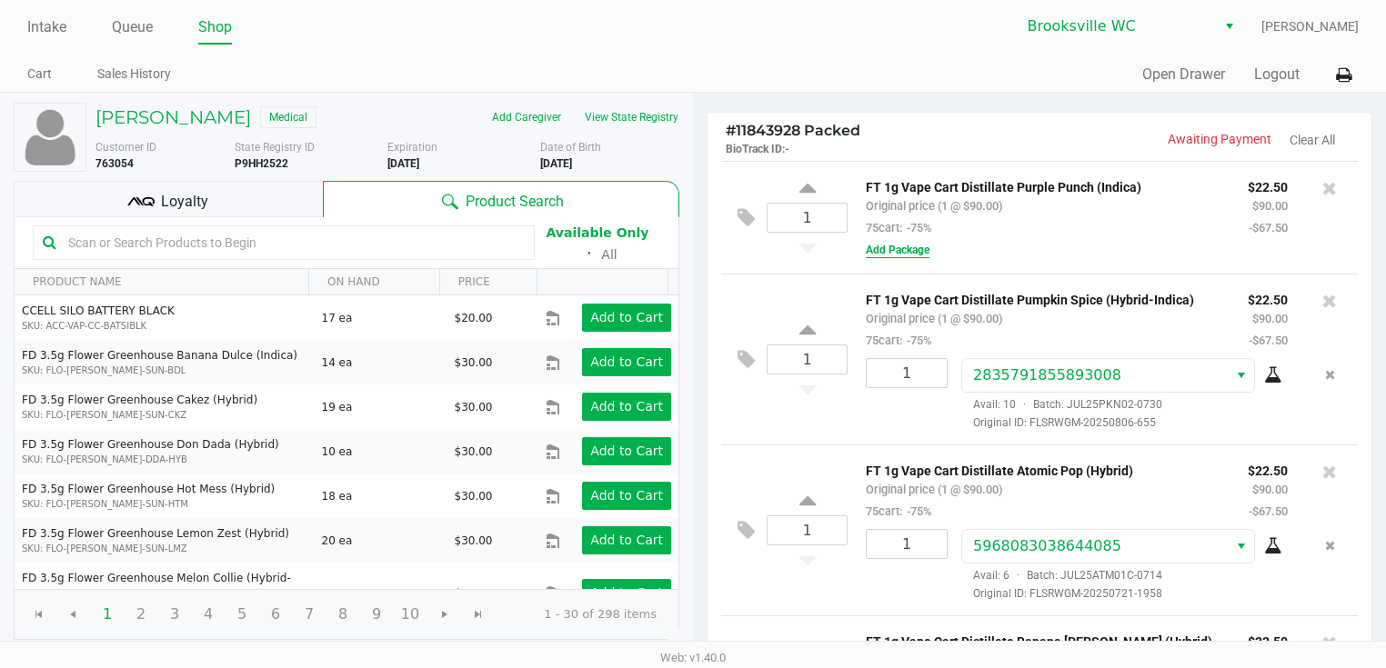
click at [921, 254] on button "Add Package" at bounding box center [898, 250] width 64 height 16
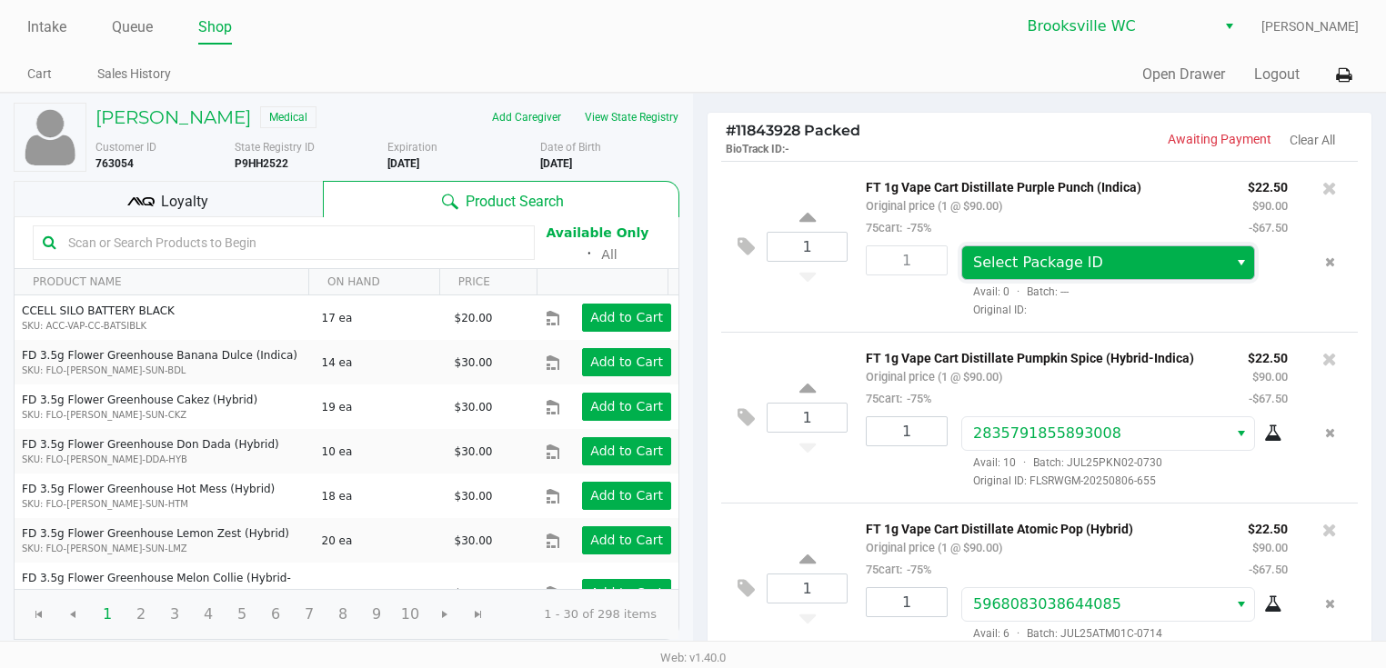
click at [1026, 266] on span "Select Package ID" at bounding box center [1038, 262] width 130 height 17
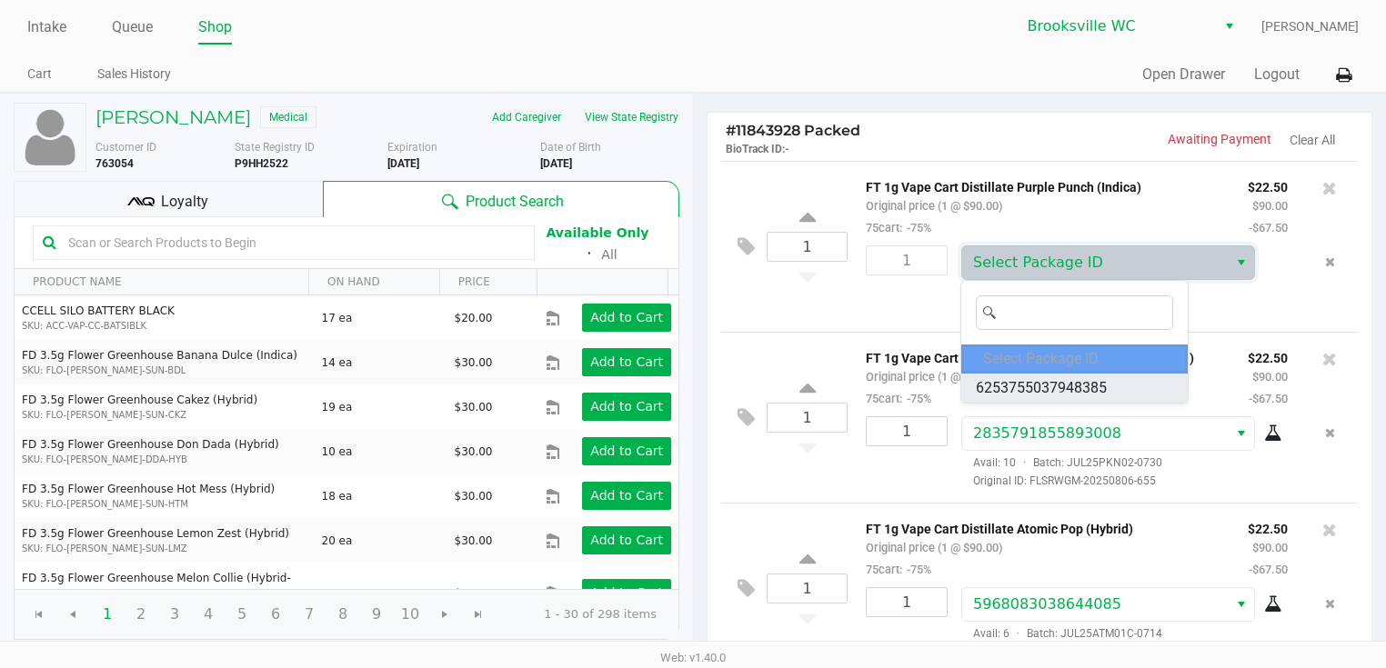
click at [1023, 382] on span "6253755037948385" at bounding box center [1041, 388] width 131 height 22
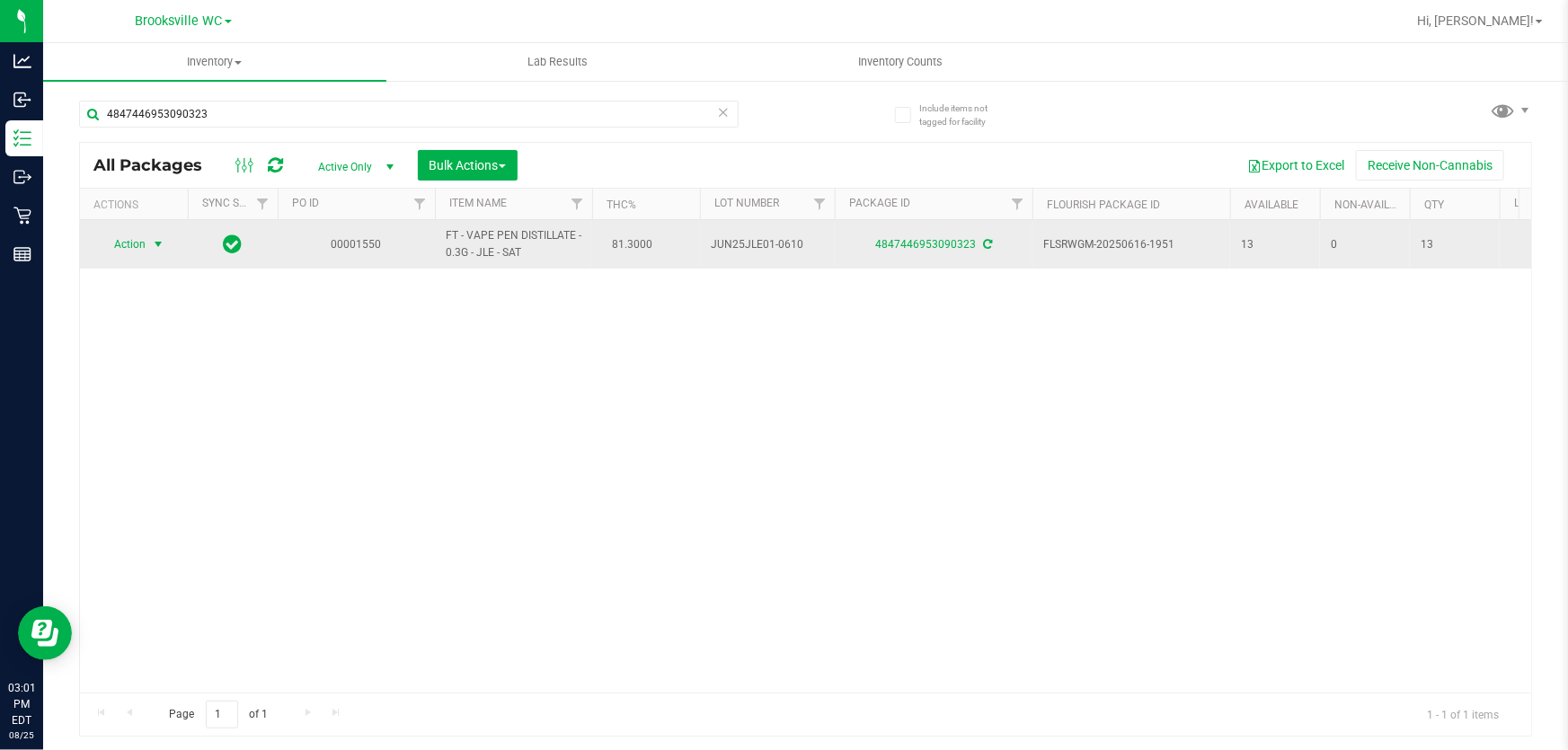
click at [141, 251] on span "Action" at bounding box center [122, 244] width 48 height 25
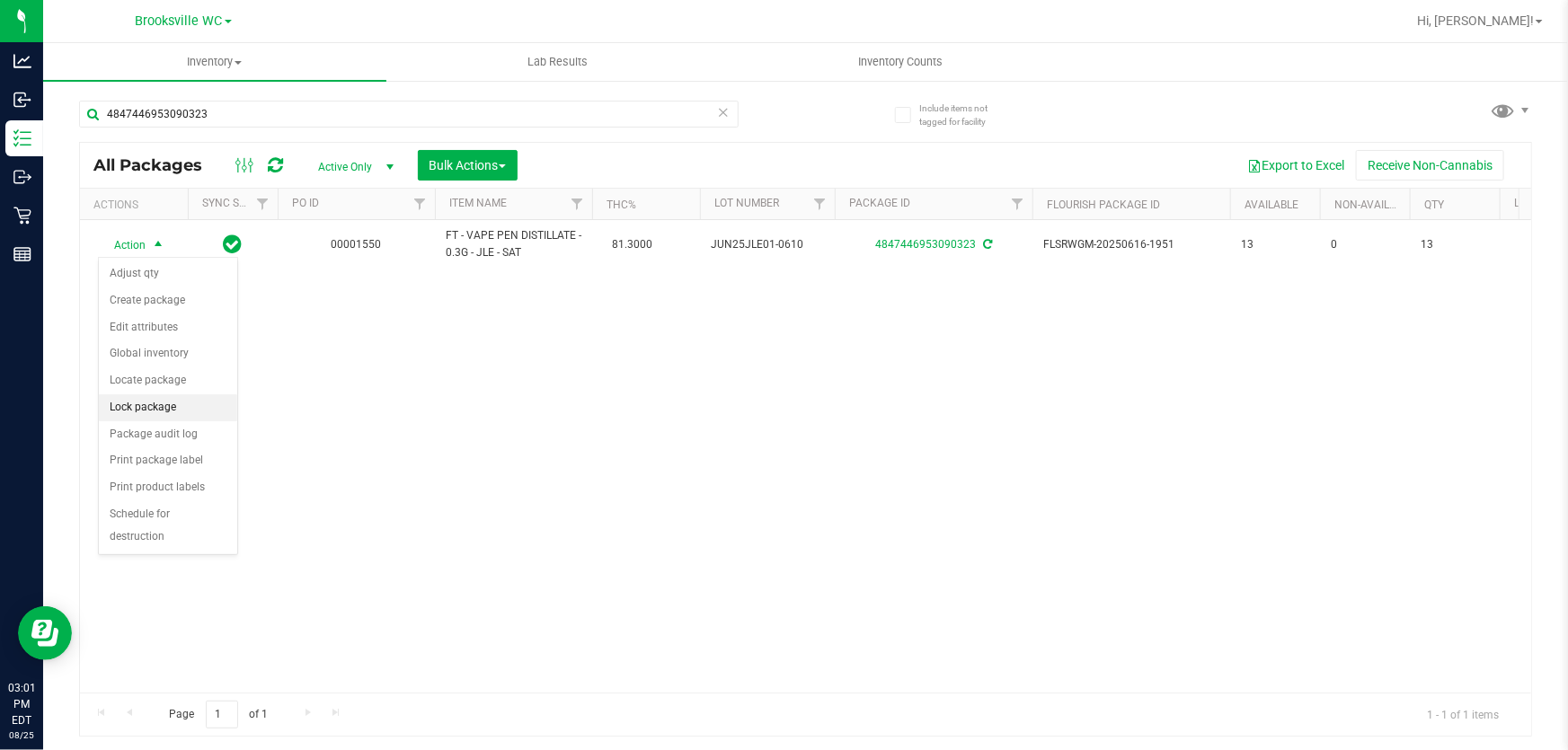
click at [129, 405] on li "Lock package" at bounding box center [168, 407] width 138 height 27
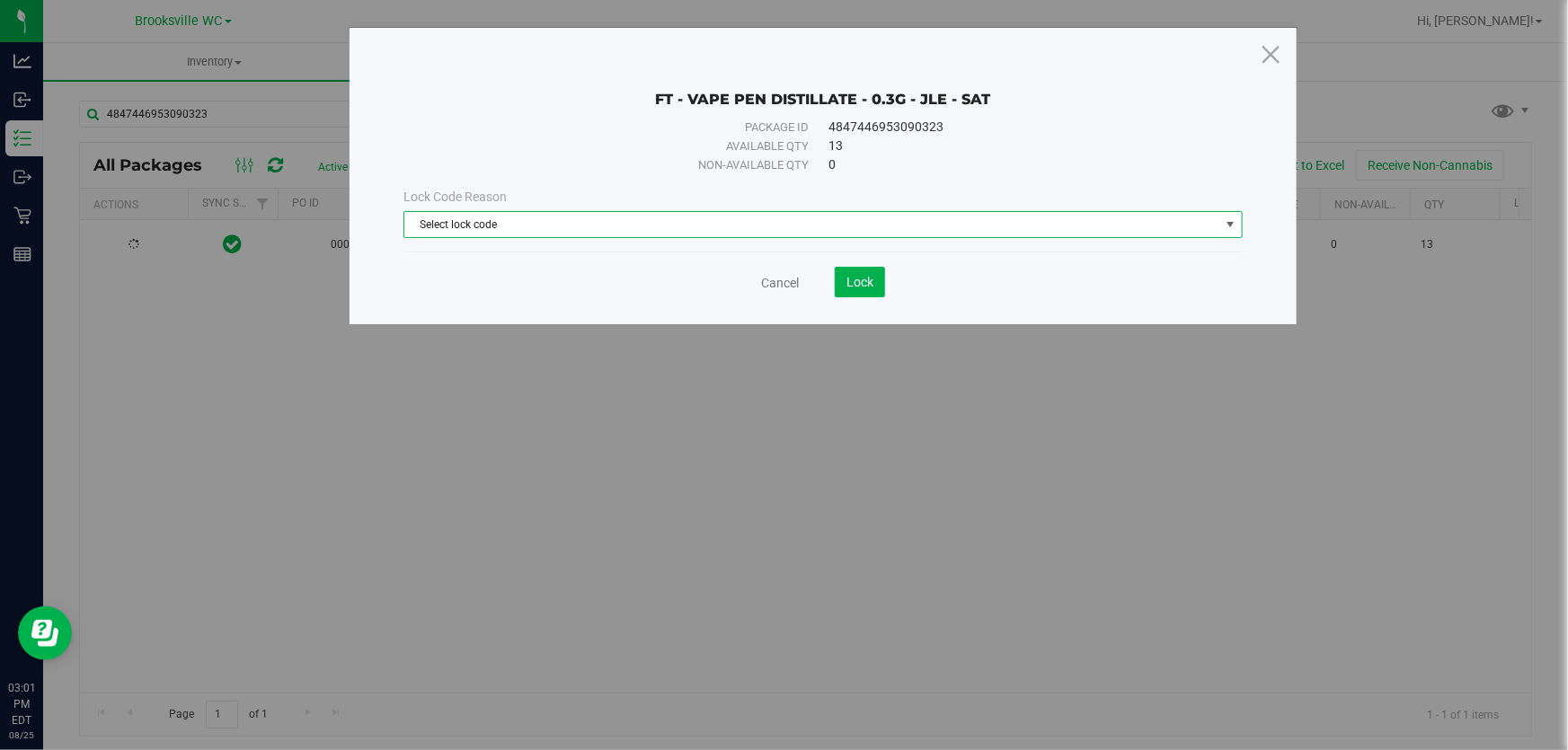
click at [875, 233] on span "Select lock code" at bounding box center [811, 224] width 815 height 25
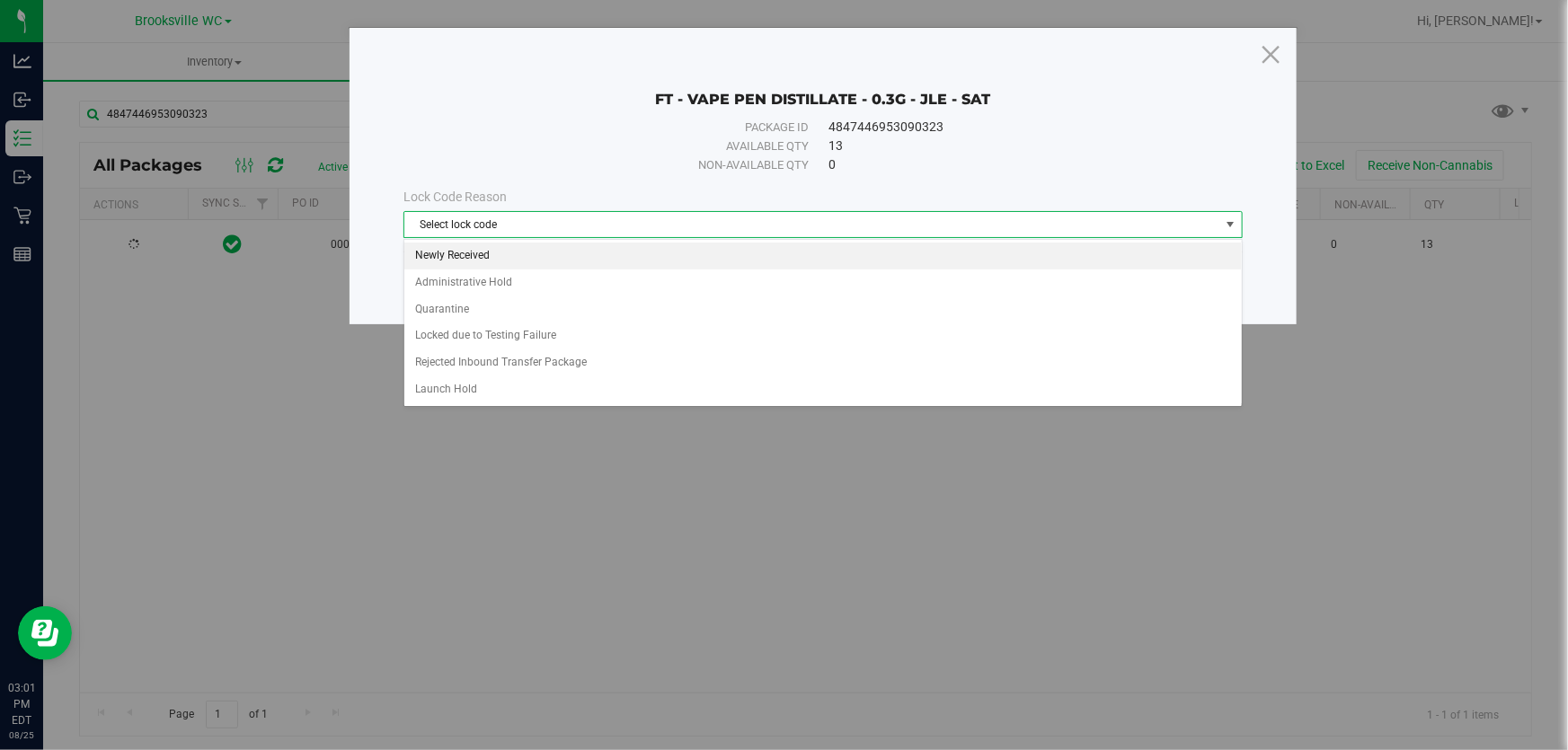
click at [550, 252] on li "Newly Received" at bounding box center [823, 256] width 838 height 27
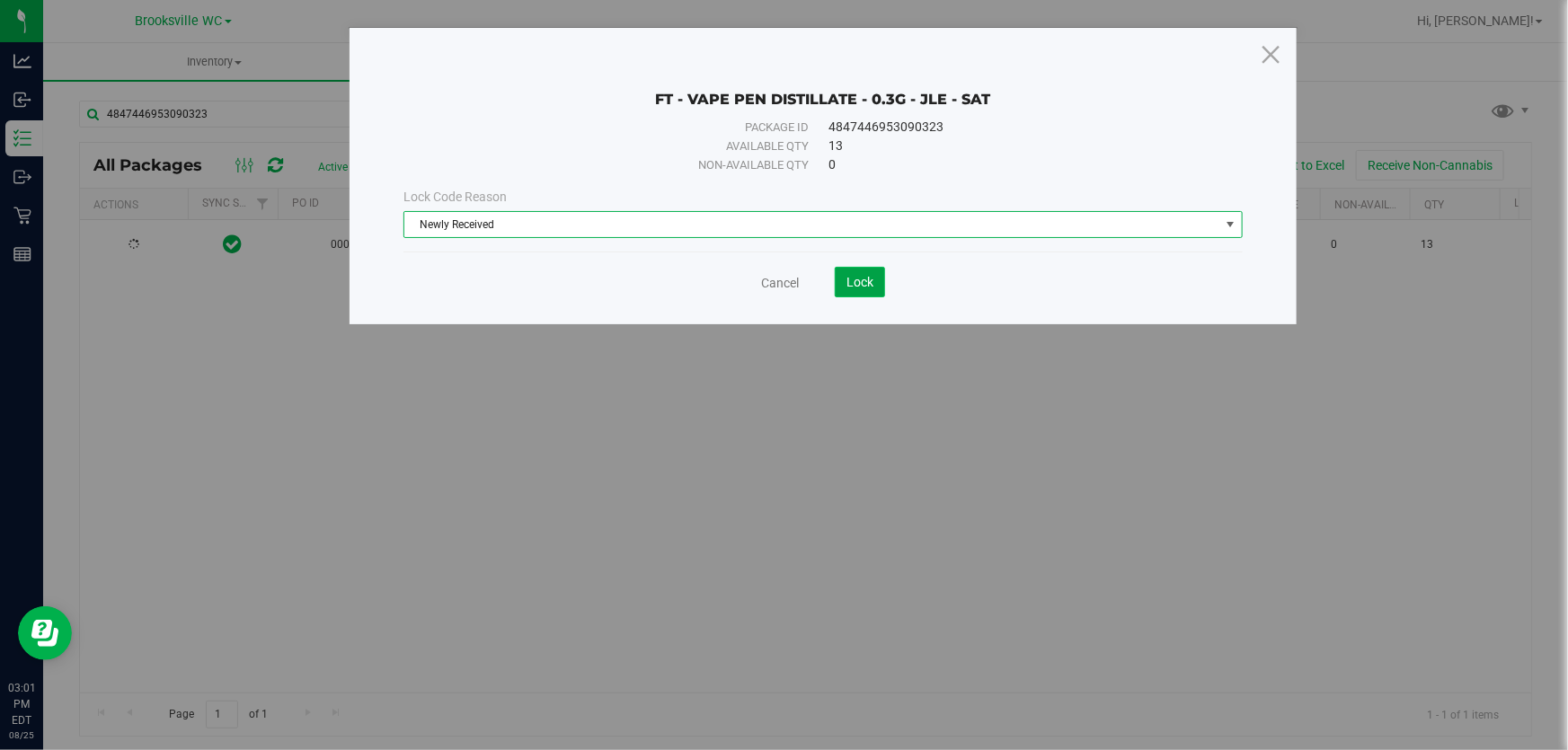
click at [848, 279] on span "Lock" at bounding box center [860, 282] width 27 height 15
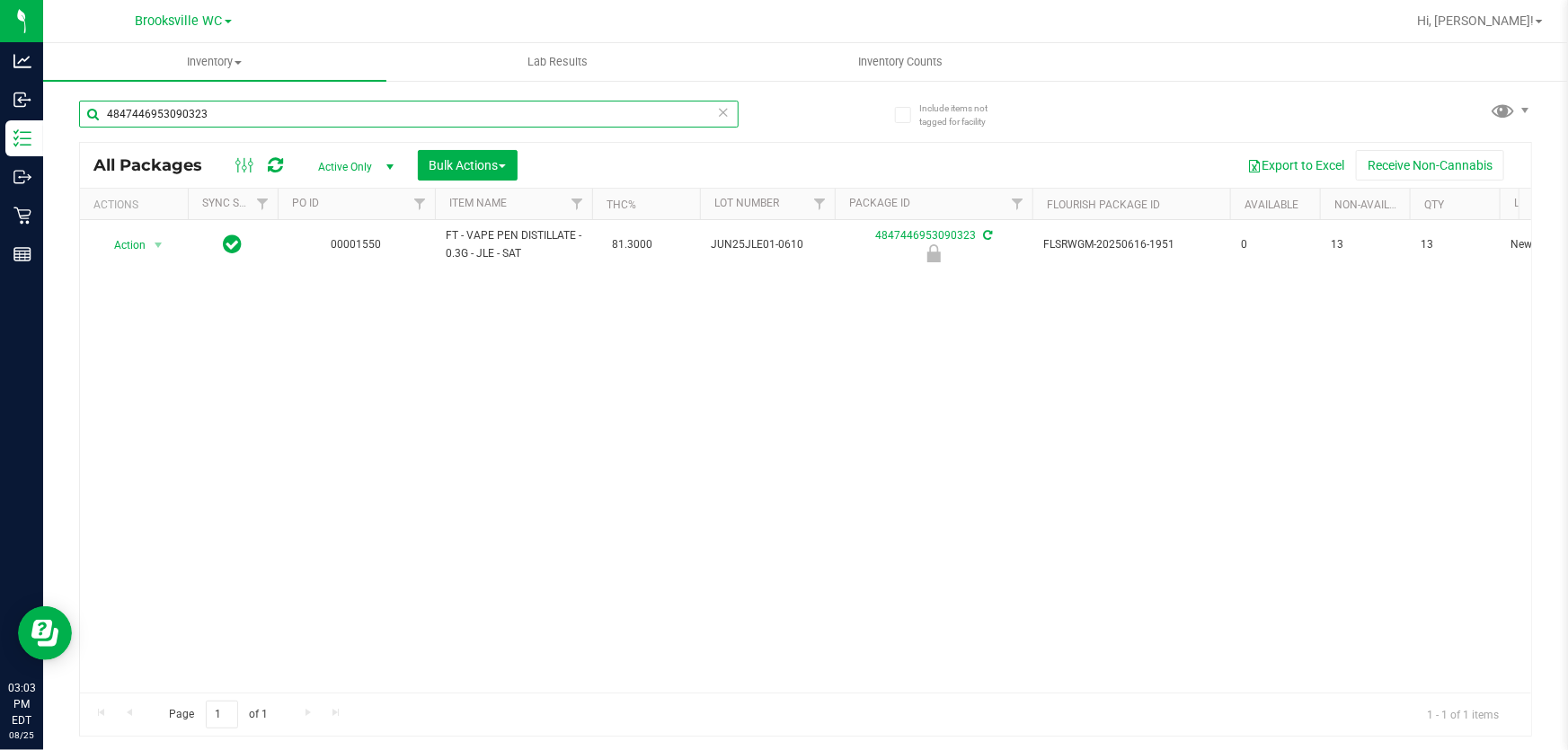
click at [224, 119] on input "4847446953090323" at bounding box center [409, 114] width 660 height 27
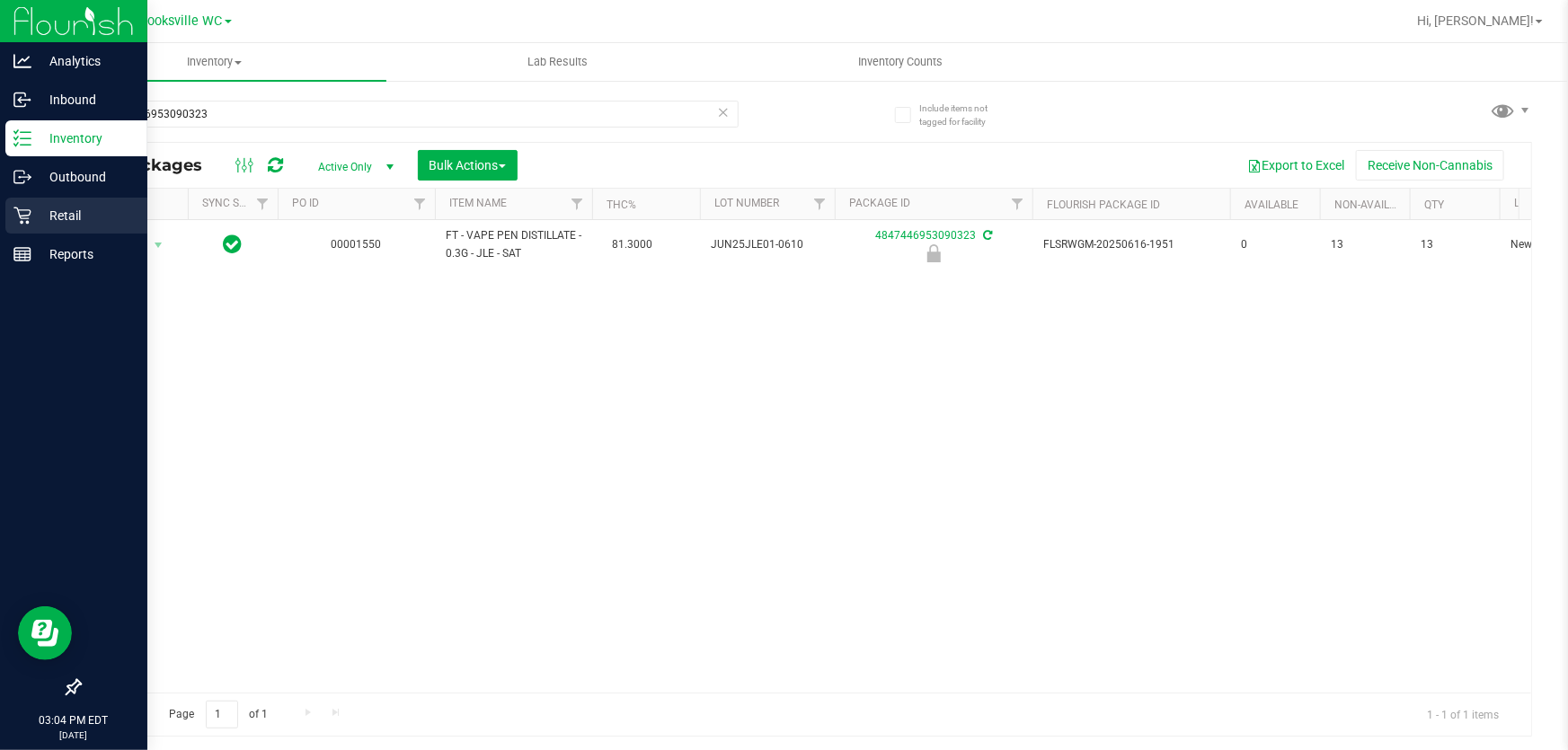
click at [42, 216] on p "Retail" at bounding box center [85, 215] width 108 height 22
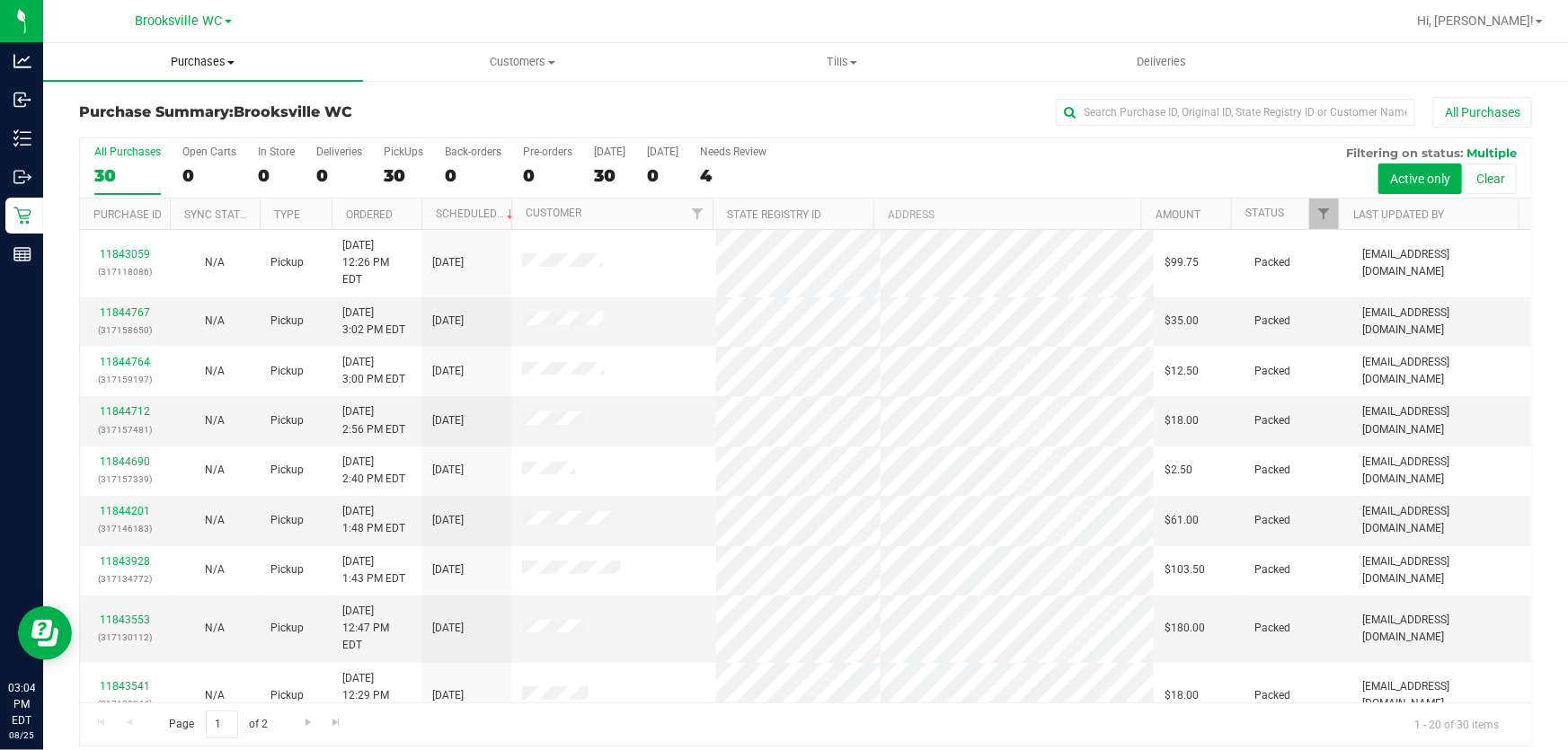
click at [186, 60] on span "Purchases" at bounding box center [204, 62] width 320 height 16
click at [184, 125] on li "Fulfillment" at bounding box center [204, 130] width 320 height 22
